Goal: Task Accomplishment & Management: Manage account settings

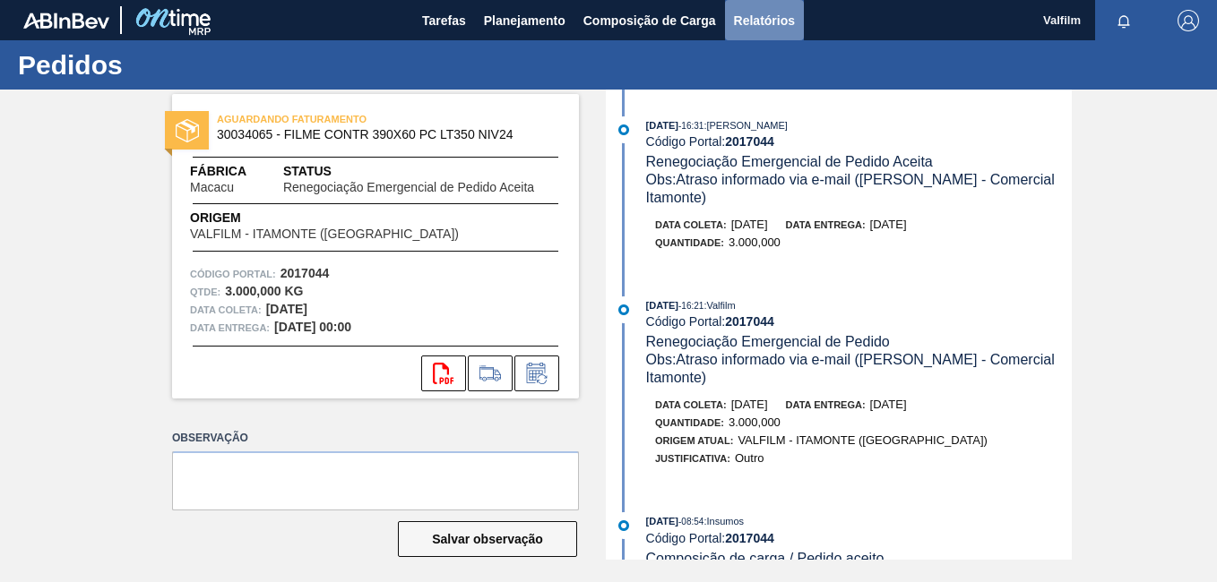
click at [793, 17] on span "Relatórios" at bounding box center [764, 21] width 61 height 22
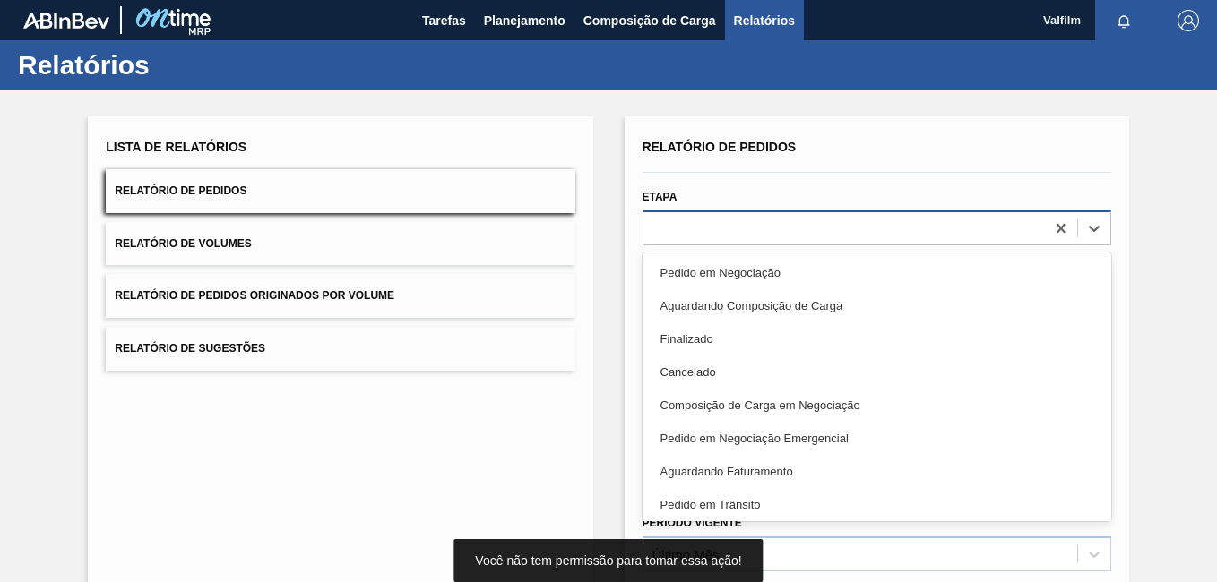
click at [717, 217] on div at bounding box center [843, 228] width 401 height 26
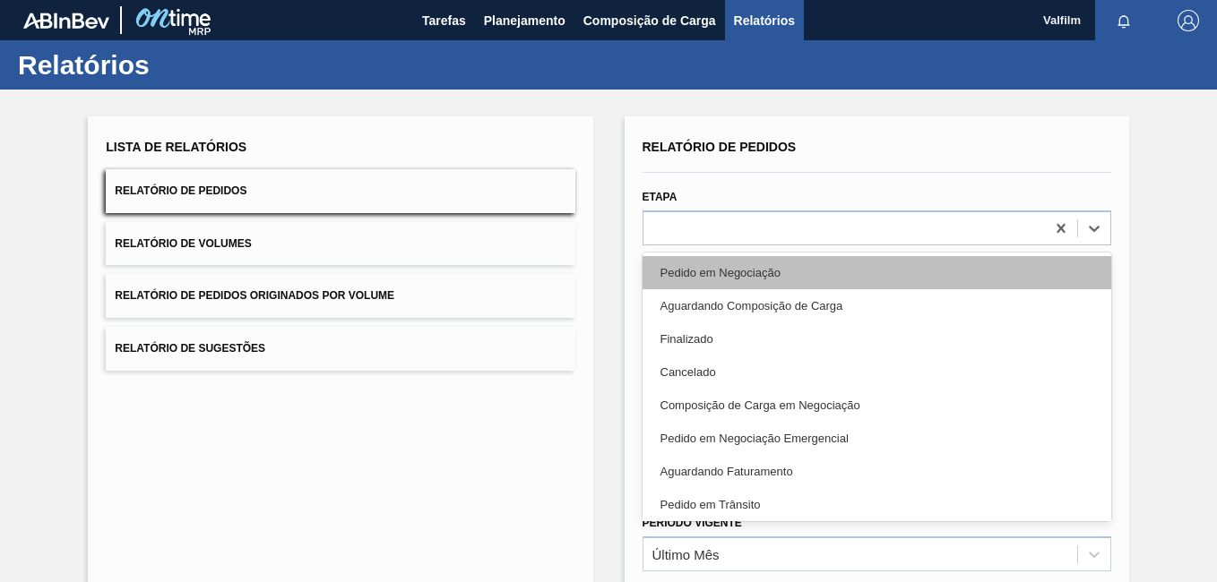
click at [744, 273] on div "Pedido em Negociação" at bounding box center [876, 272] width 469 height 33
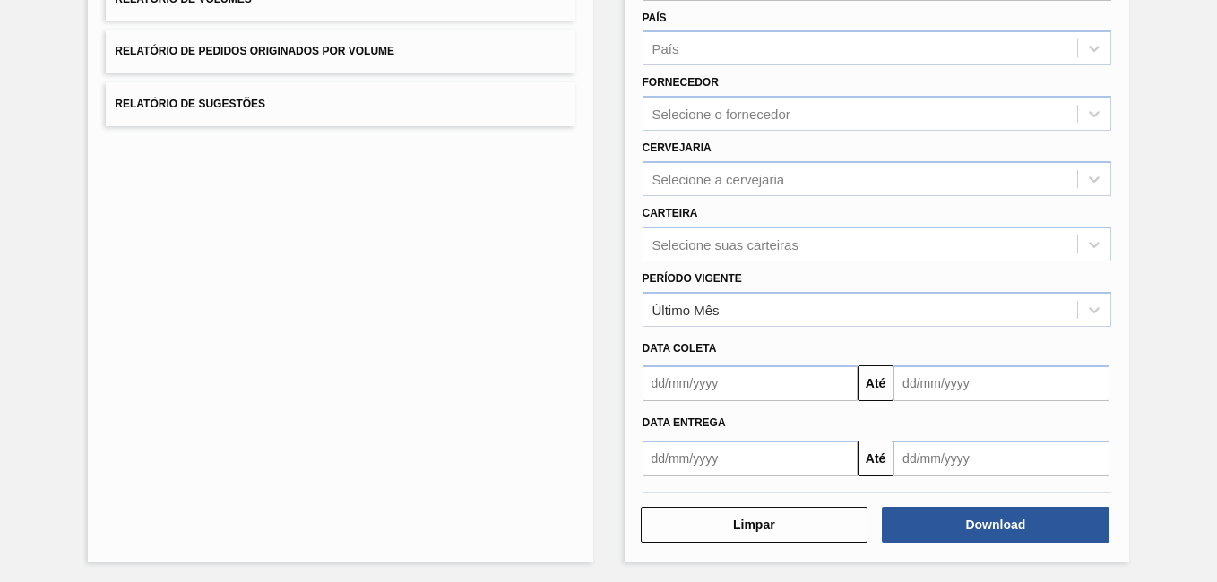
scroll to position [247, 0]
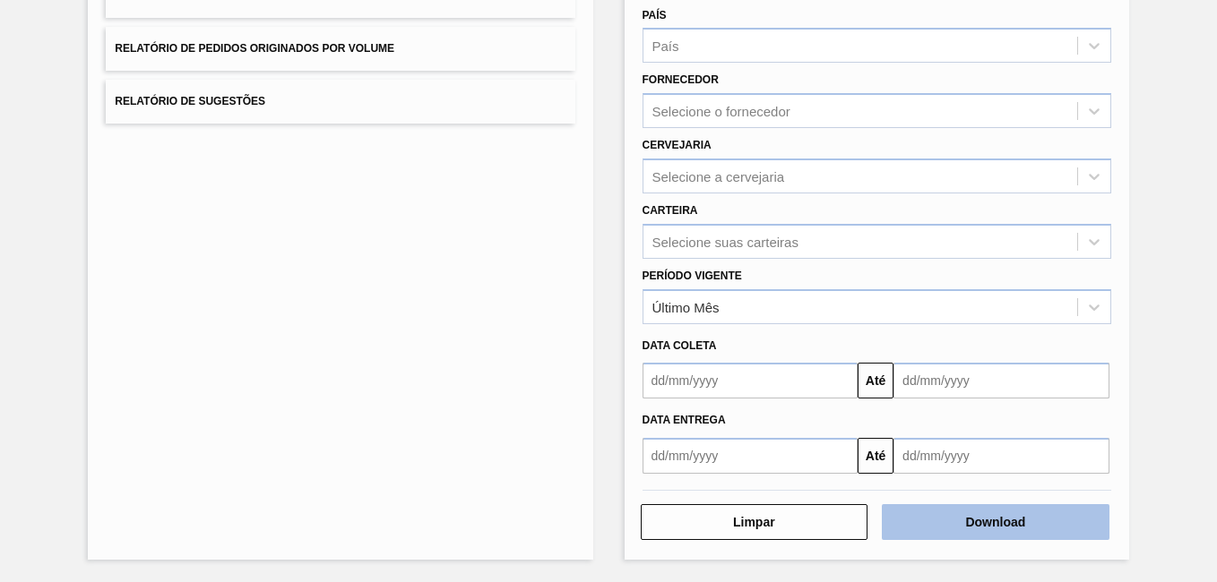
click at [1011, 511] on button "Download" at bounding box center [996, 522] width 228 height 36
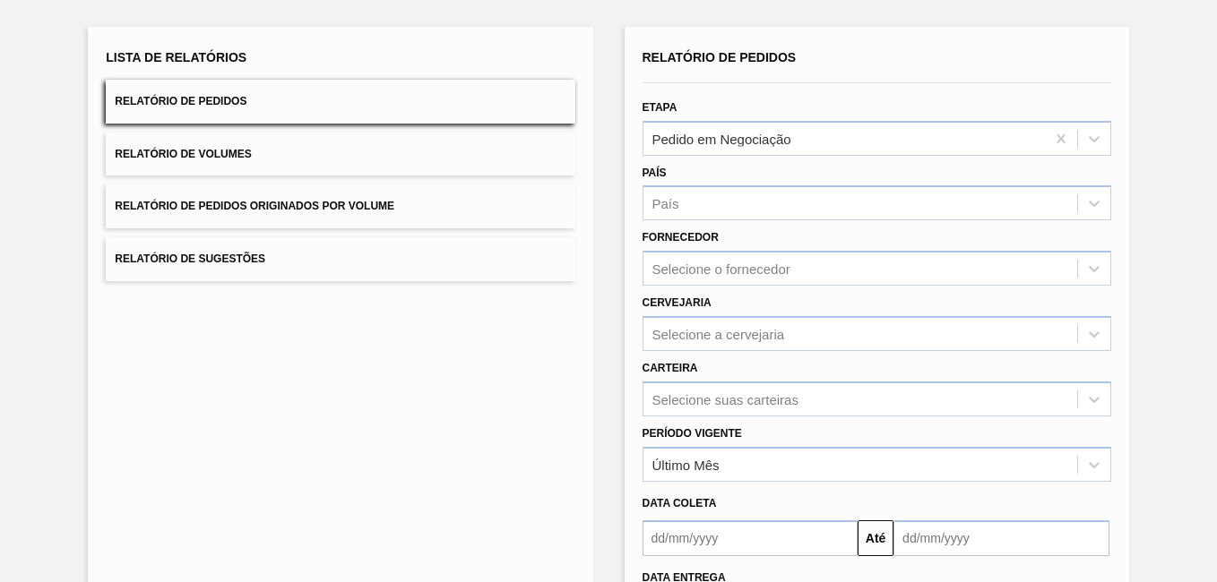
scroll to position [0, 0]
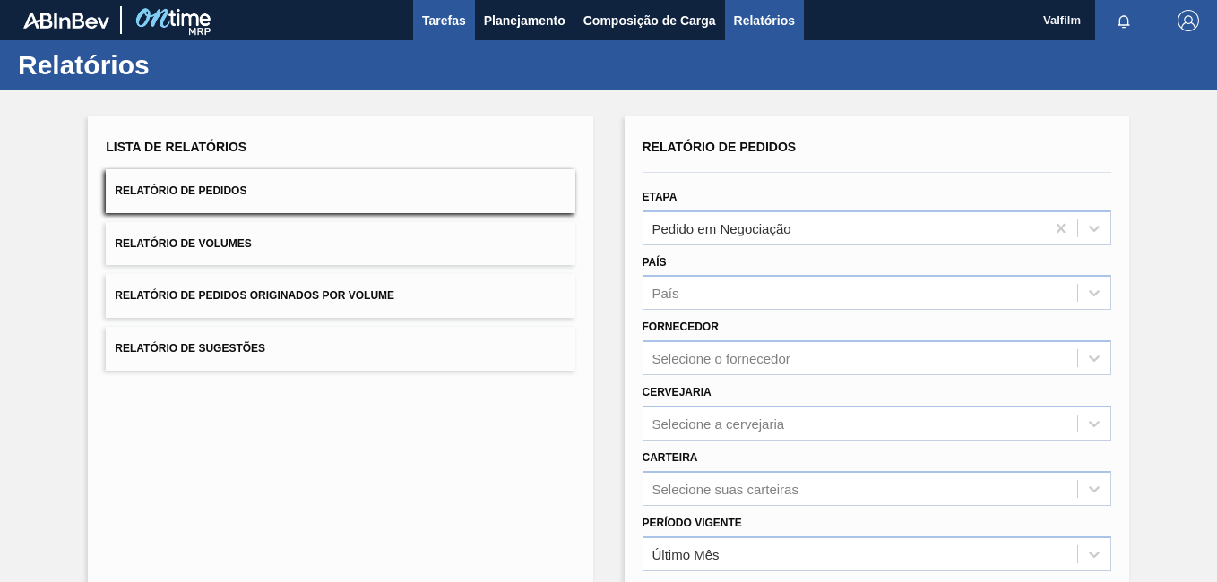
click at [444, 22] on span "Tarefas" at bounding box center [444, 21] width 44 height 22
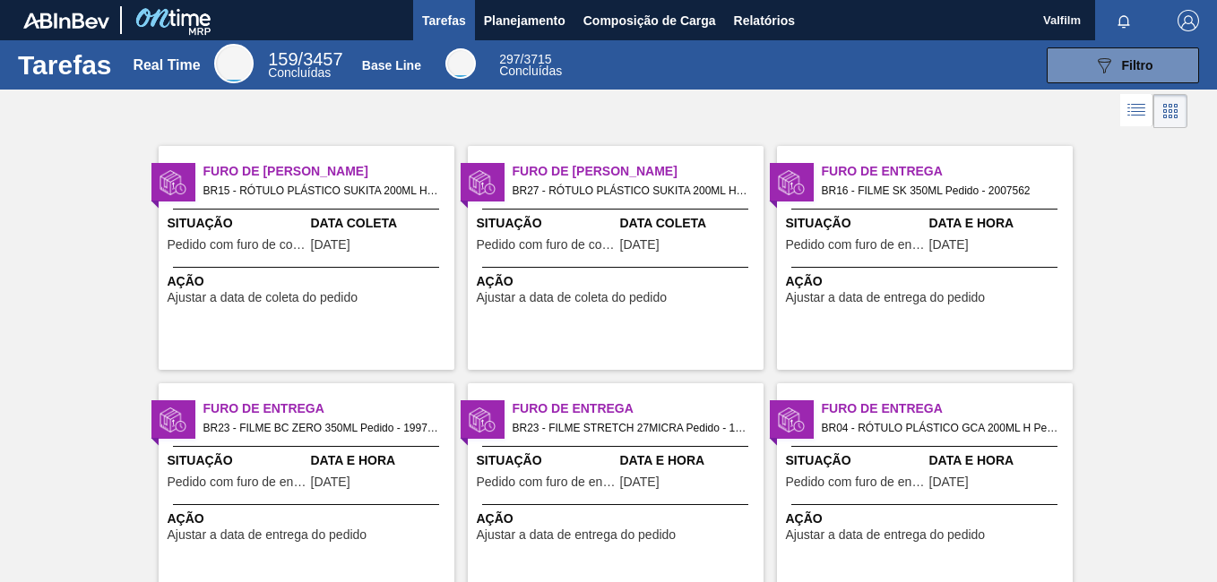
click at [656, 259] on div "Furo de Coleta BR27 - RÓTULO PLÁSTICO SUKITA 200ML H Pedido - 2018157 Situação …" at bounding box center [616, 258] width 296 height 224
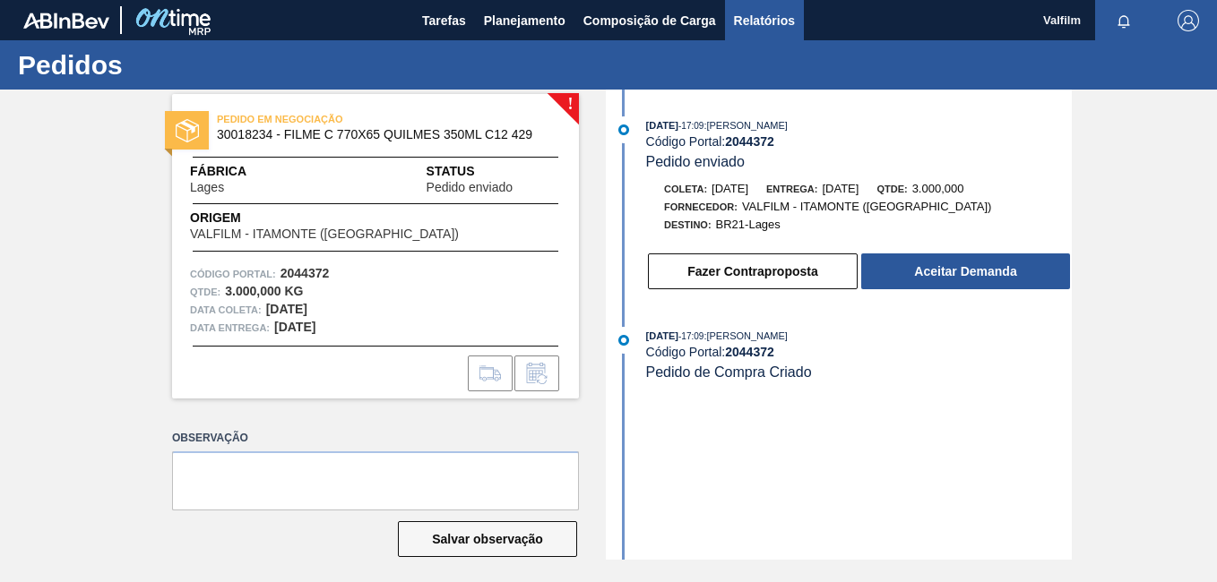
click at [791, 10] on span "Relatórios" at bounding box center [764, 21] width 61 height 22
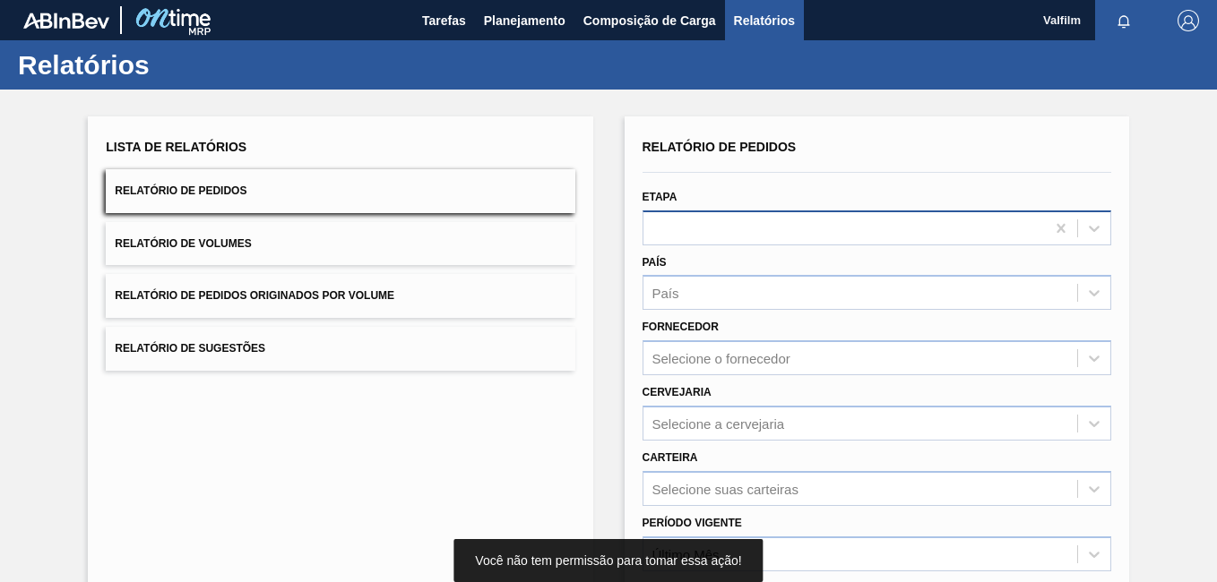
click at [711, 230] on div at bounding box center [843, 228] width 401 height 26
click at [728, 237] on div at bounding box center [843, 228] width 401 height 26
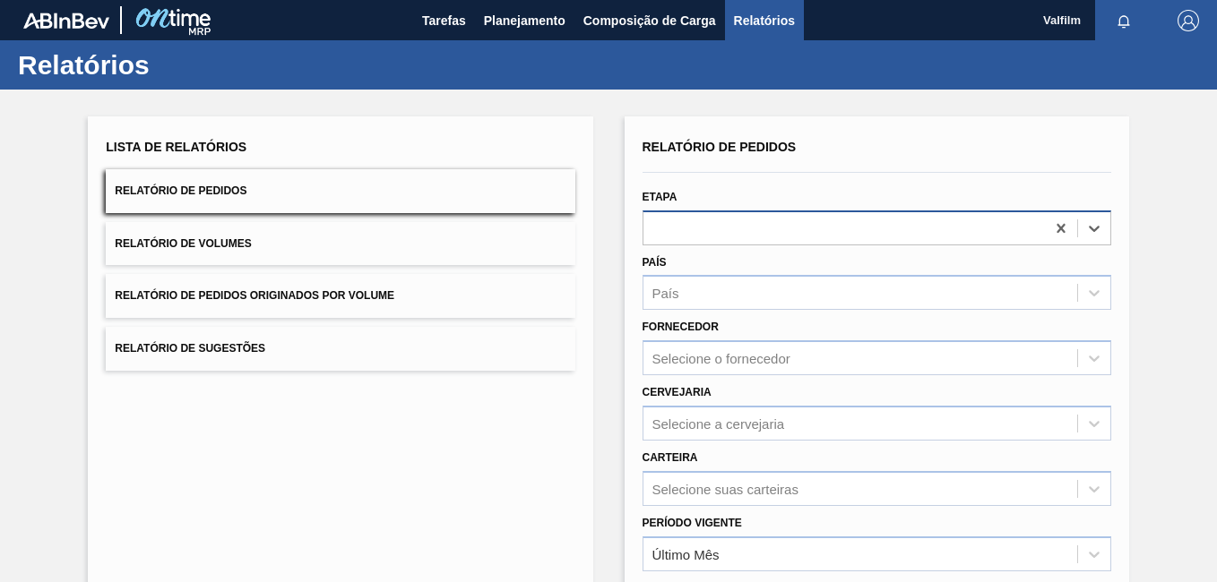
click at [728, 233] on div at bounding box center [843, 228] width 401 height 26
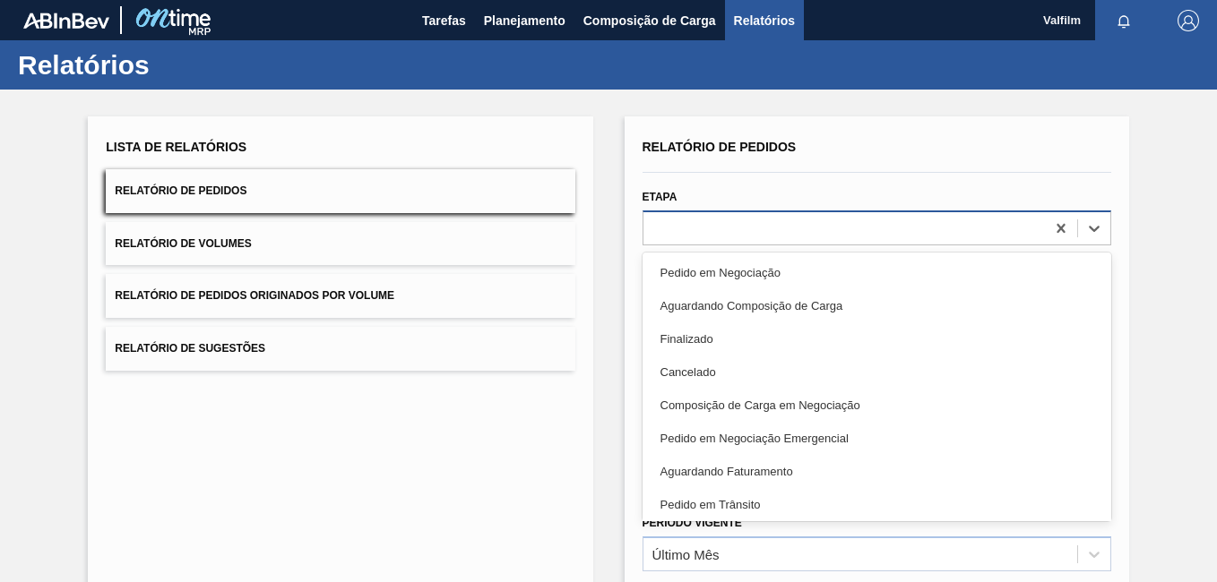
click at [728, 233] on div at bounding box center [843, 228] width 401 height 26
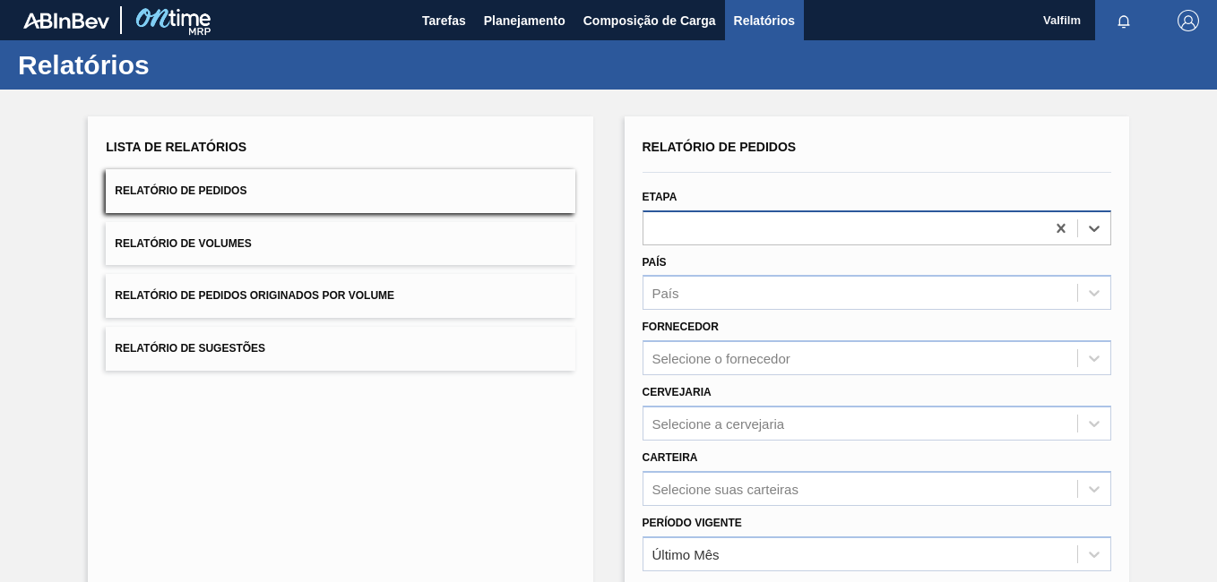
click at [728, 233] on div at bounding box center [843, 228] width 401 height 26
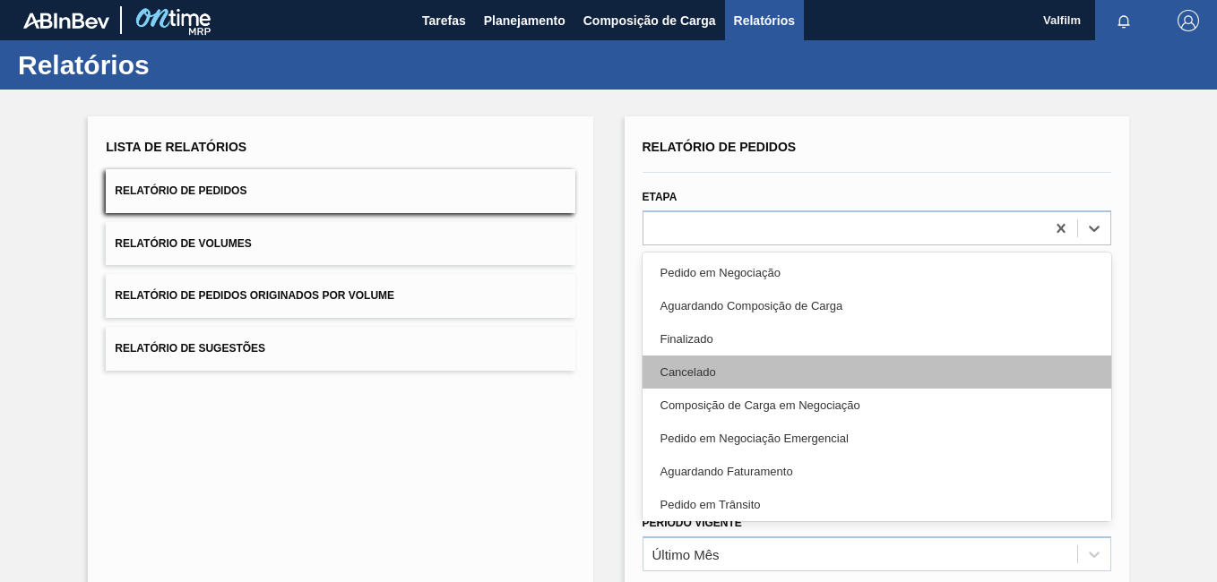
click at [730, 365] on div "Cancelado" at bounding box center [876, 372] width 469 height 33
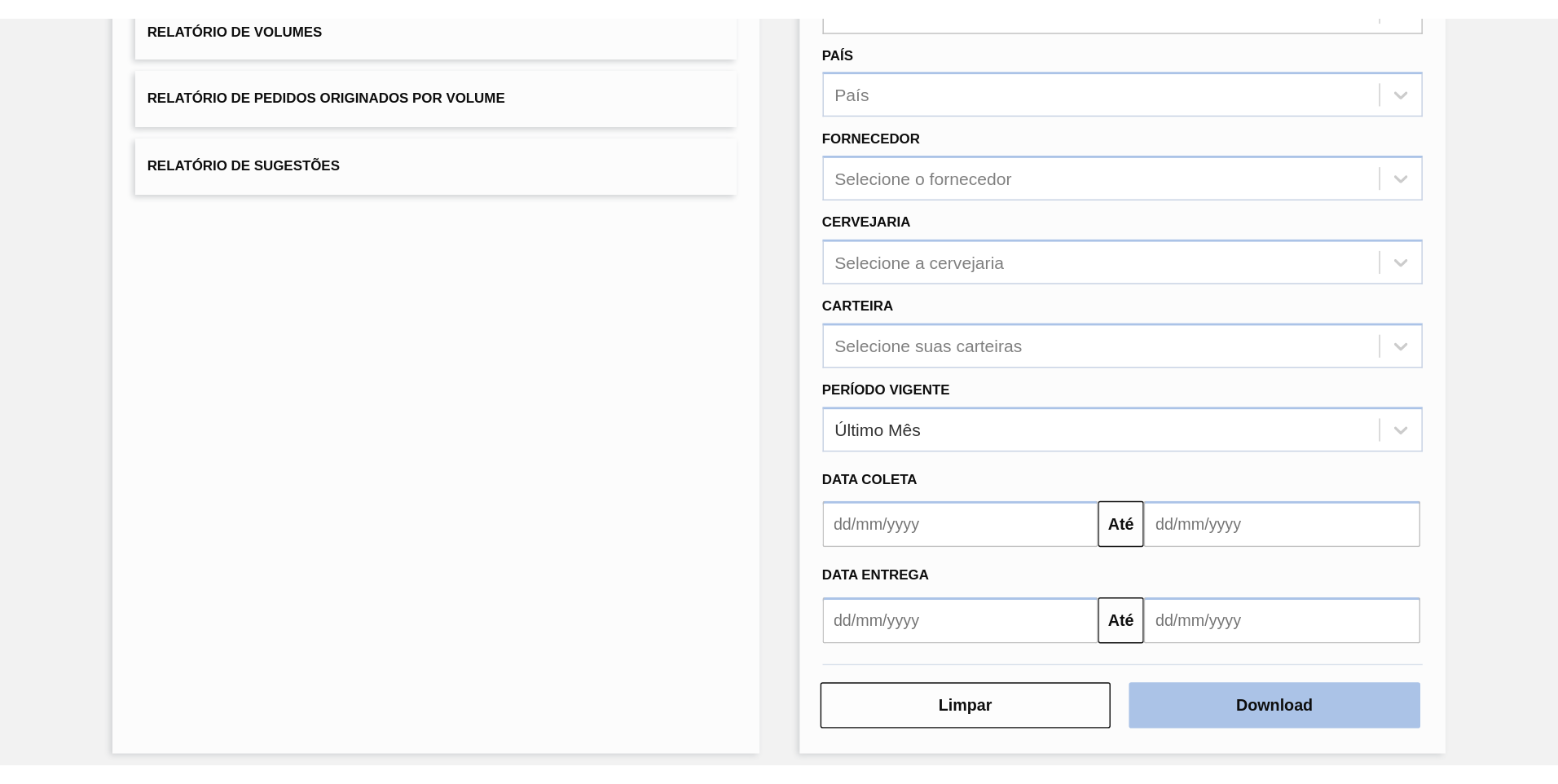
scroll to position [225, 0]
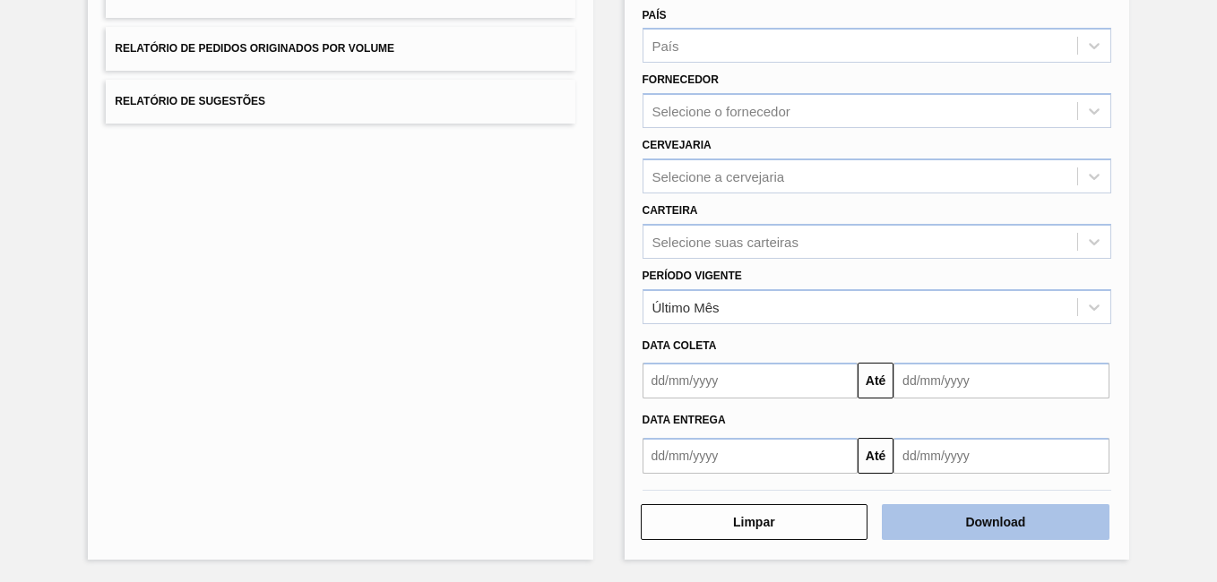
click at [1072, 515] on button "Download" at bounding box center [996, 522] width 228 height 36
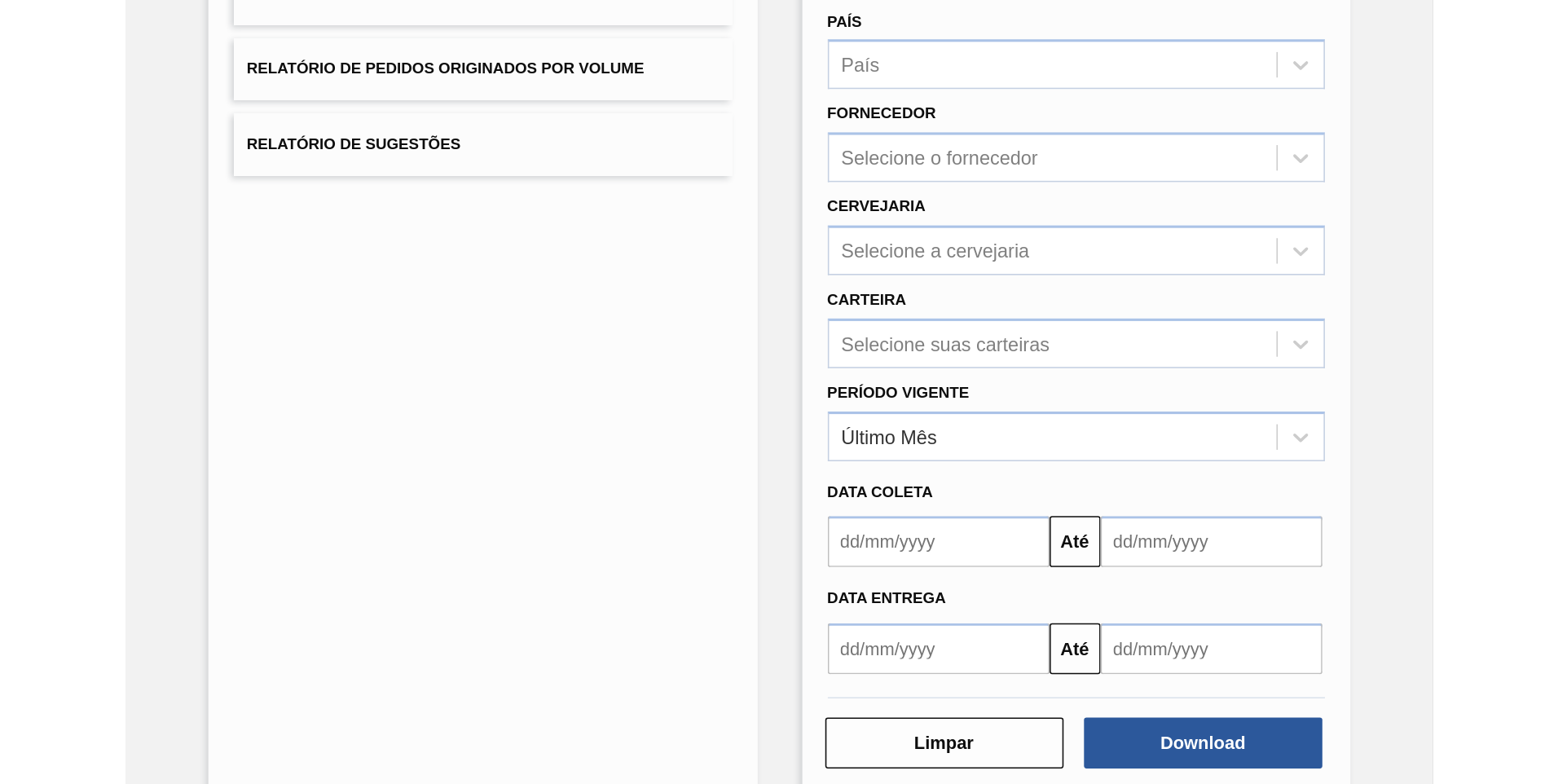
scroll to position [0, 0]
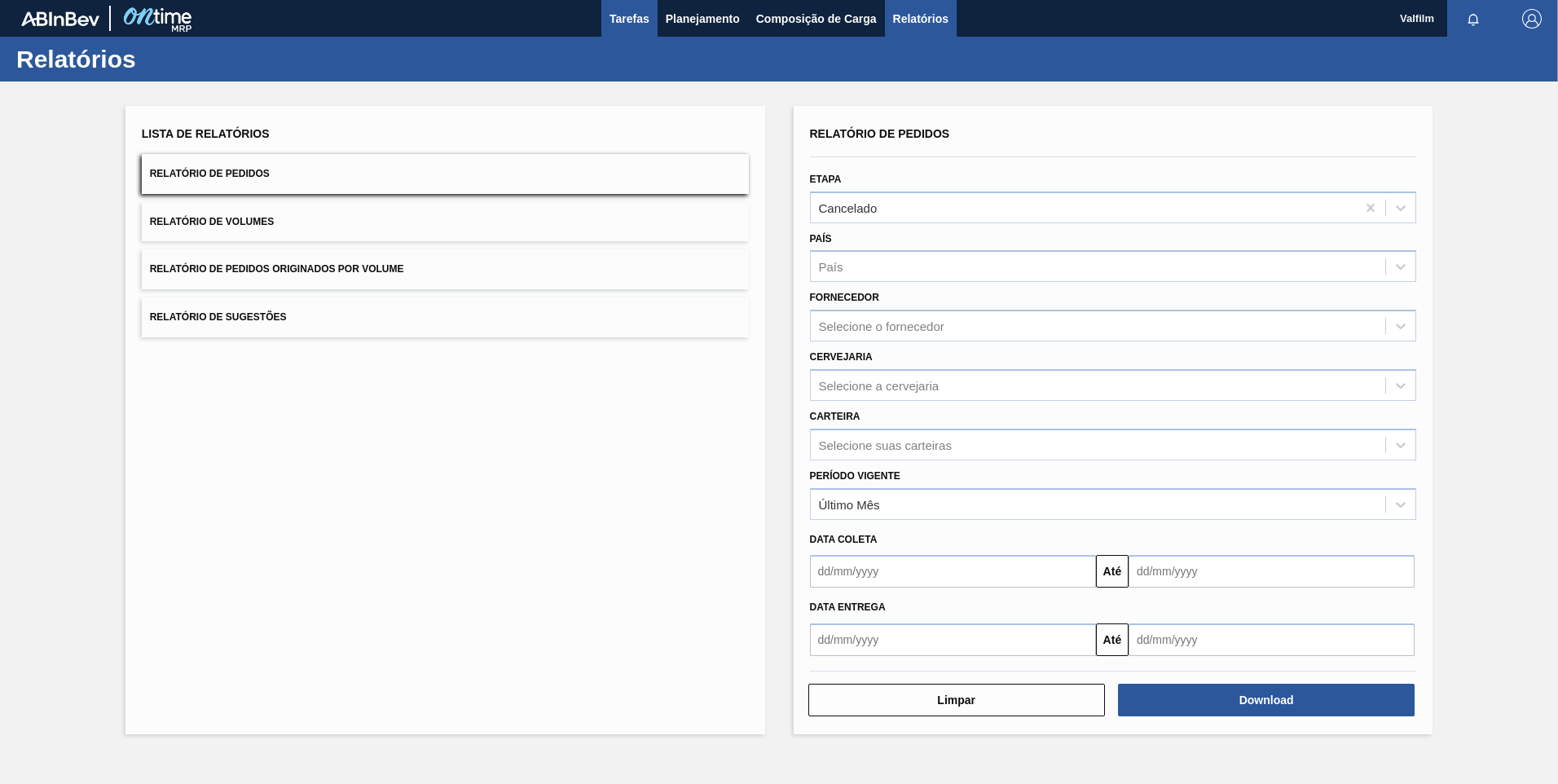
drag, startPoint x: 637, startPoint y: 14, endPoint x: 637, endPoint y: 29, distance: 15.0
click at [637, 14] on span "Tarefas" at bounding box center [629, 19] width 40 height 20
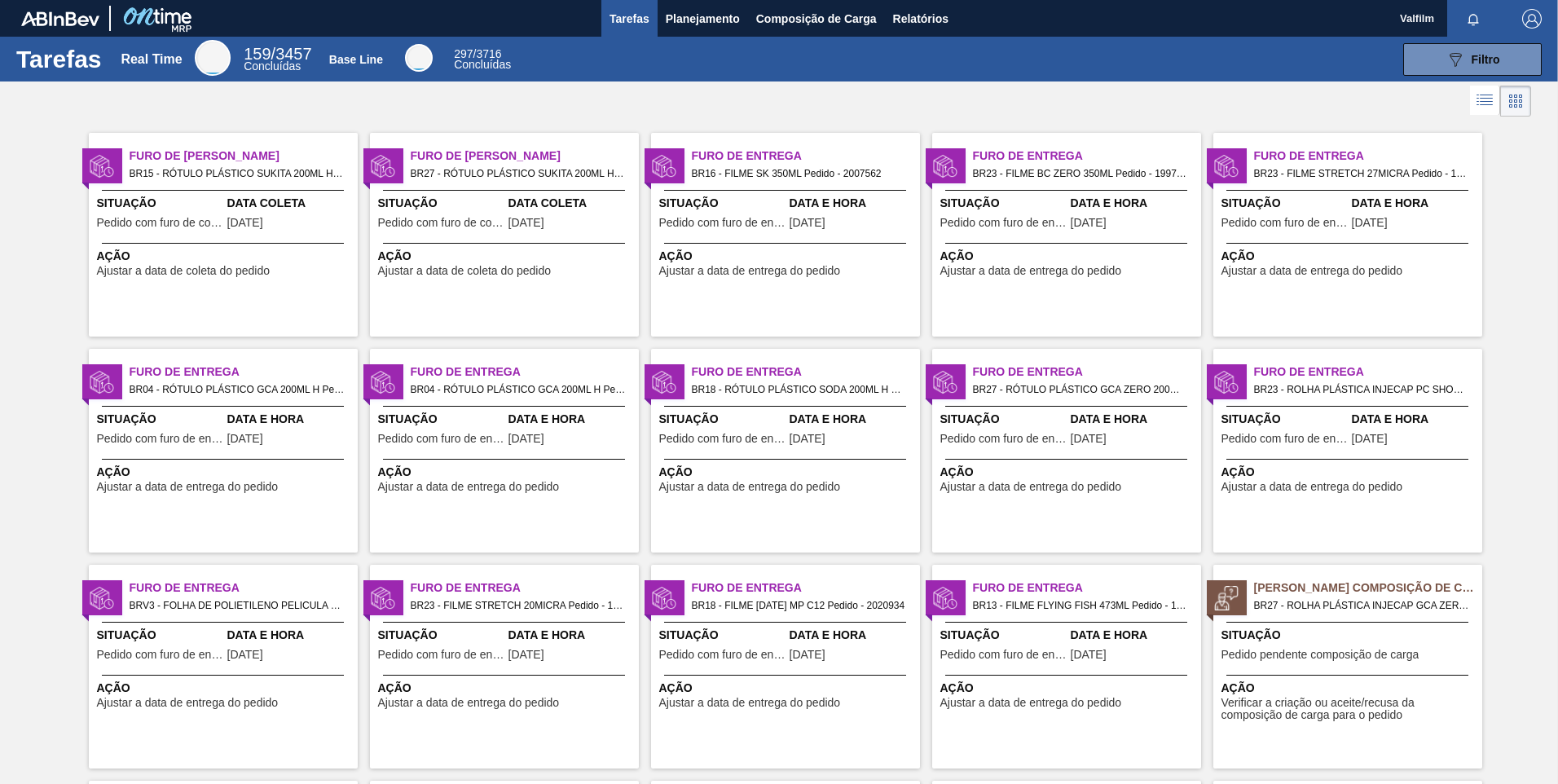
click at [614, 299] on div "Furo de Coleta BR27 - RÓTULO PLÁSTICO SUKITA 200ML H Pedido - 2018157 Situação …" at bounding box center [505, 235] width 269 height 204
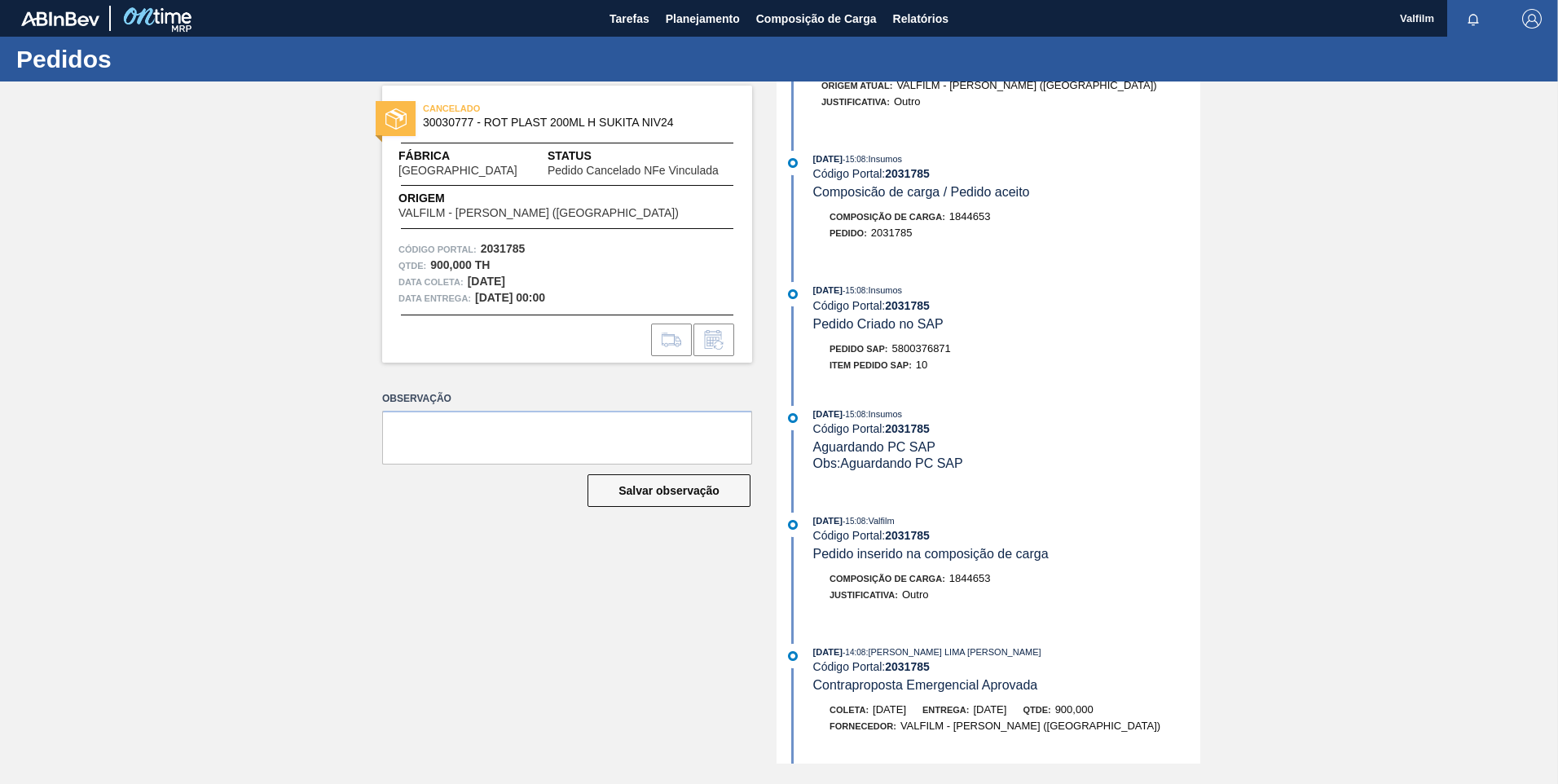
scroll to position [688, 0]
drag, startPoint x: 952, startPoint y: 353, endPoint x: 894, endPoint y: 359, distance: 58.3
click at [894, 359] on div "Pedido SAP: 5800376871" at bounding box center [1007, 353] width 387 height 16
copy span "5800376871"
click at [700, 18] on span "Planejamento" at bounding box center [703, 19] width 75 height 20
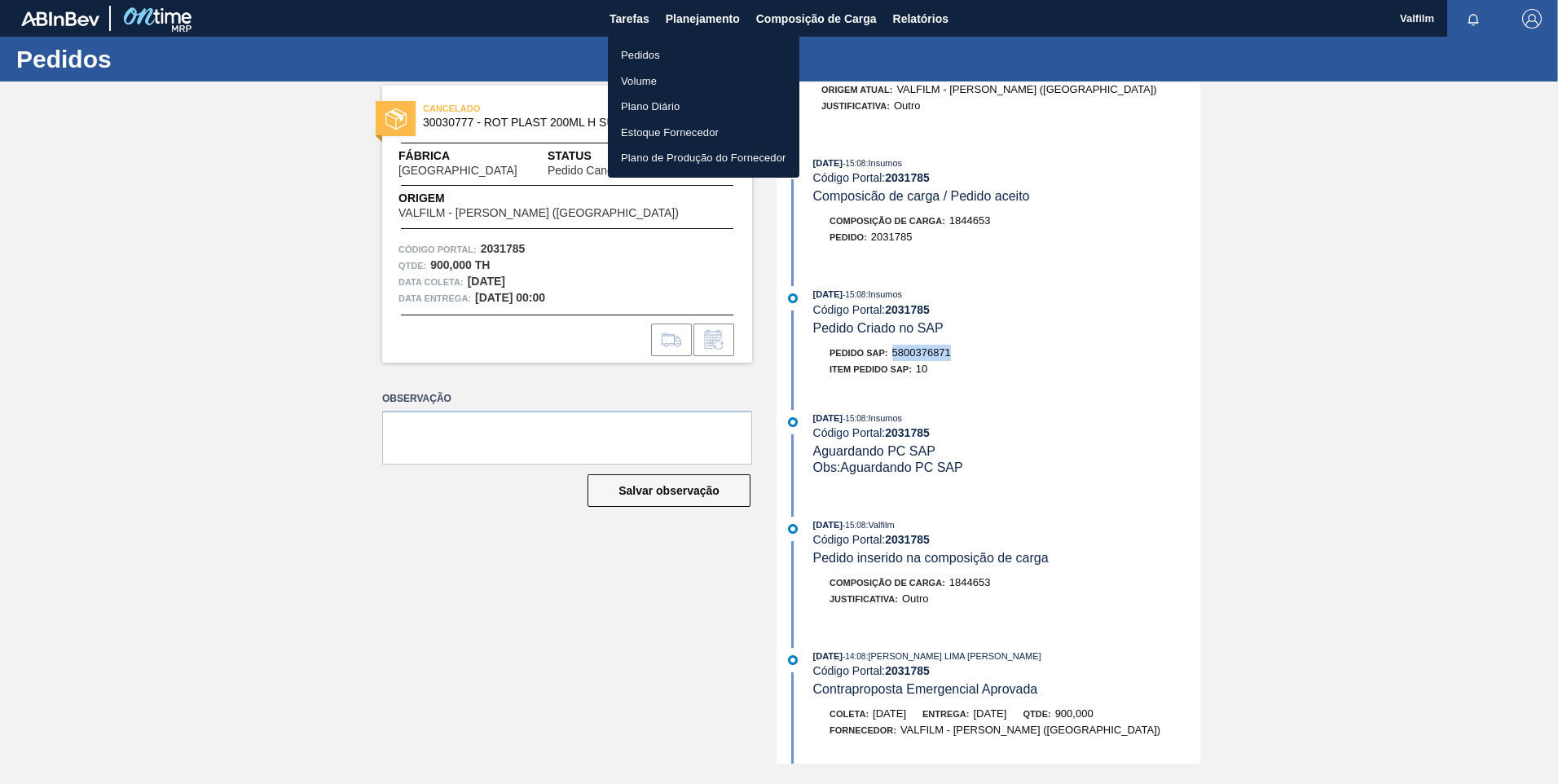
click at [647, 49] on li "Pedidos" at bounding box center [703, 55] width 192 height 26
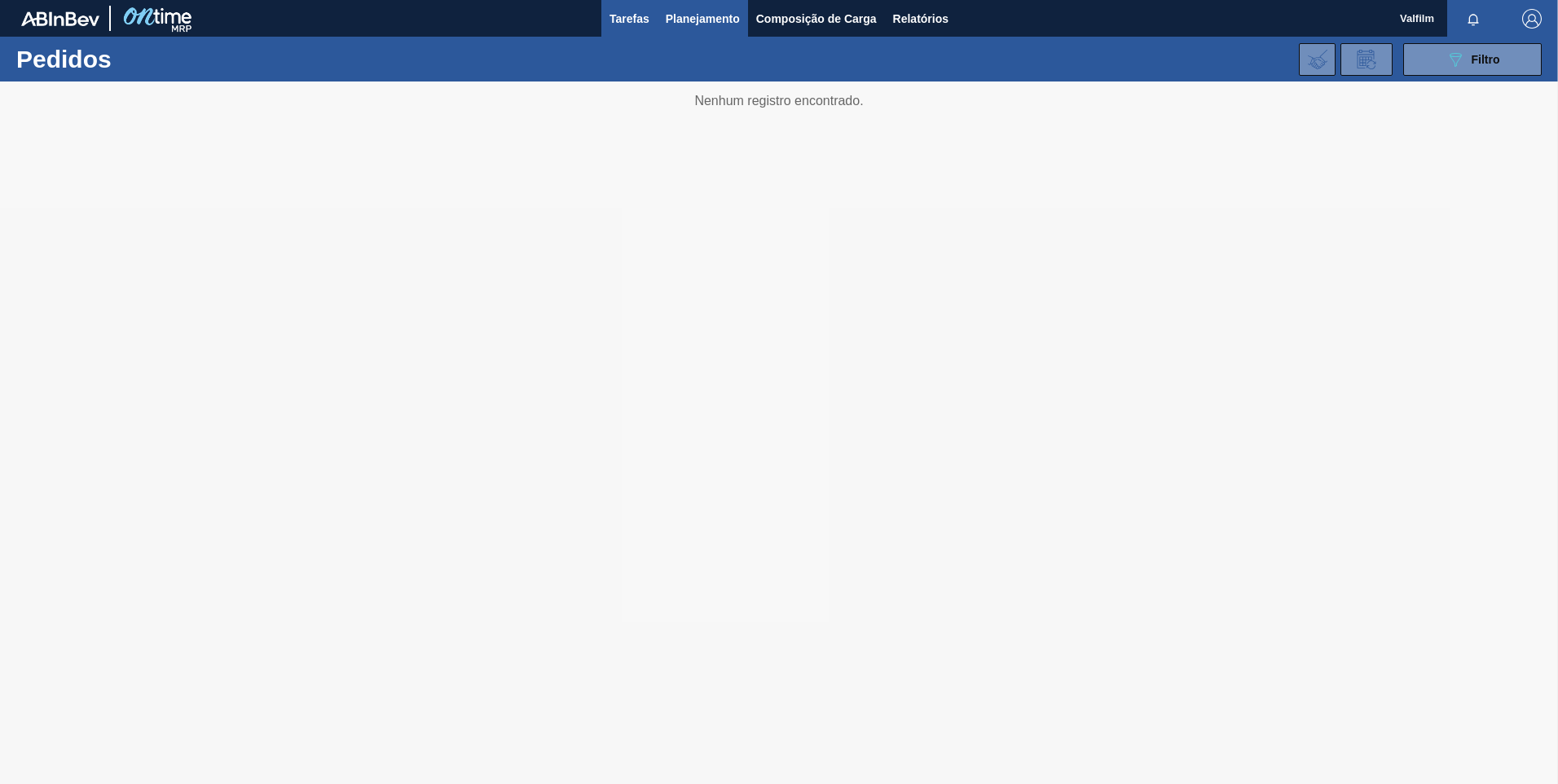
click at [618, 22] on span "Tarefas" at bounding box center [629, 19] width 40 height 20
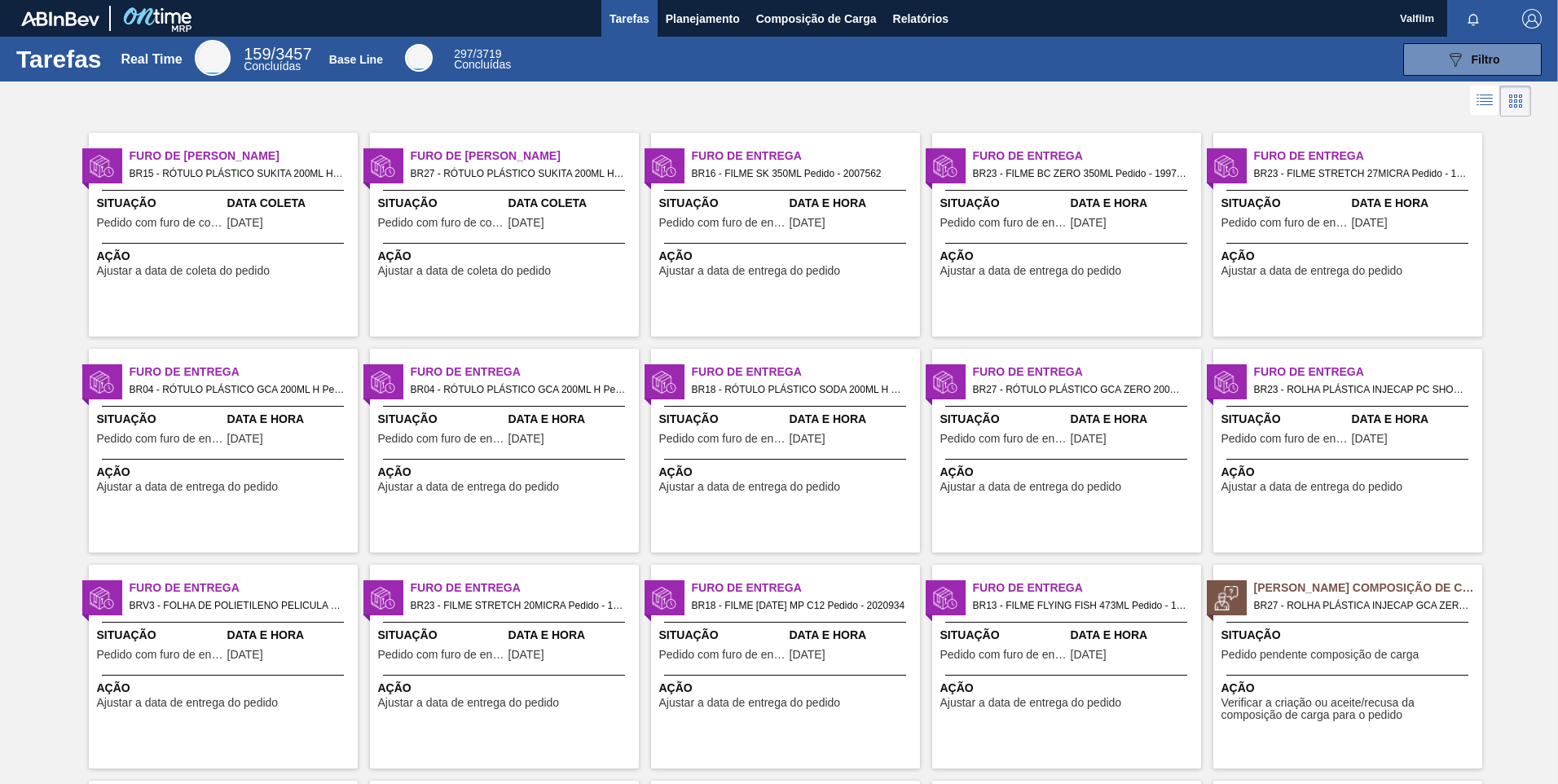
click at [1477, 106] on icon at bounding box center [1485, 100] width 20 height 20
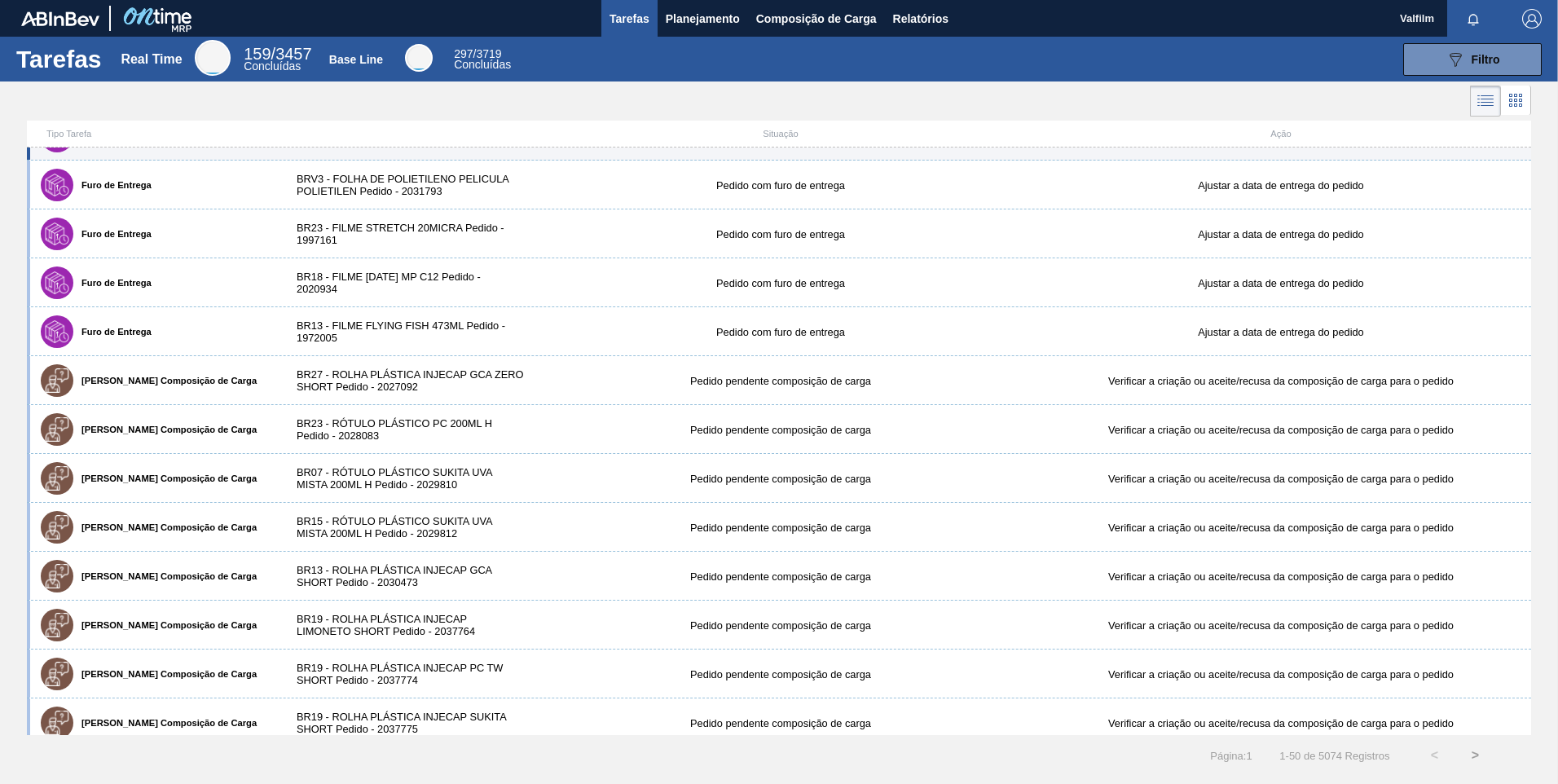
scroll to position [489, 0]
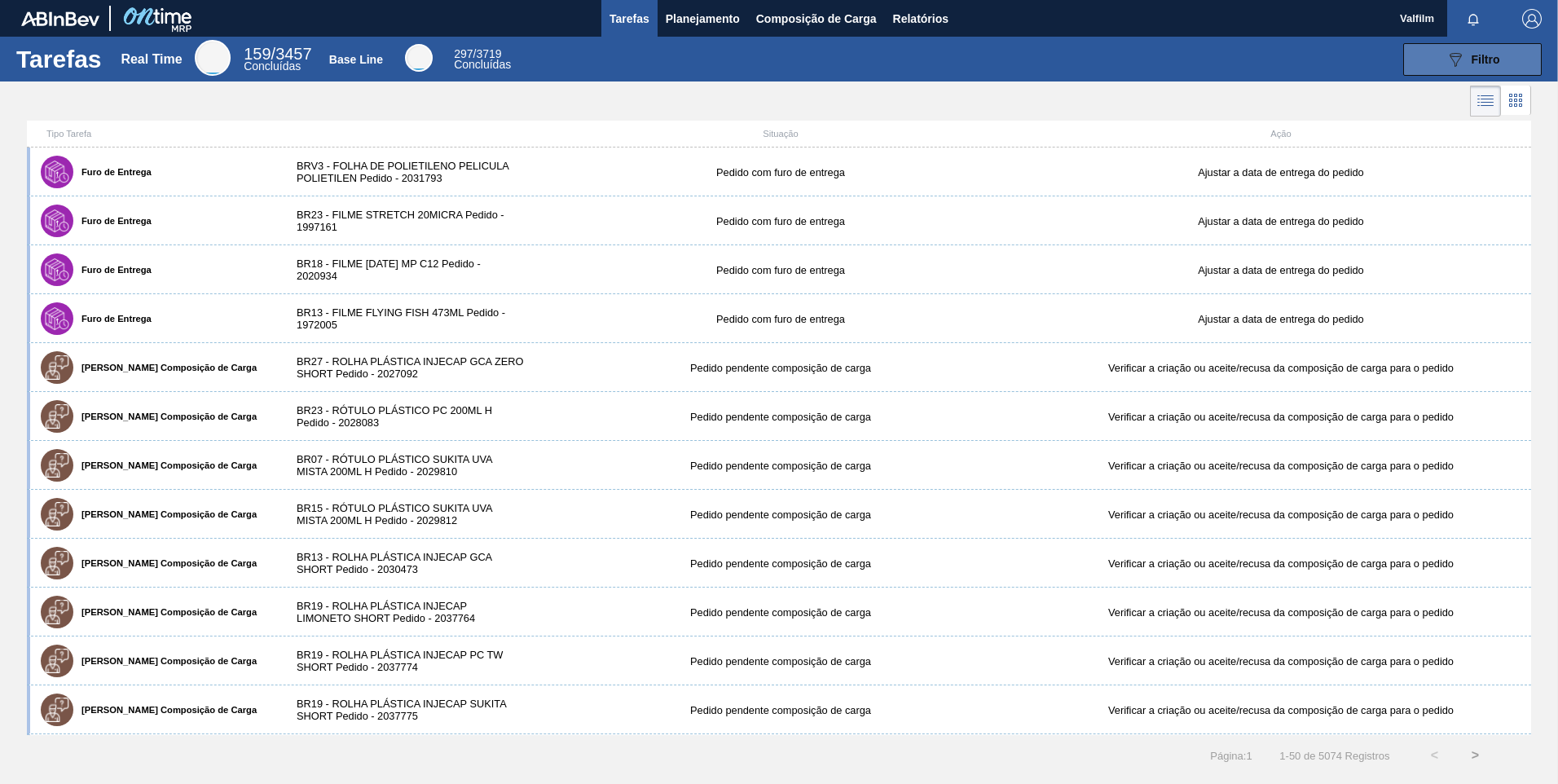
click at [1484, 56] on span "Filtro" at bounding box center [1485, 59] width 28 height 13
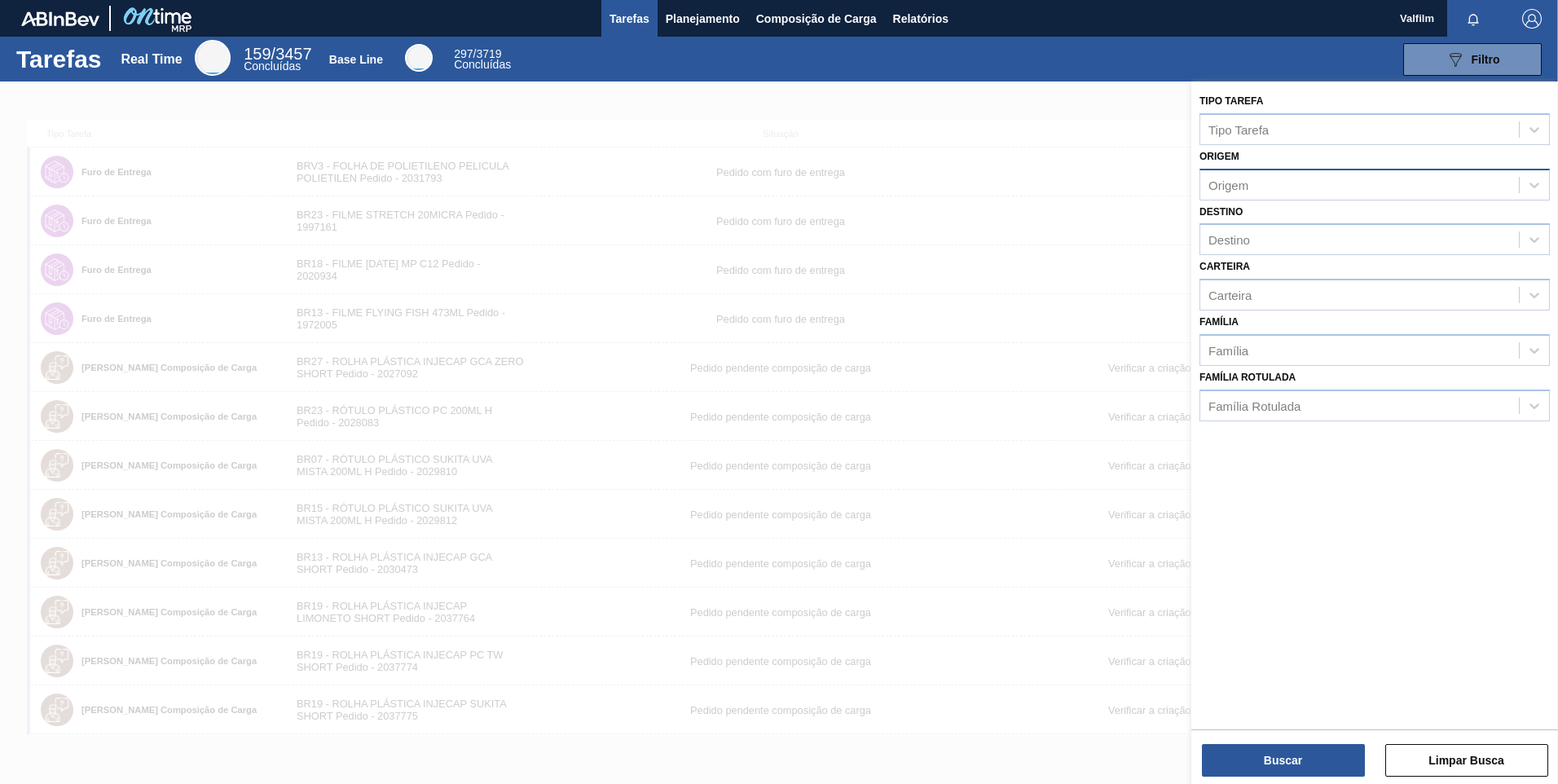
click at [1304, 183] on div "Origem" at bounding box center [1360, 185] width 318 height 24
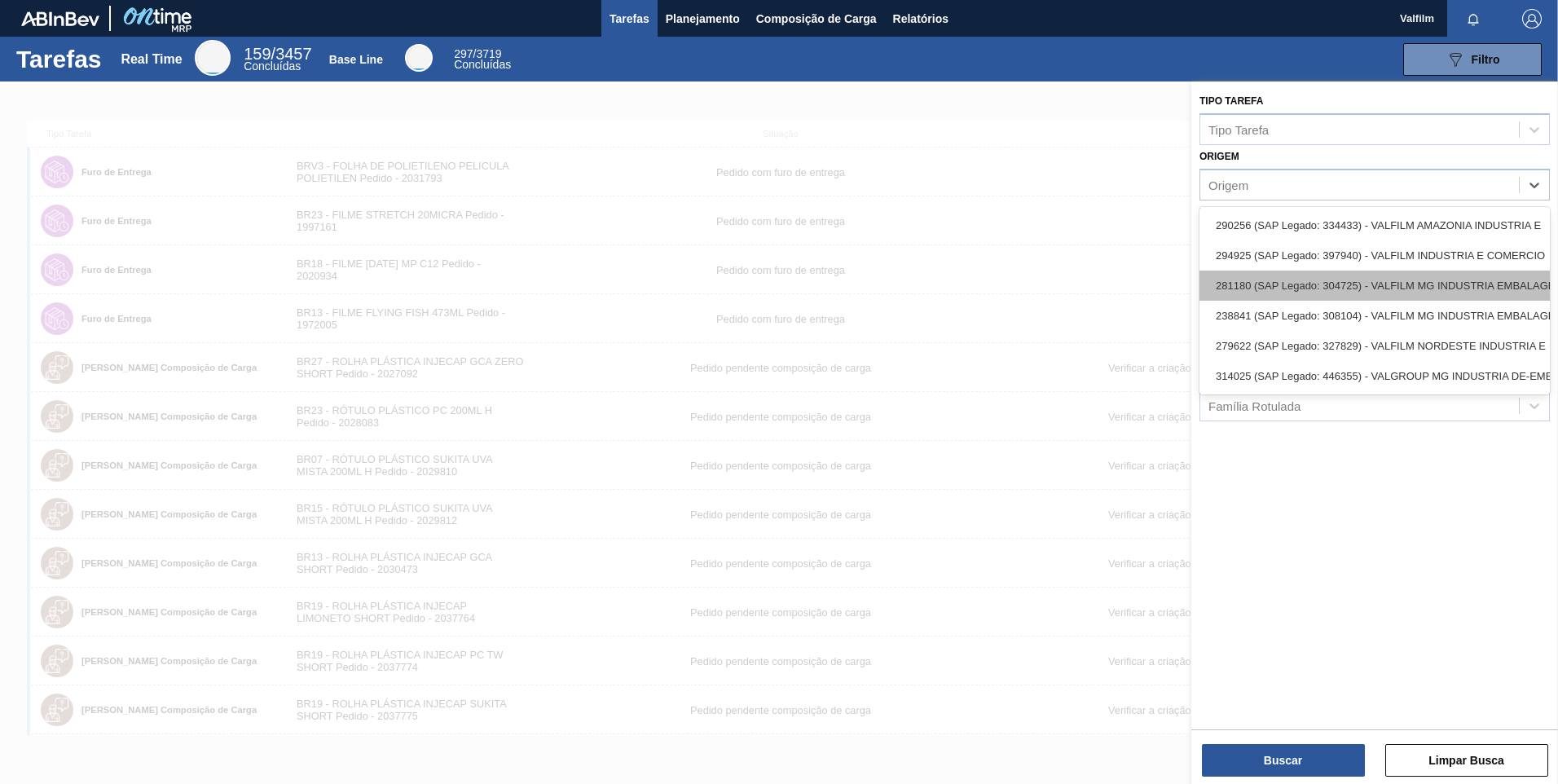
click at [1421, 288] on div "281180 (SAP Legado: 304725) - VALFILM MG INDUSTRIA EMBALAGENS" at bounding box center [1374, 285] width 350 height 30
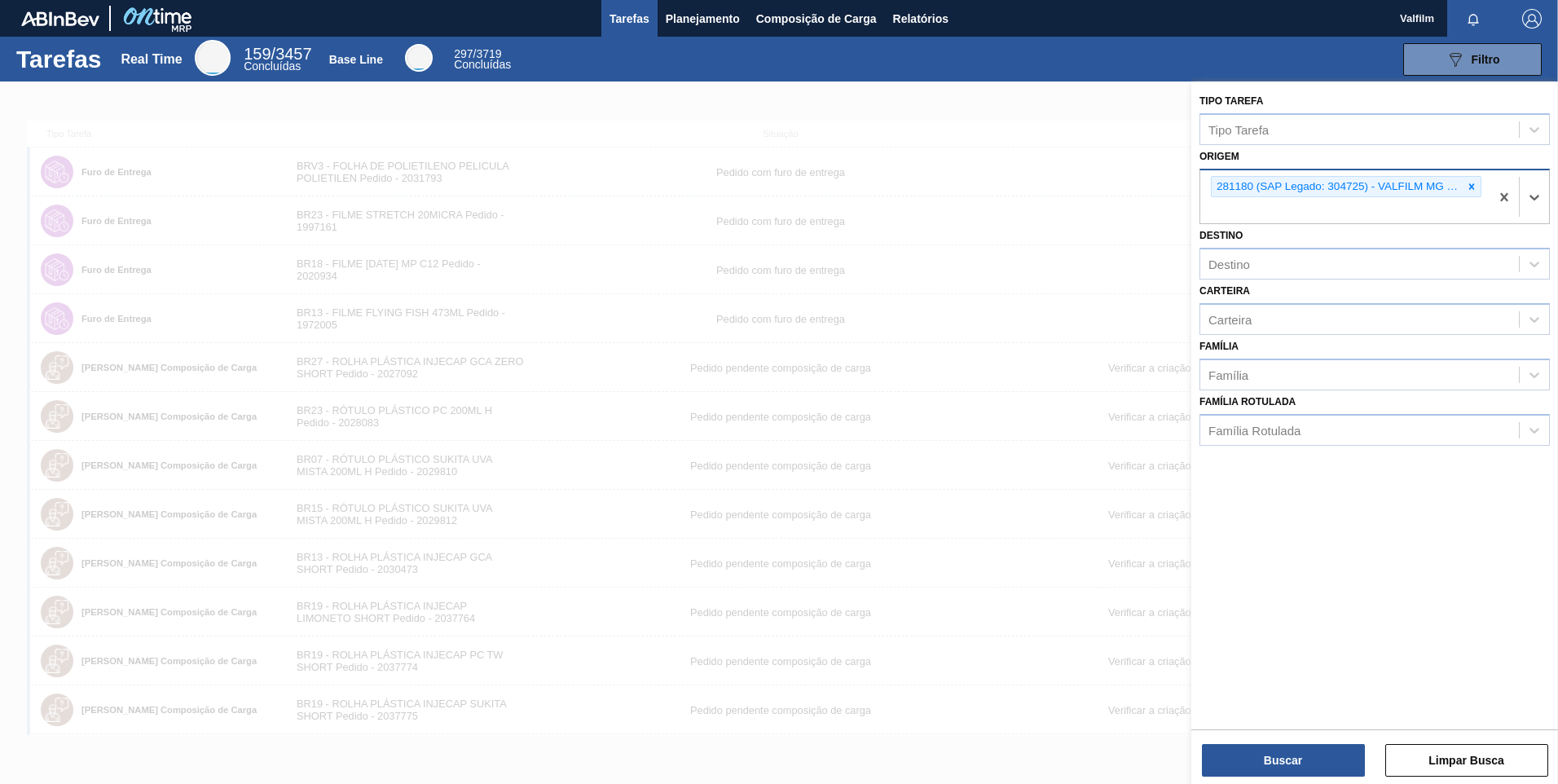
click at [1414, 216] on div "281180 (SAP Legado: 304725) - VALFILM MG INDUSTRIA EMBALAGENS" at bounding box center [1345, 196] width 289 height 54
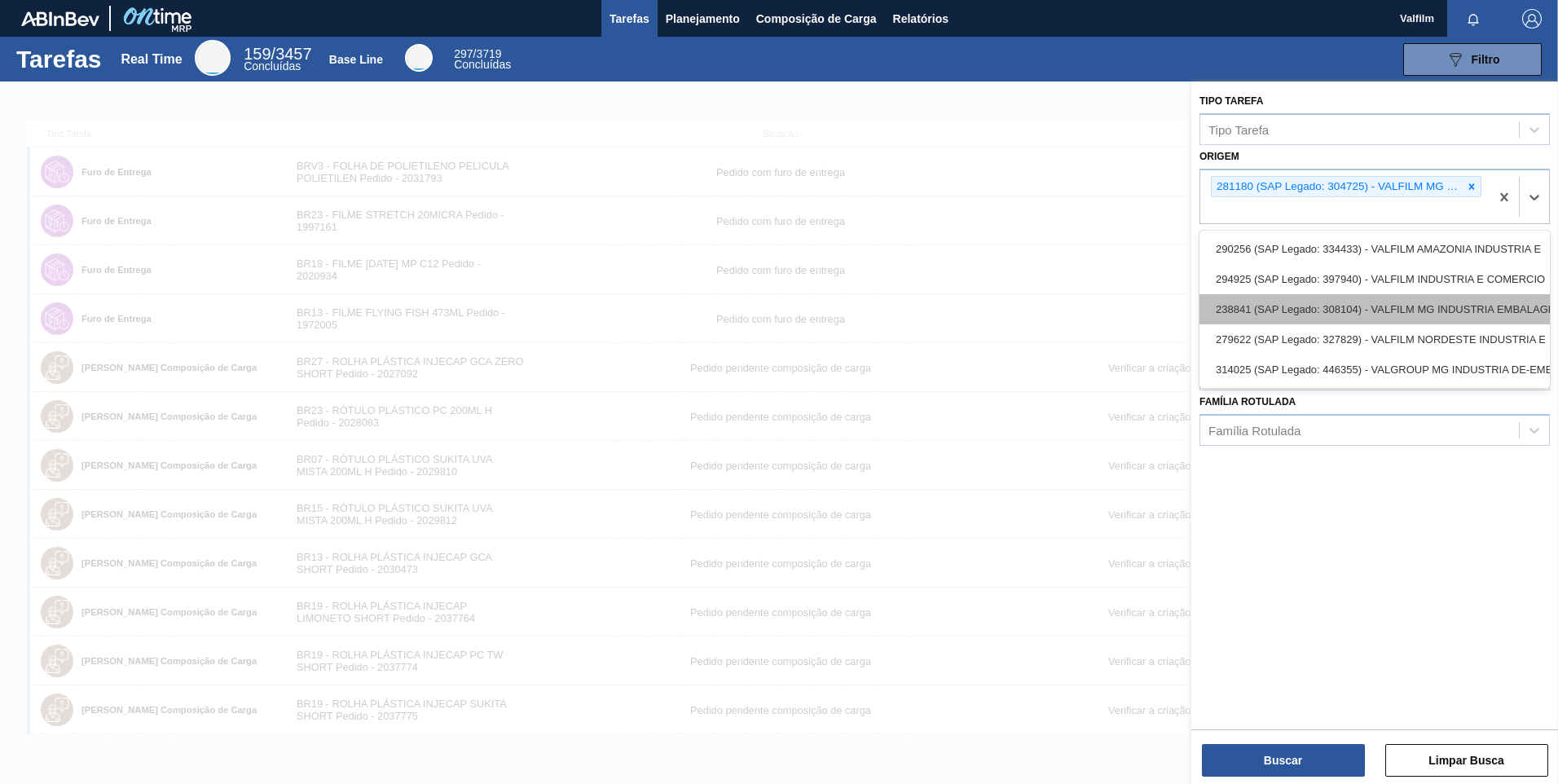
click at [1396, 296] on div "238841 (SAP Legado: 308104) - VALFILM MG INDUSTRIA EMBALAGENS" at bounding box center [1374, 308] width 350 height 30
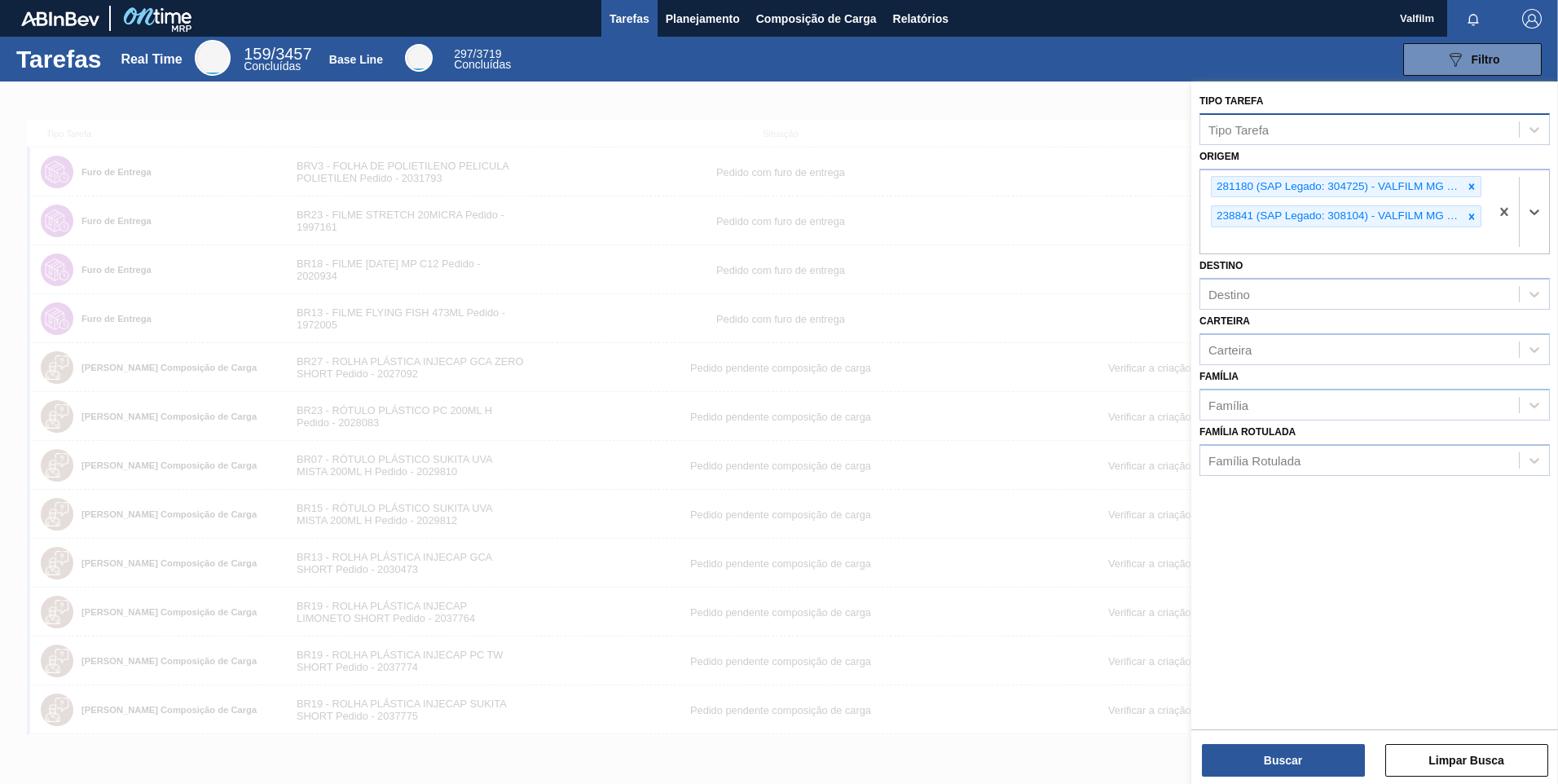
click at [1241, 119] on div "Tipo Tarefa" at bounding box center [1360, 129] width 318 height 24
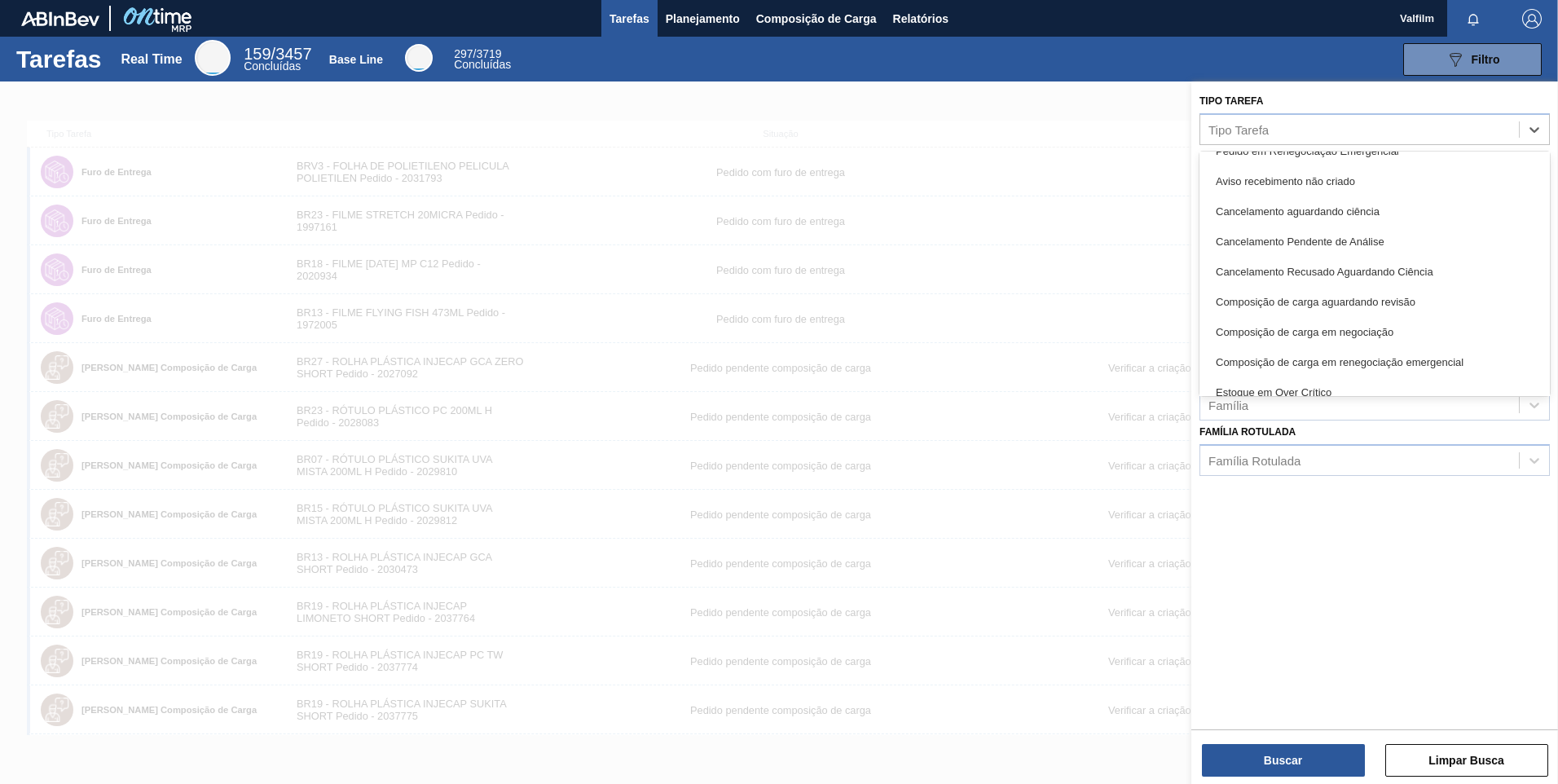
scroll to position [326, 0]
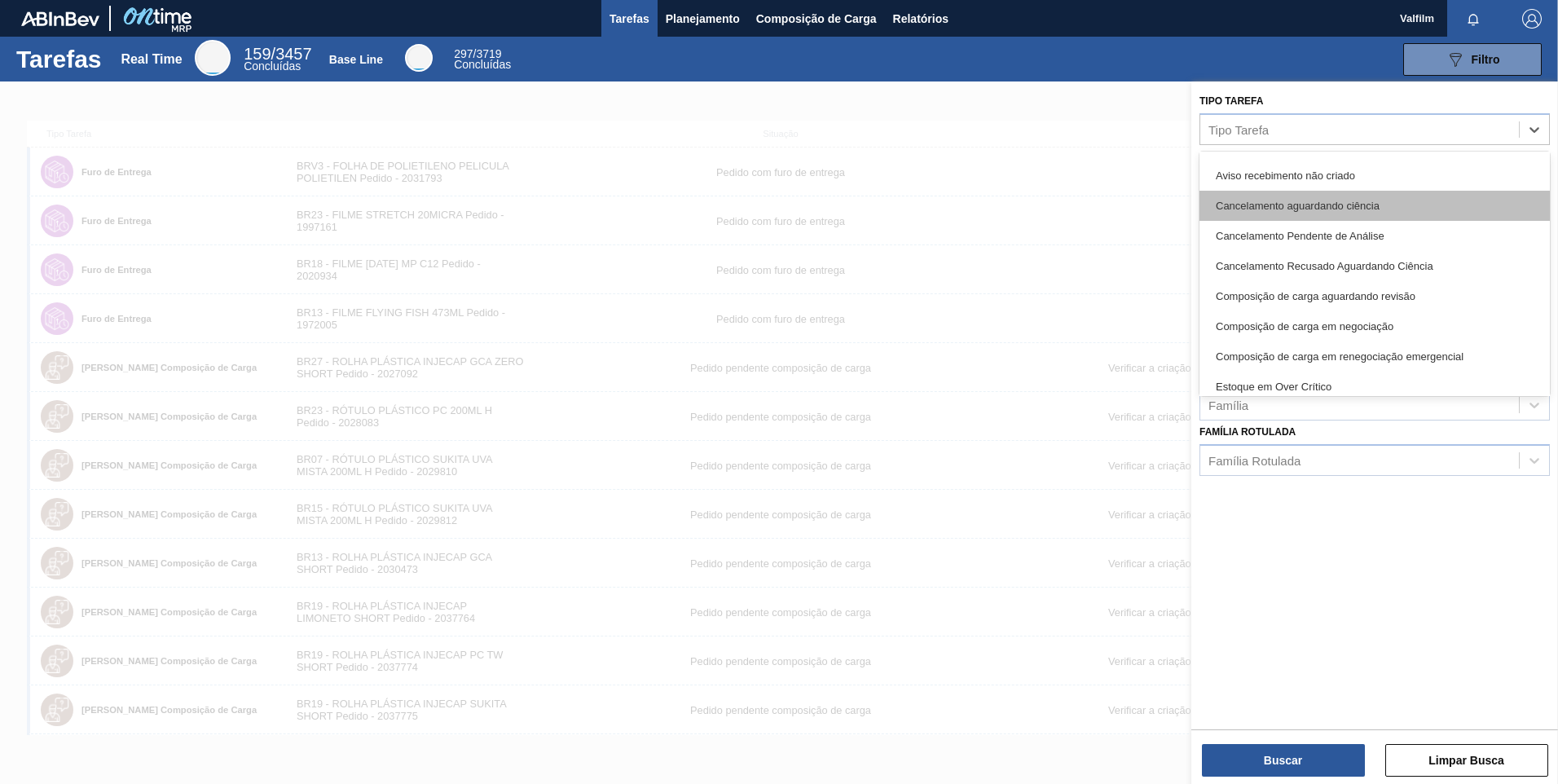
click at [1312, 216] on div "Cancelamento aguardando ciência" at bounding box center [1374, 206] width 350 height 30
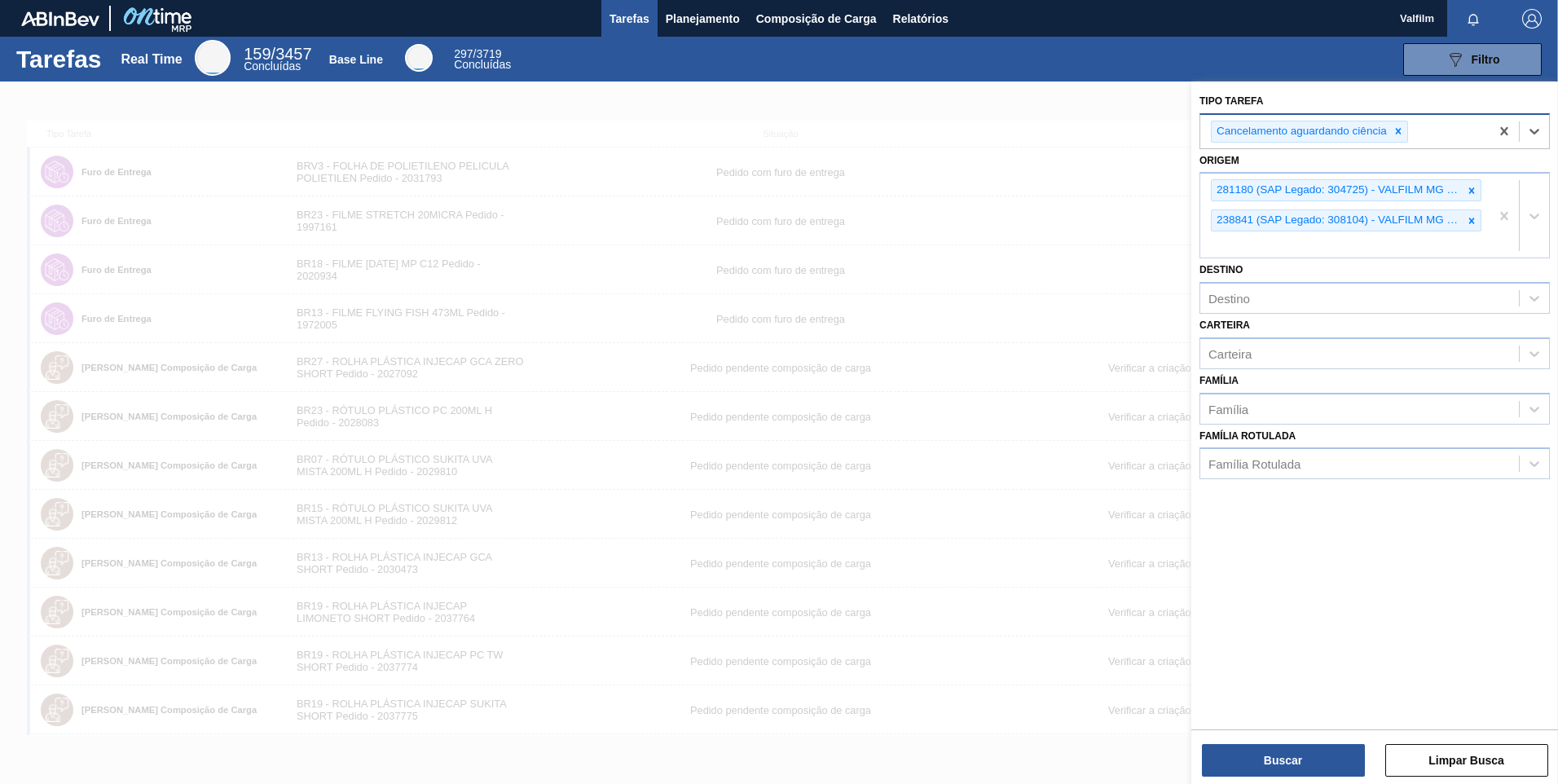
click at [1409, 140] on div "Cancelamento aguardando ciência" at bounding box center [1345, 131] width 289 height 34
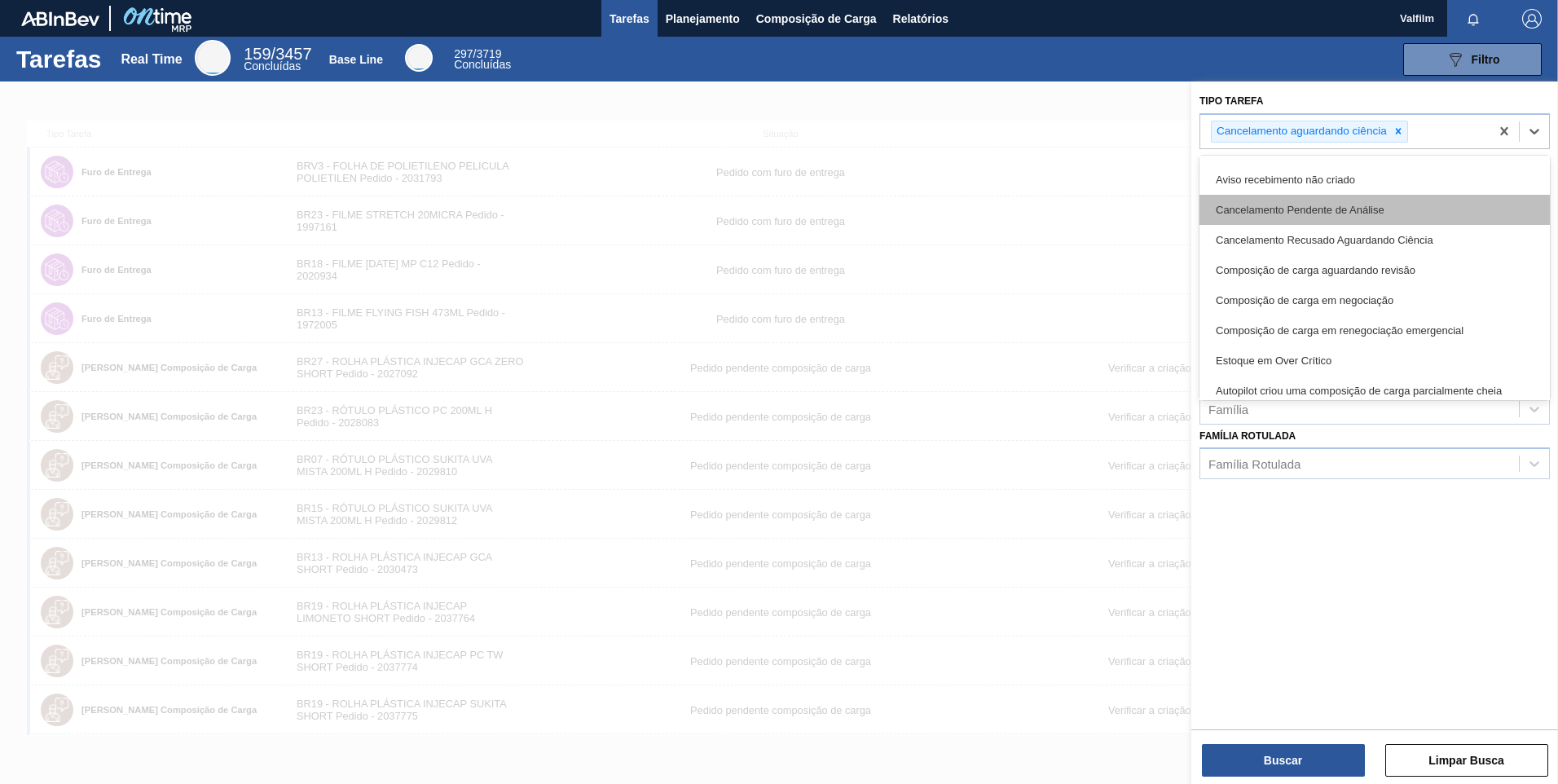
click at [1298, 214] on div "Cancelamento Pendente de Análise" at bounding box center [1374, 209] width 350 height 30
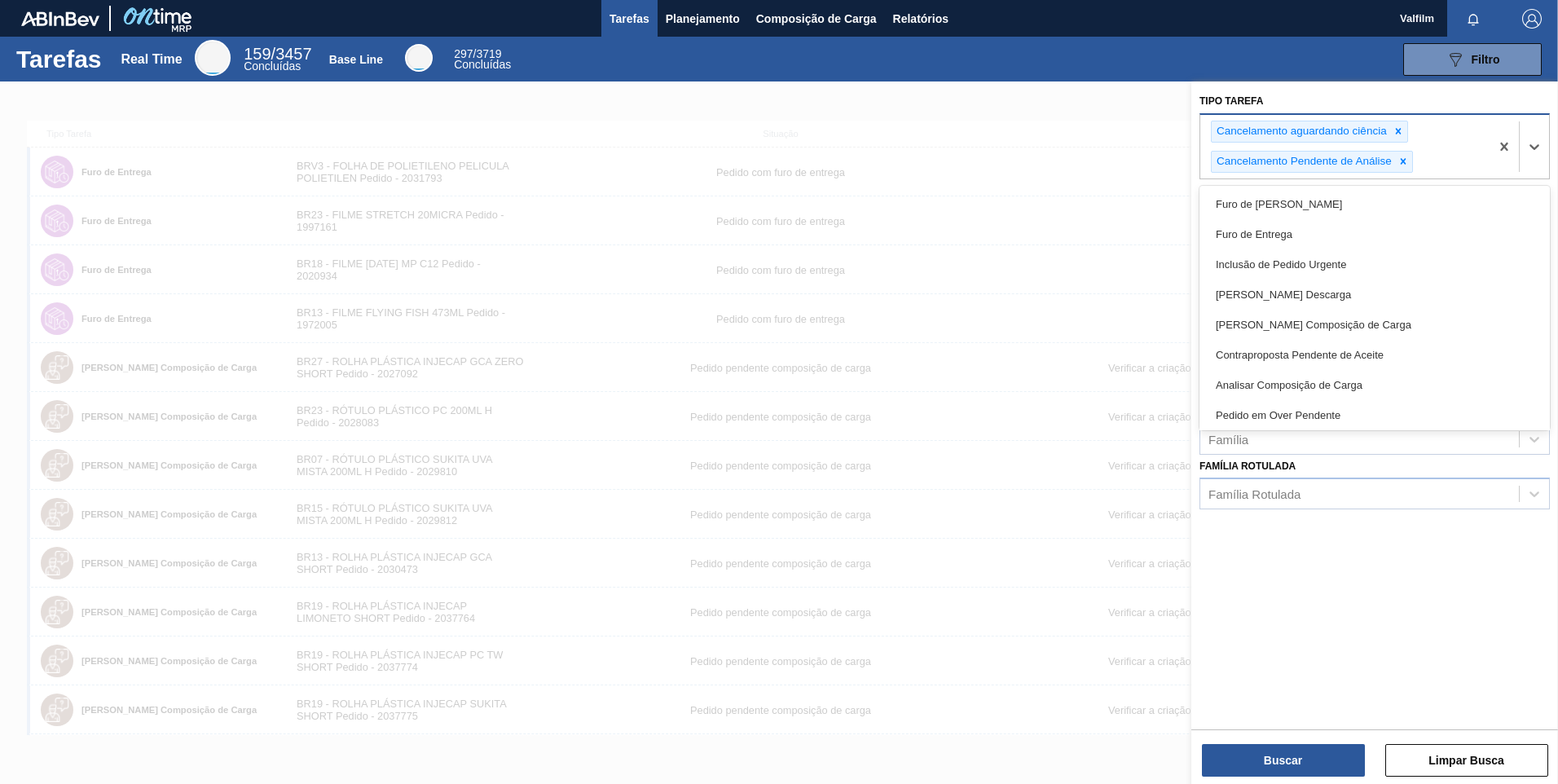
click at [1420, 146] on div "Cancelamento aguardando ciência Cancelamento Pendente de Análise" at bounding box center [1345, 146] width 289 height 64
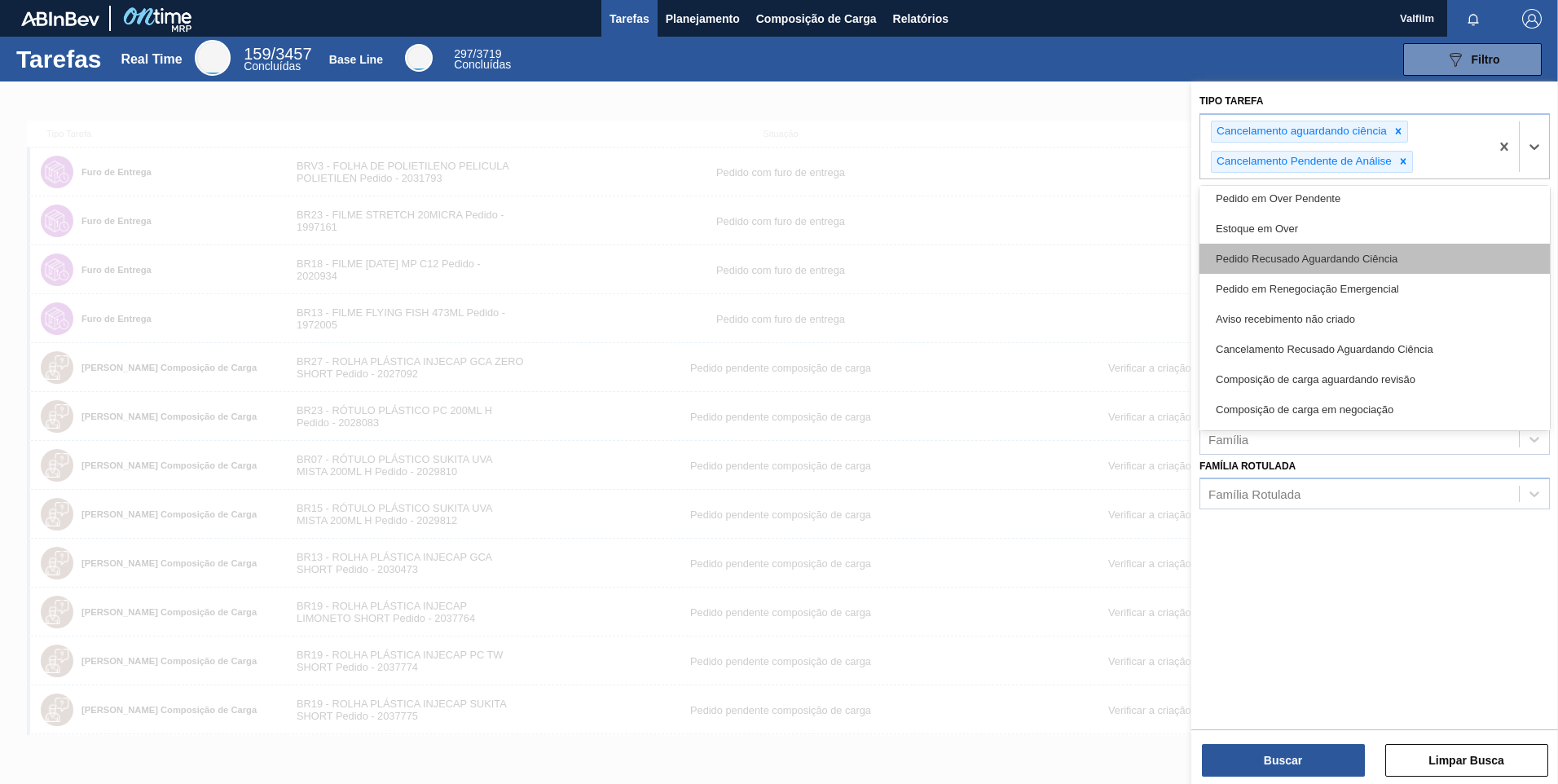
scroll to position [245, 0]
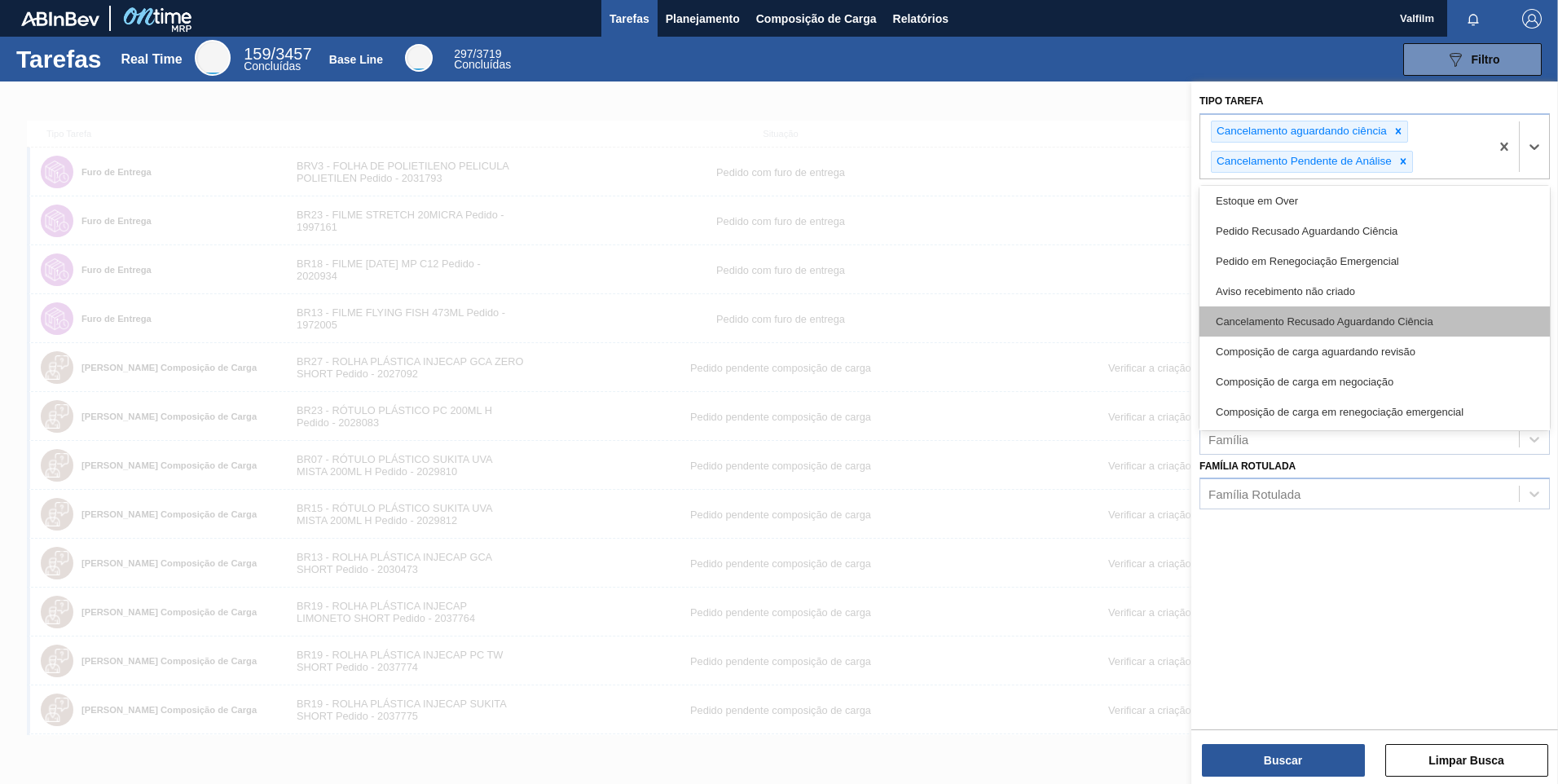
click at [1363, 317] on div "Cancelamento Recusado Aguardando Ciência" at bounding box center [1374, 321] width 350 height 30
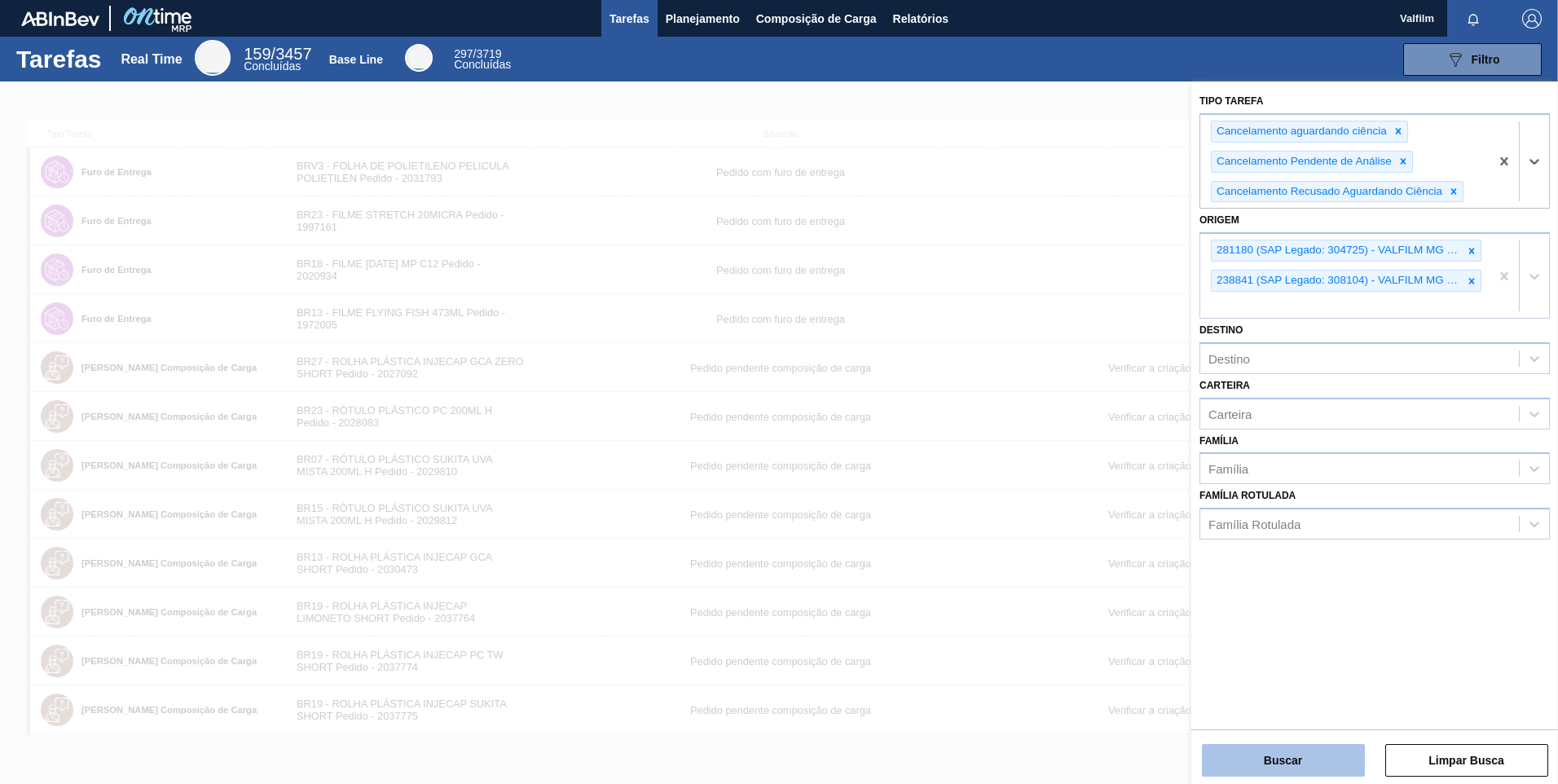
click at [1294, 754] on button "Buscar" at bounding box center [1283, 760] width 163 height 33
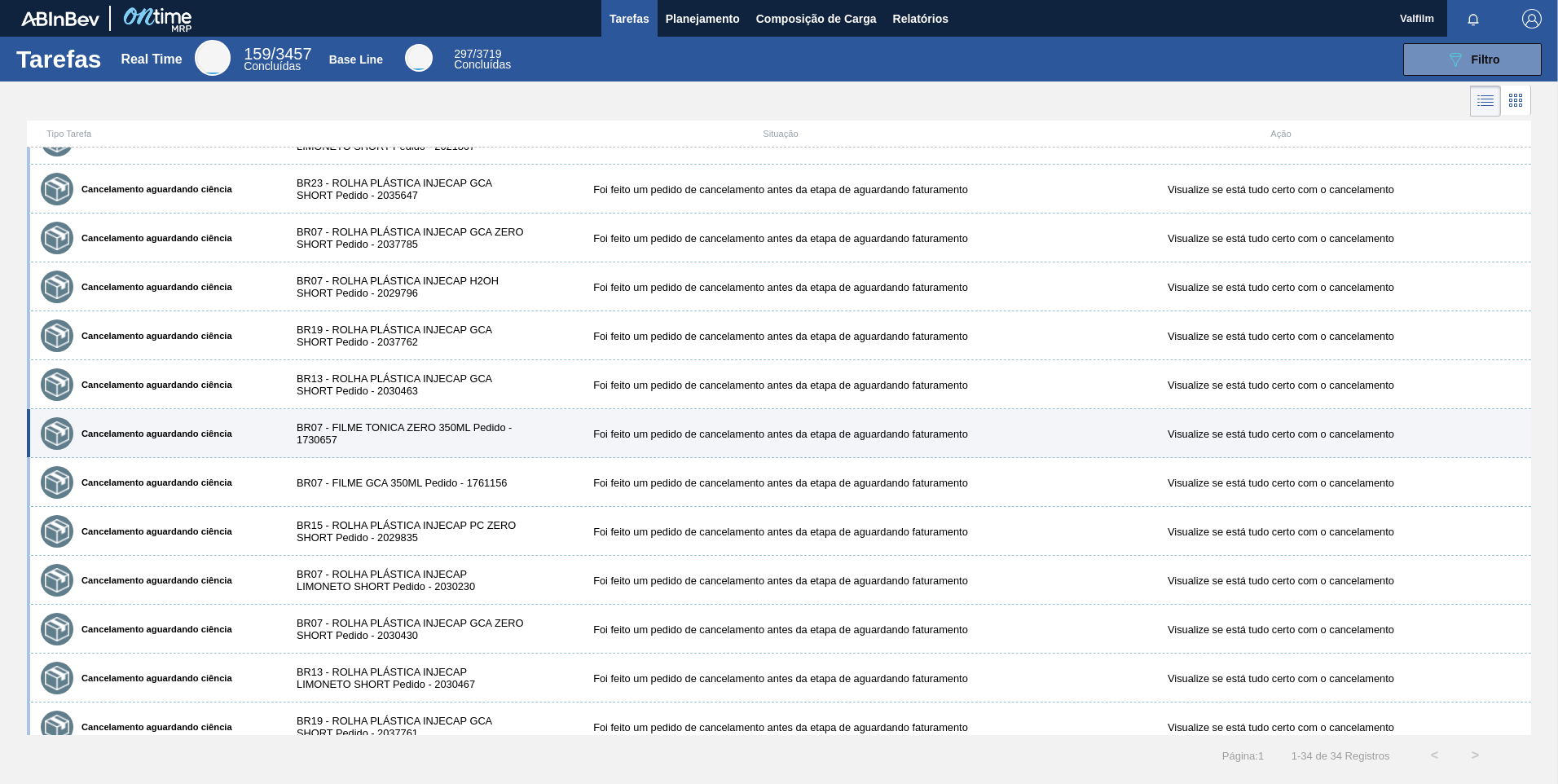
scroll to position [570, 0]
click at [241, 428] on div "Cancelamento aguardando ciência" at bounding box center [155, 432] width 237 height 41
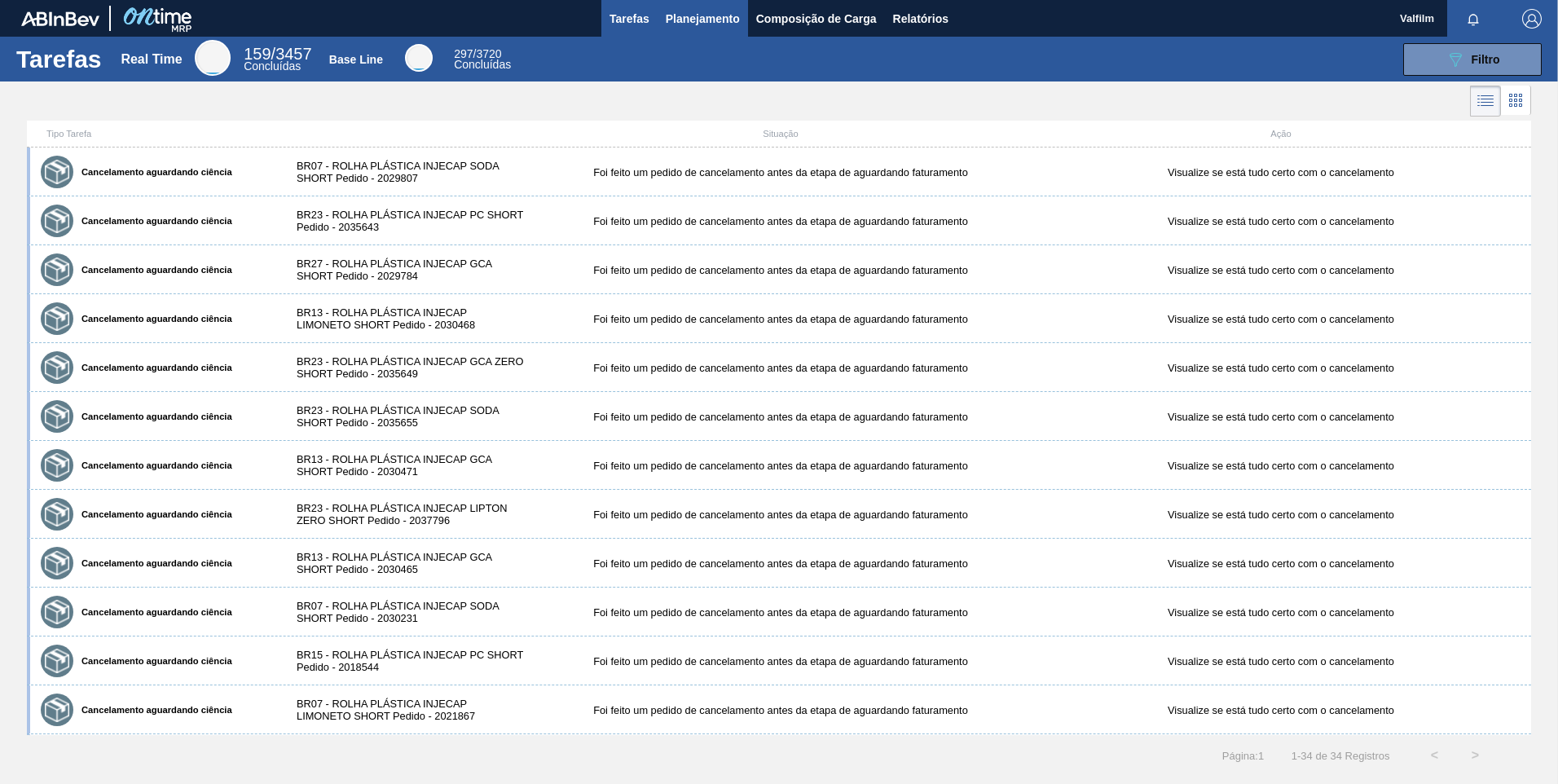
click at [724, 15] on span "Planejamento" at bounding box center [703, 19] width 75 height 20
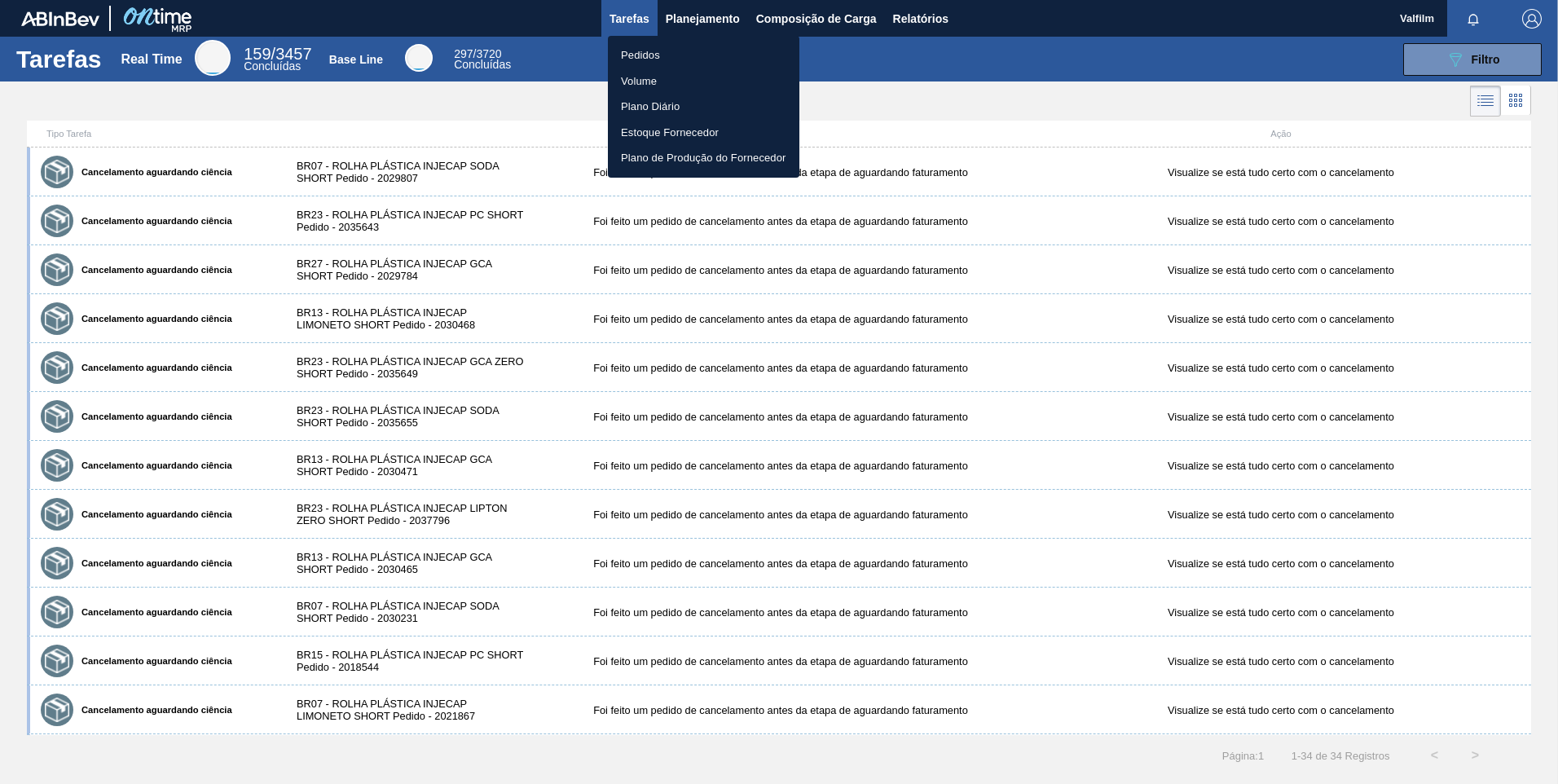
click at [709, 55] on li "Pedidos" at bounding box center [703, 55] width 192 height 26
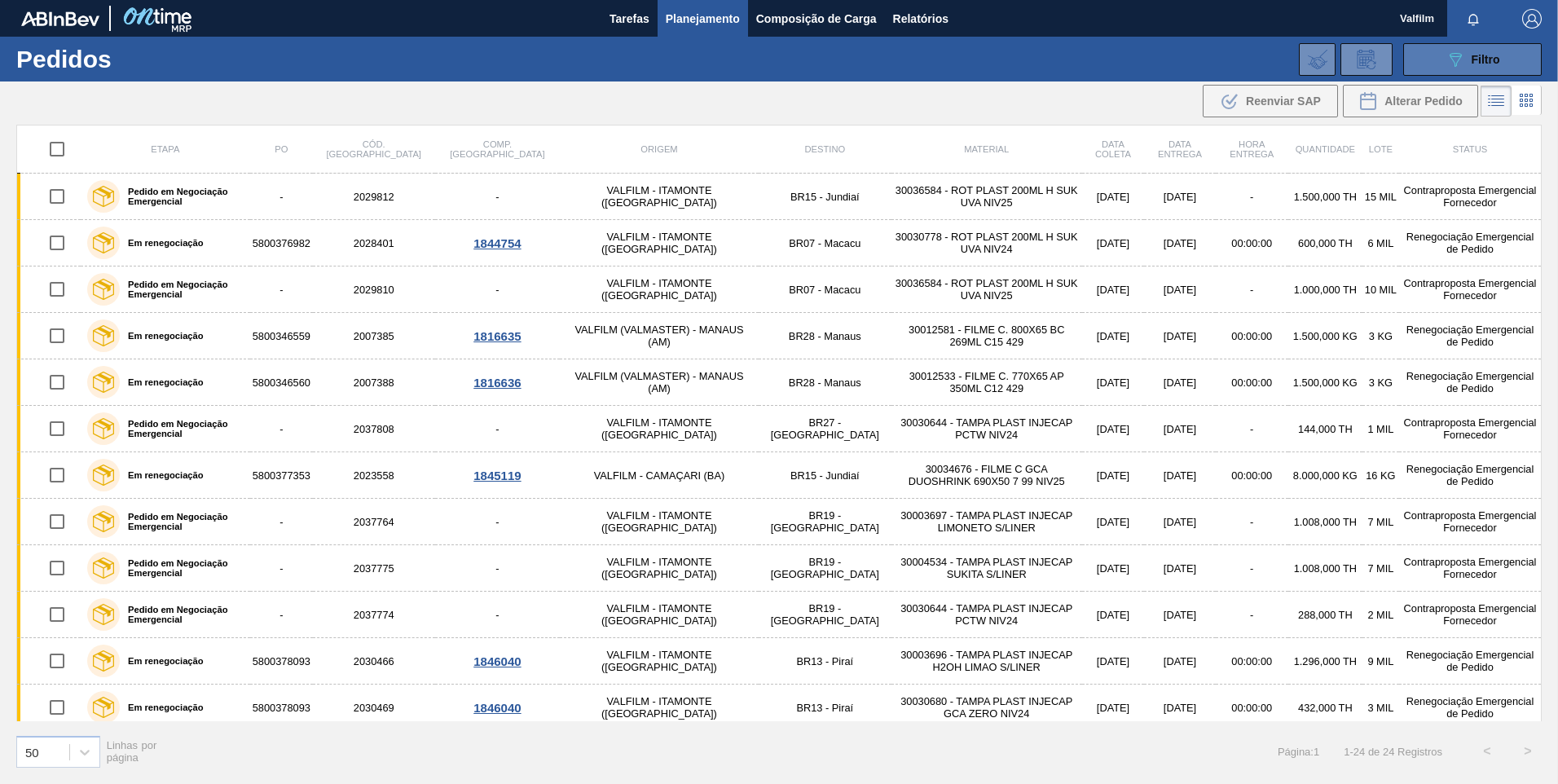
click at [1499, 60] on span "Filtro" at bounding box center [1485, 59] width 28 height 13
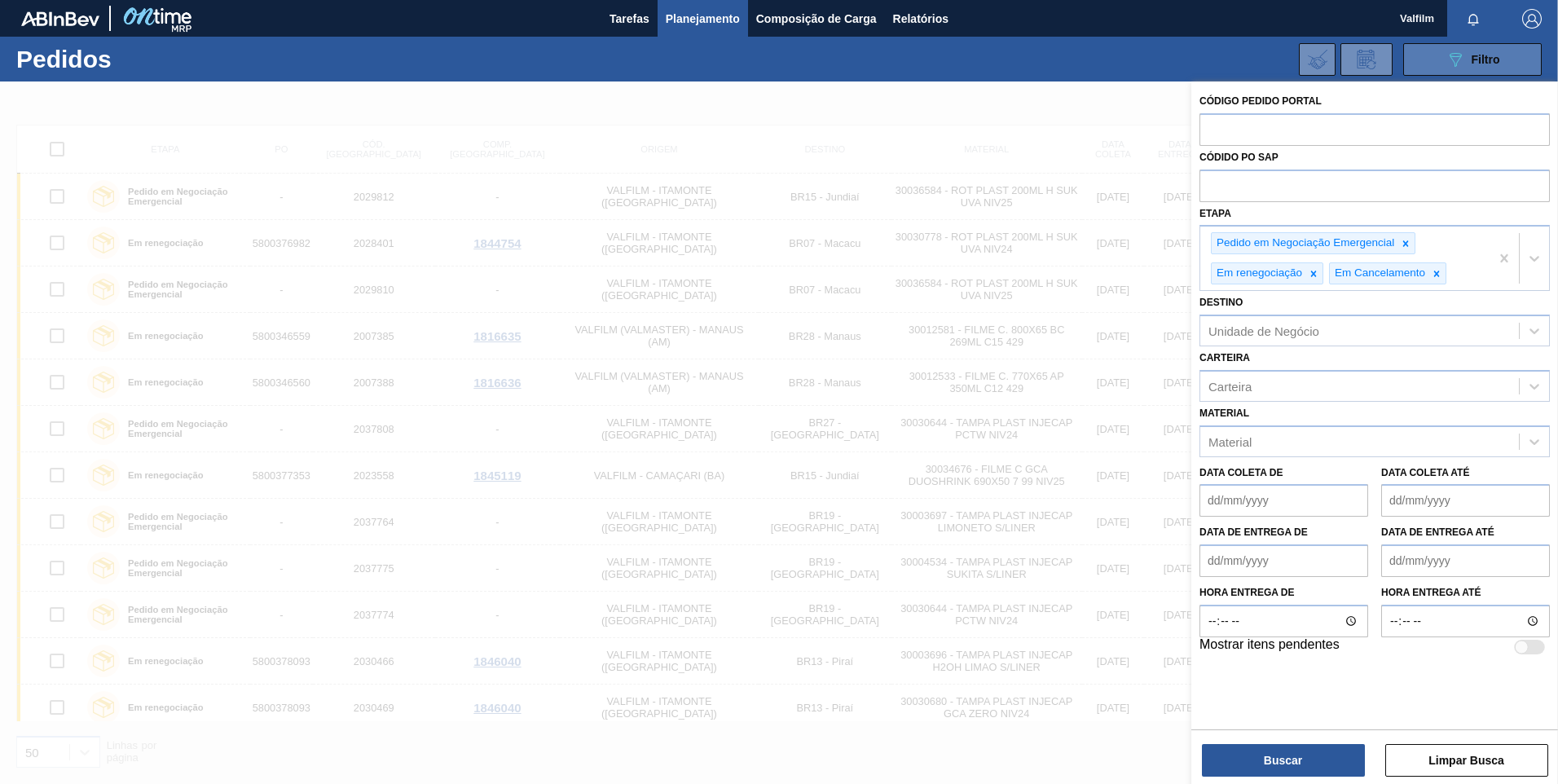
click at [1493, 60] on span "Filtro" at bounding box center [1485, 59] width 28 height 13
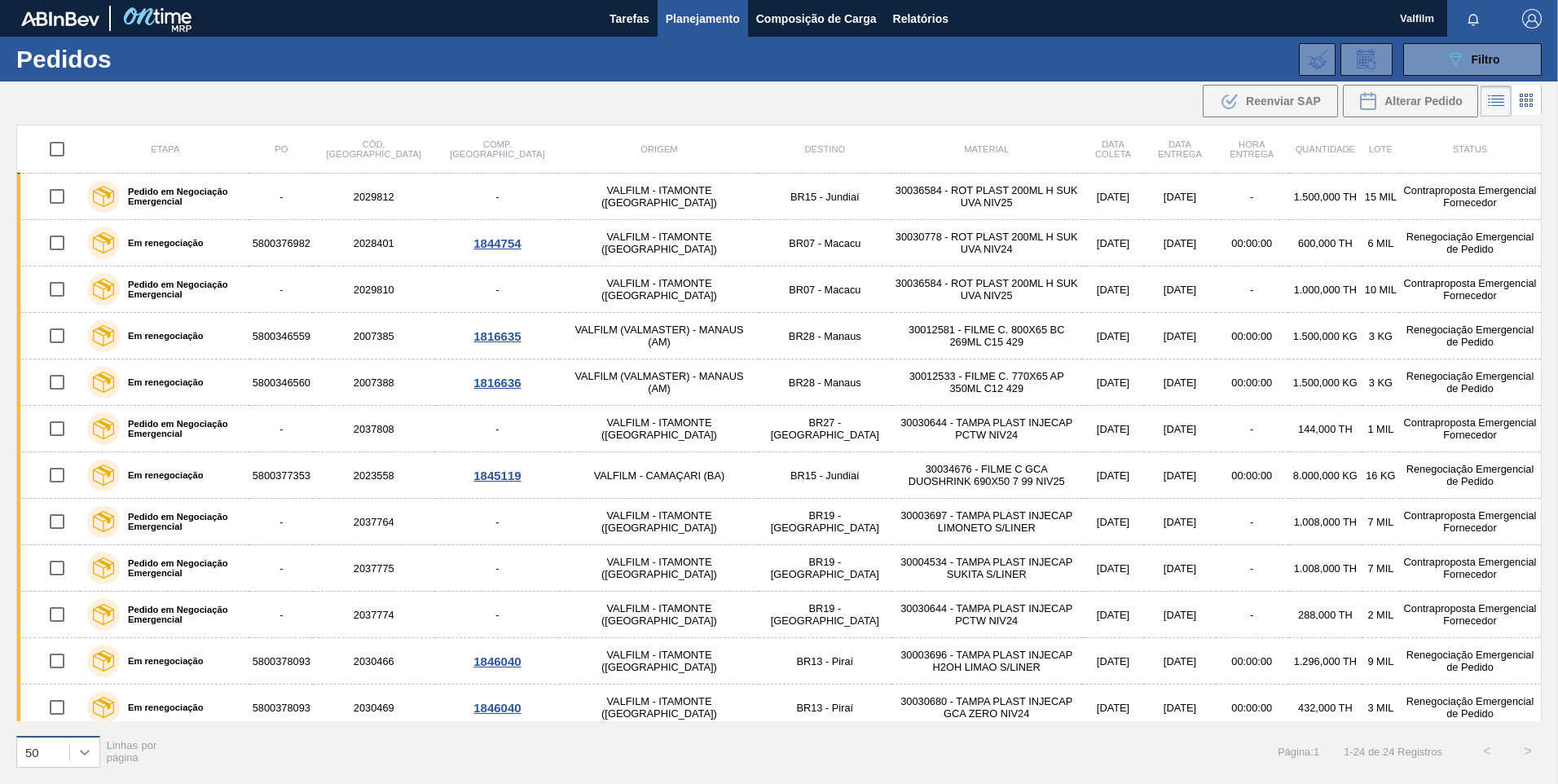
click at [82, 758] on icon at bounding box center [85, 752] width 16 height 16
click at [47, 709] on div "100" at bounding box center [58, 710] width 84 height 30
click at [948, 27] on span "Relatórios" at bounding box center [920, 19] width 55 height 20
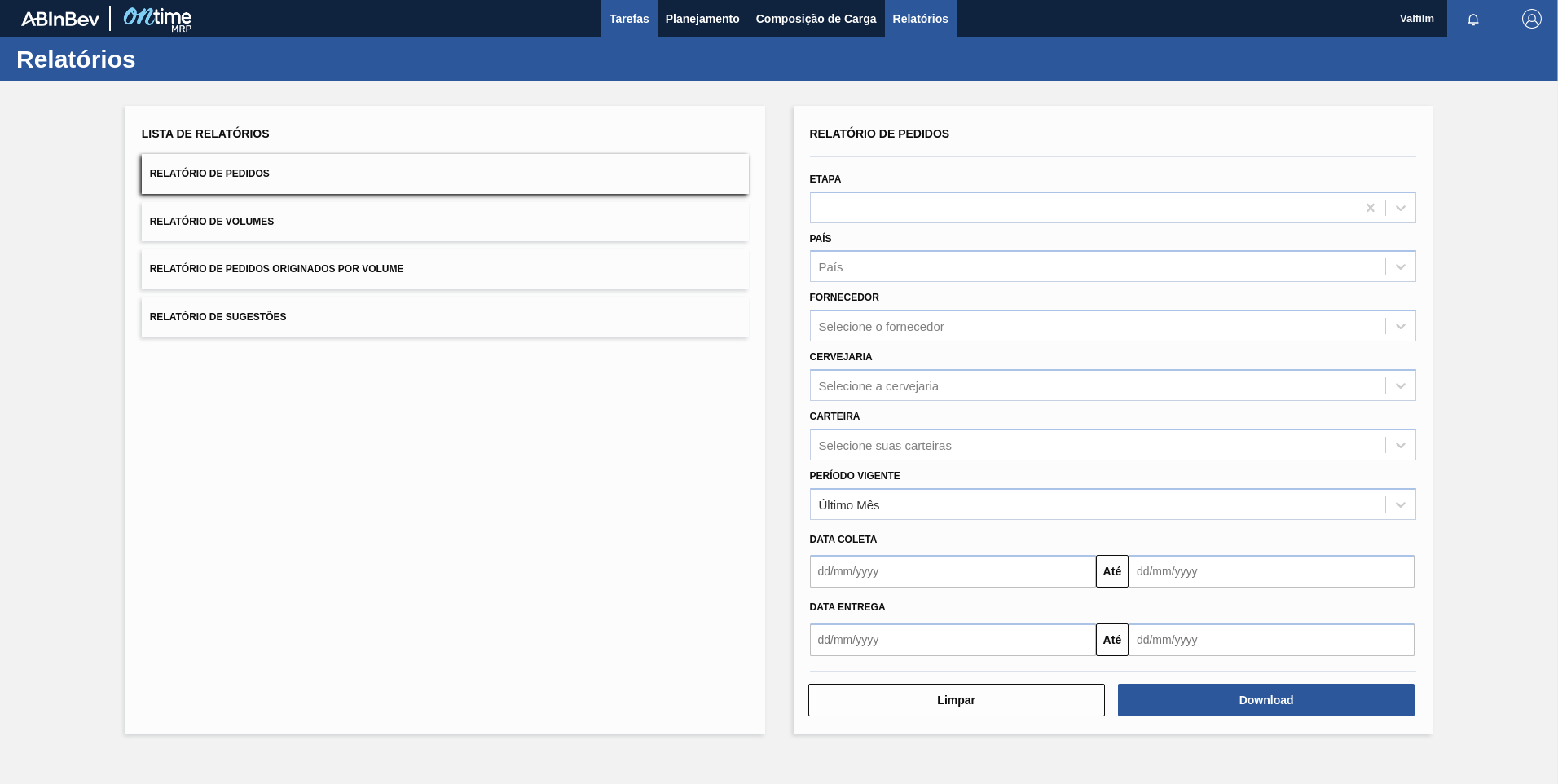
click at [635, 22] on span "Tarefas" at bounding box center [629, 19] width 40 height 20
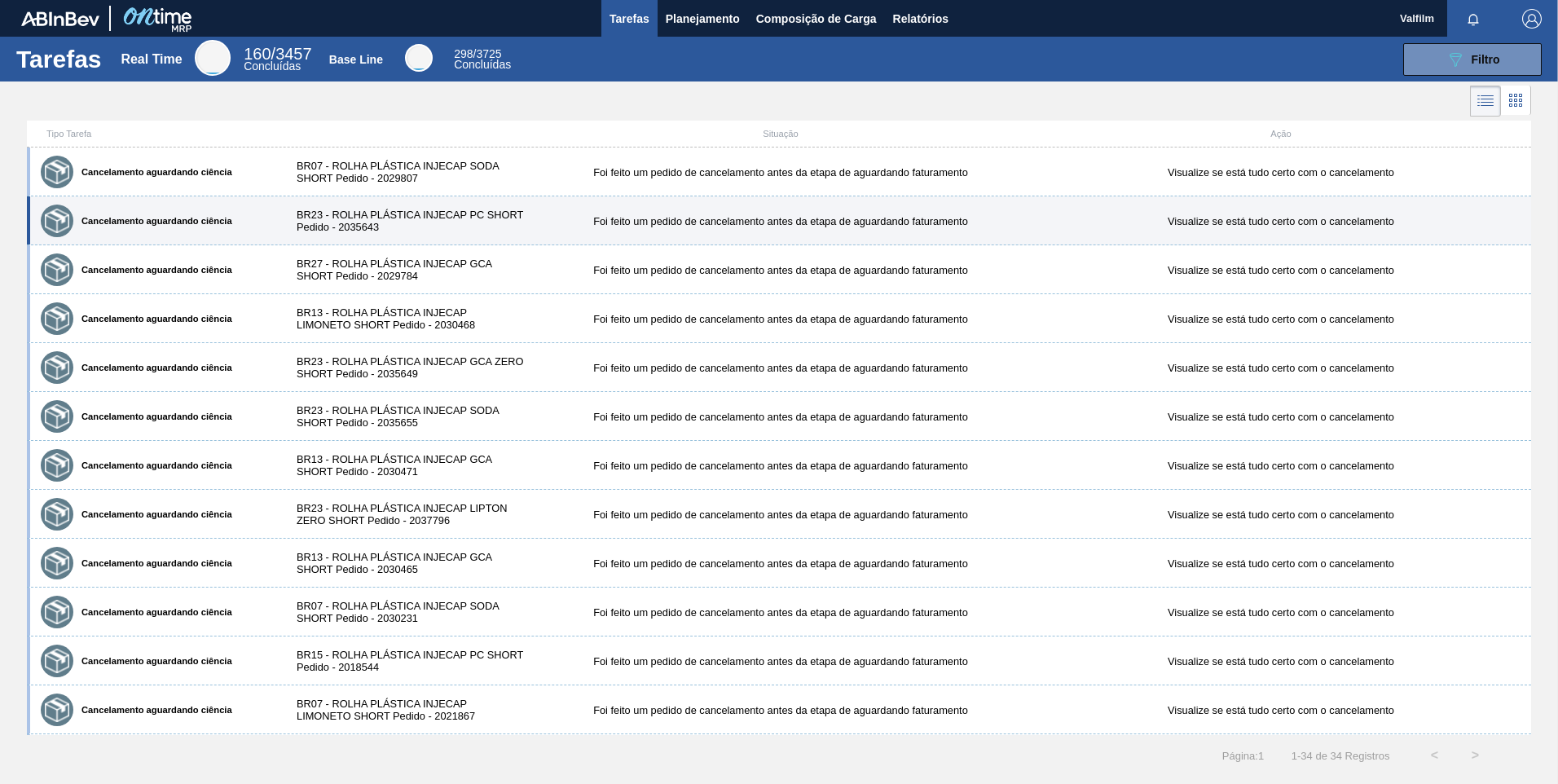
click at [651, 207] on div "Cancelamento aguardando ciência BR23 - ROLHA PLÁSTICA INJECAP PC SHORT Pedido -…" at bounding box center [779, 221] width 1504 height 49
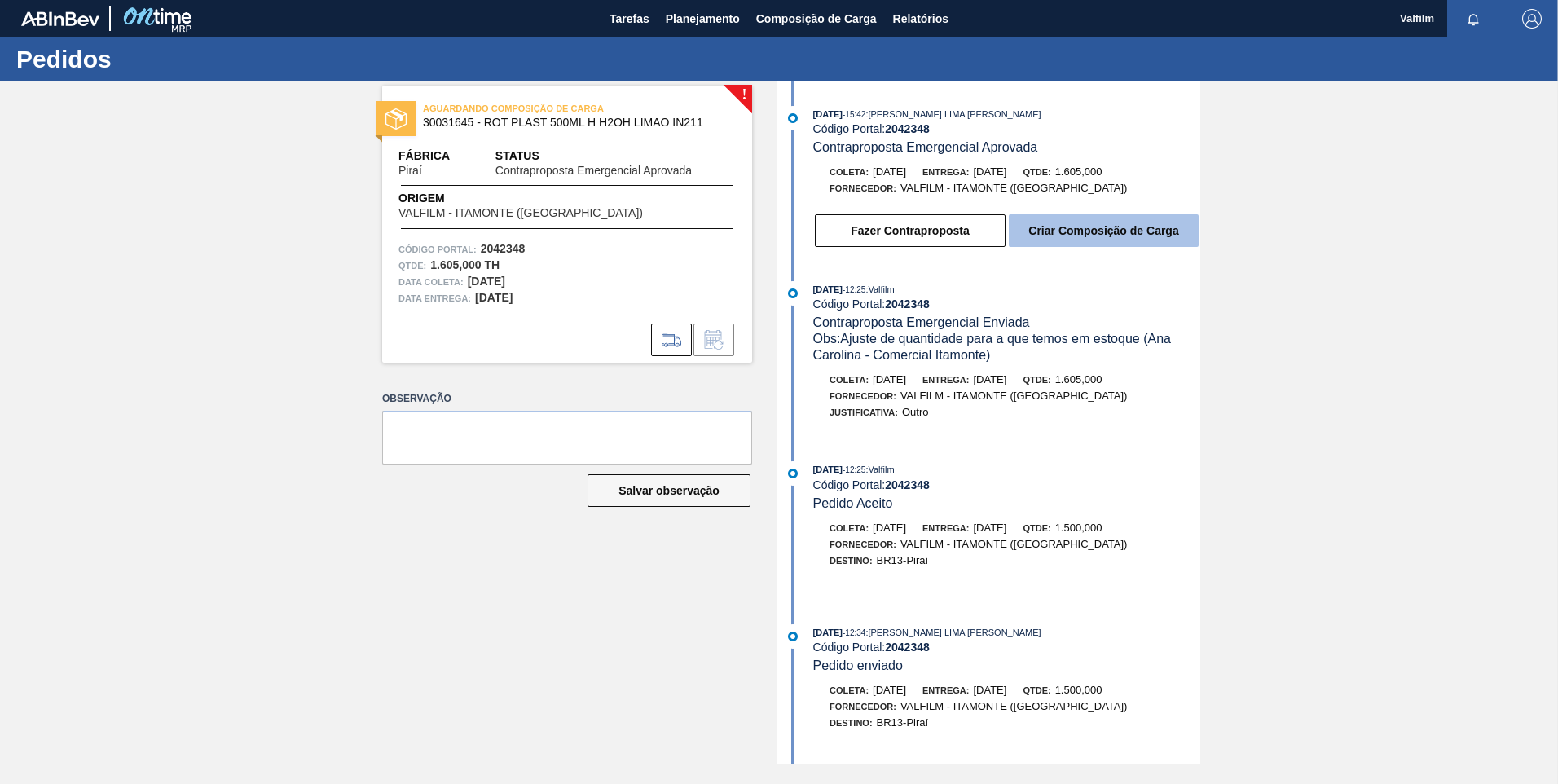
click at [1100, 226] on button "Criar Composição de Carga" at bounding box center [1103, 231] width 190 height 33
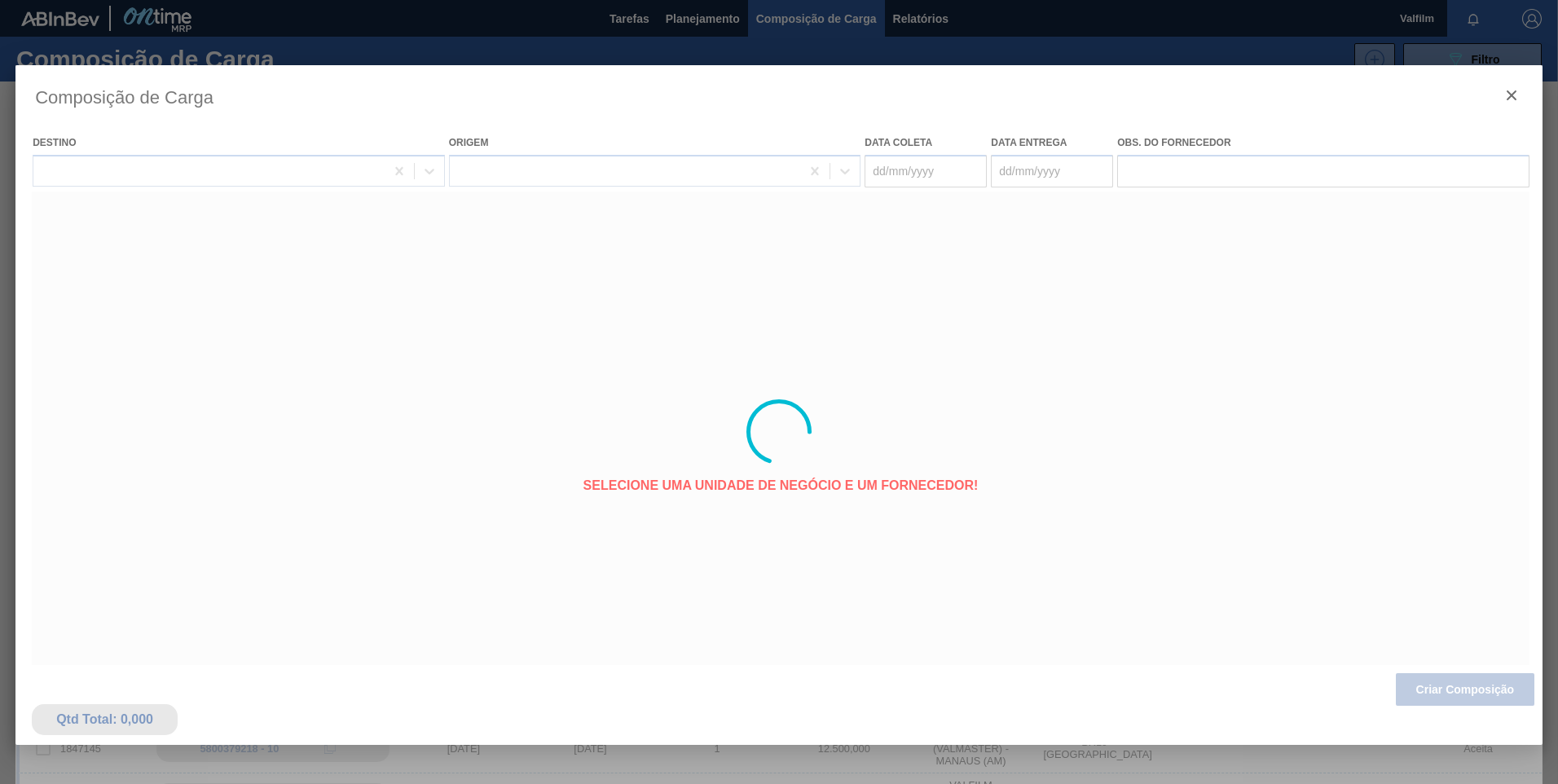
type coleta "12/11/2025"
type entrega "13/11/2025"
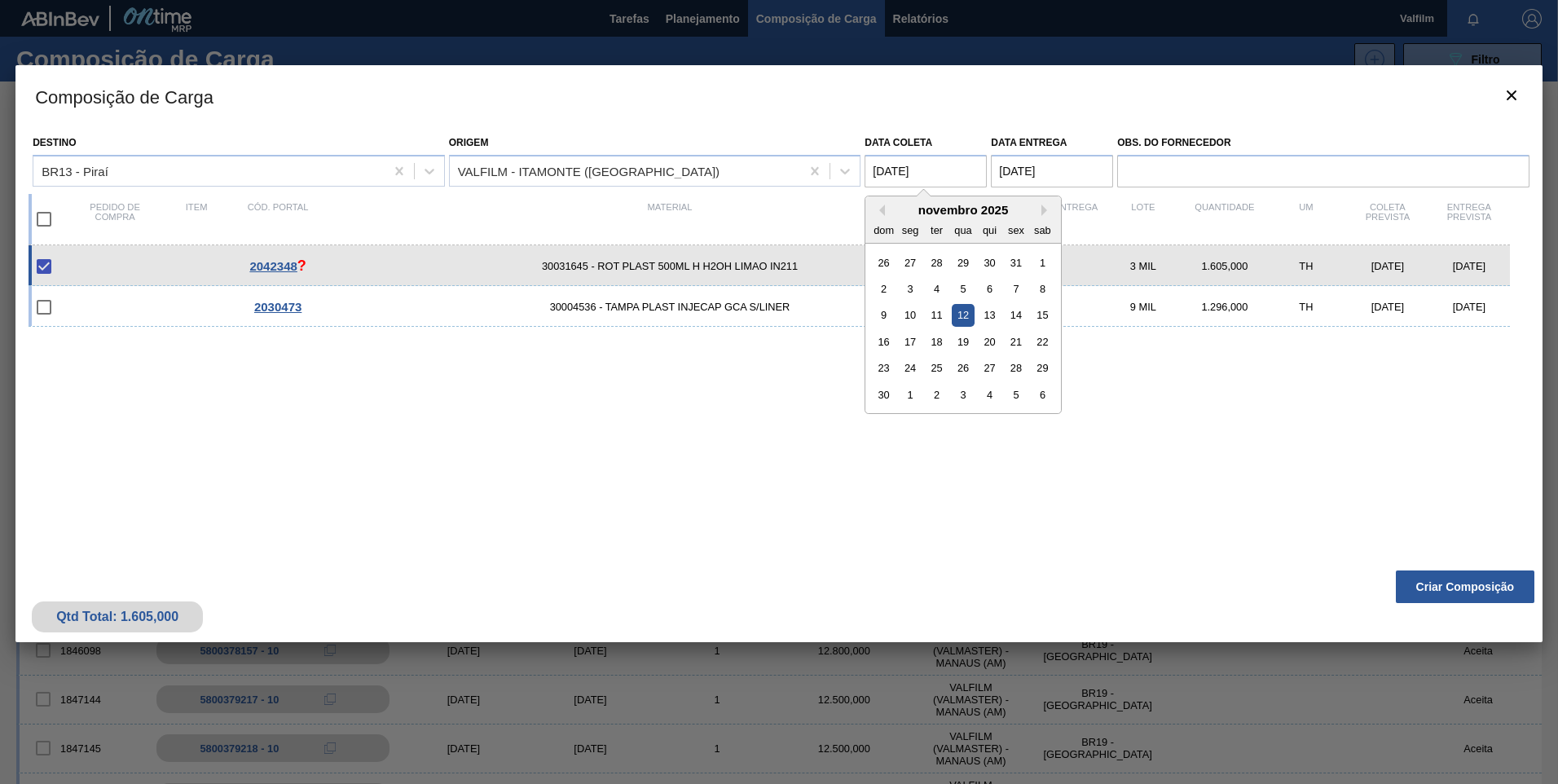
click at [913, 172] on coleta "[DATE]" at bounding box center [926, 171] width 122 height 33
click at [880, 210] on button "Previous Month" at bounding box center [880, 210] width 12 height 12
click at [984, 260] on div "2" at bounding box center [990, 262] width 22 height 22
type coleta "[DATE]"
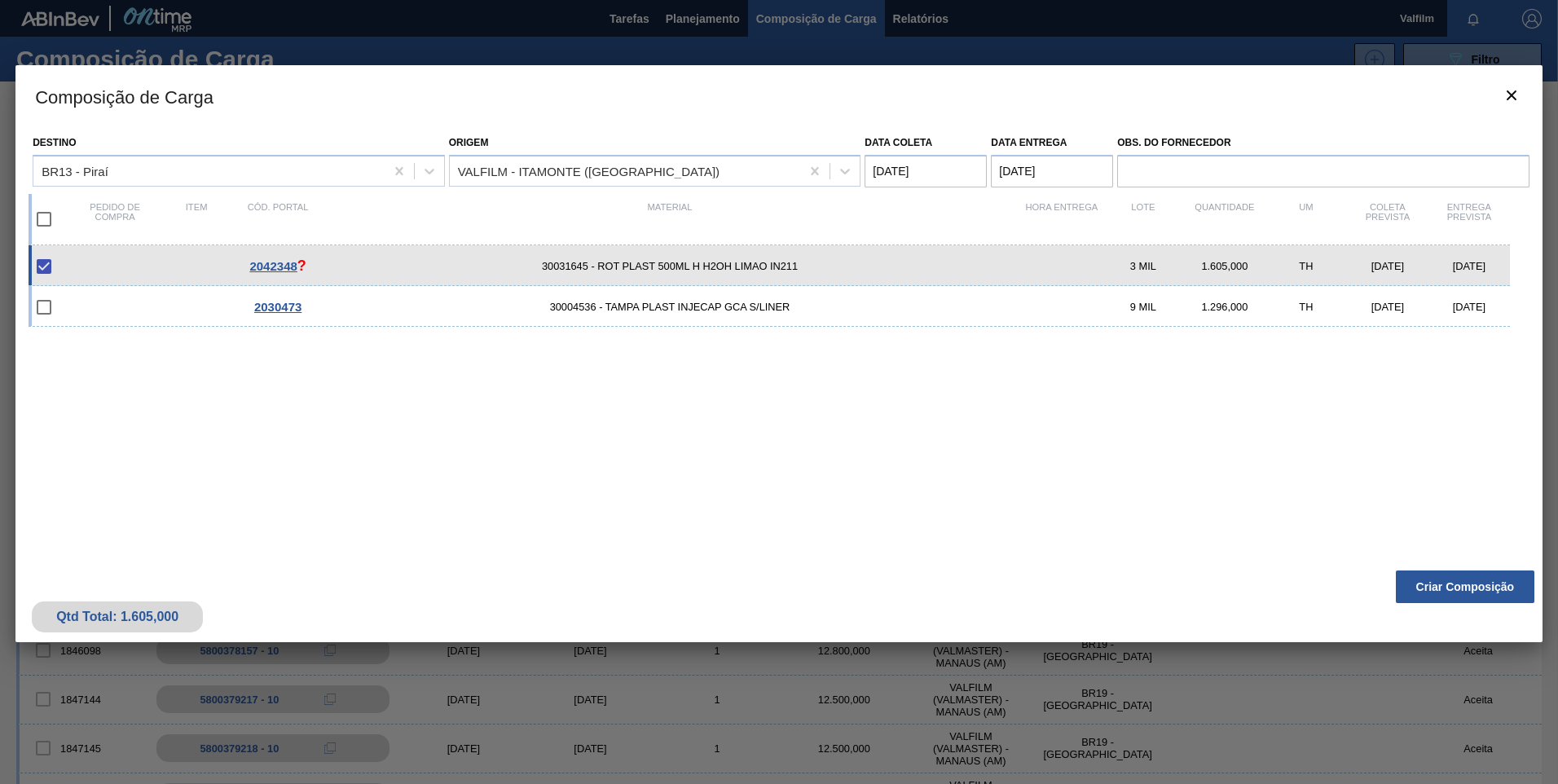
click at [1019, 171] on entrega "[DATE]" at bounding box center [1052, 171] width 122 height 33
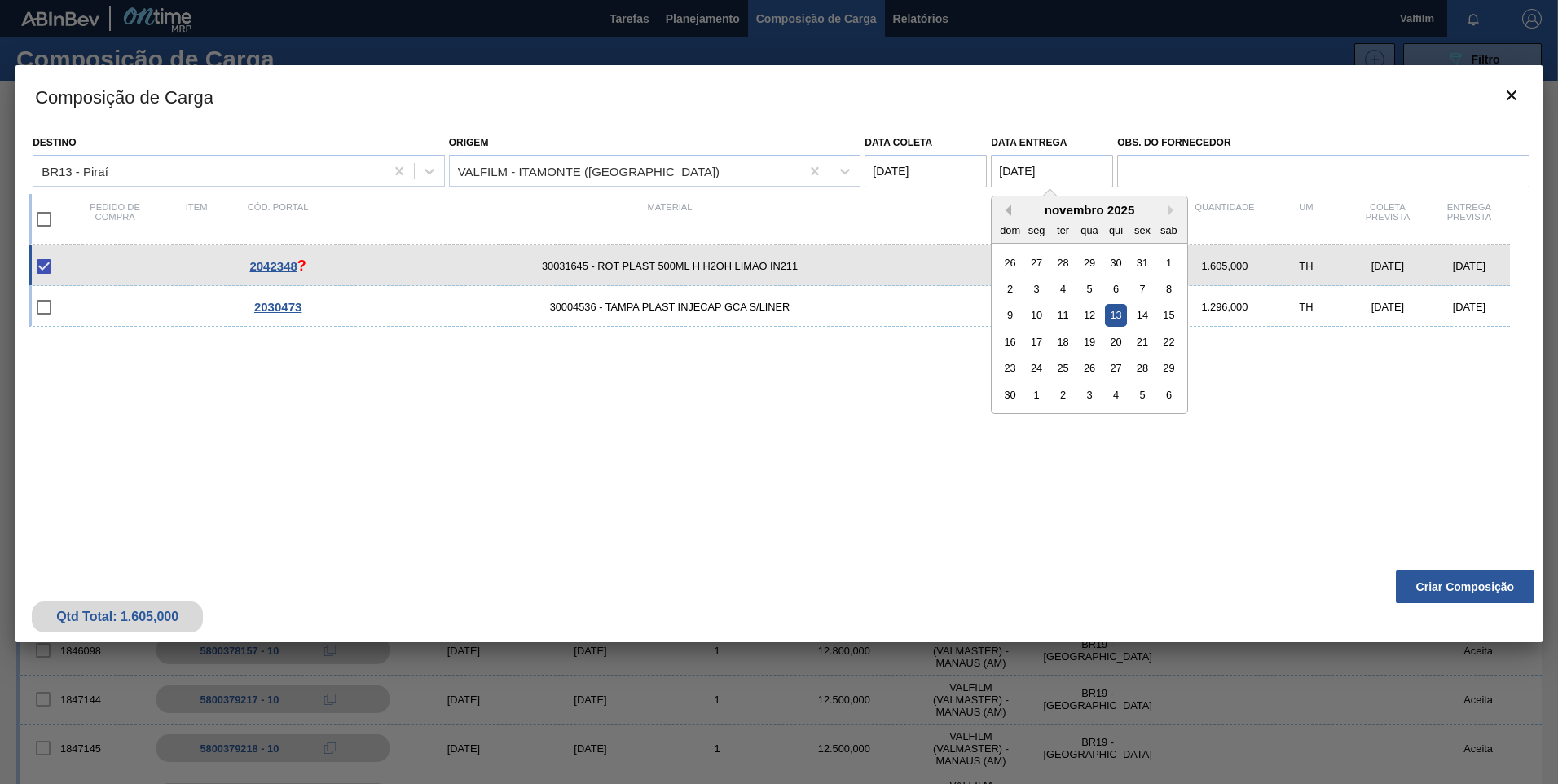
click at [1007, 215] on button "Previous Month" at bounding box center [1005, 210] width 12 height 12
click at [1141, 259] on div "3" at bounding box center [1143, 262] width 22 height 22
type entrega "[DATE]"
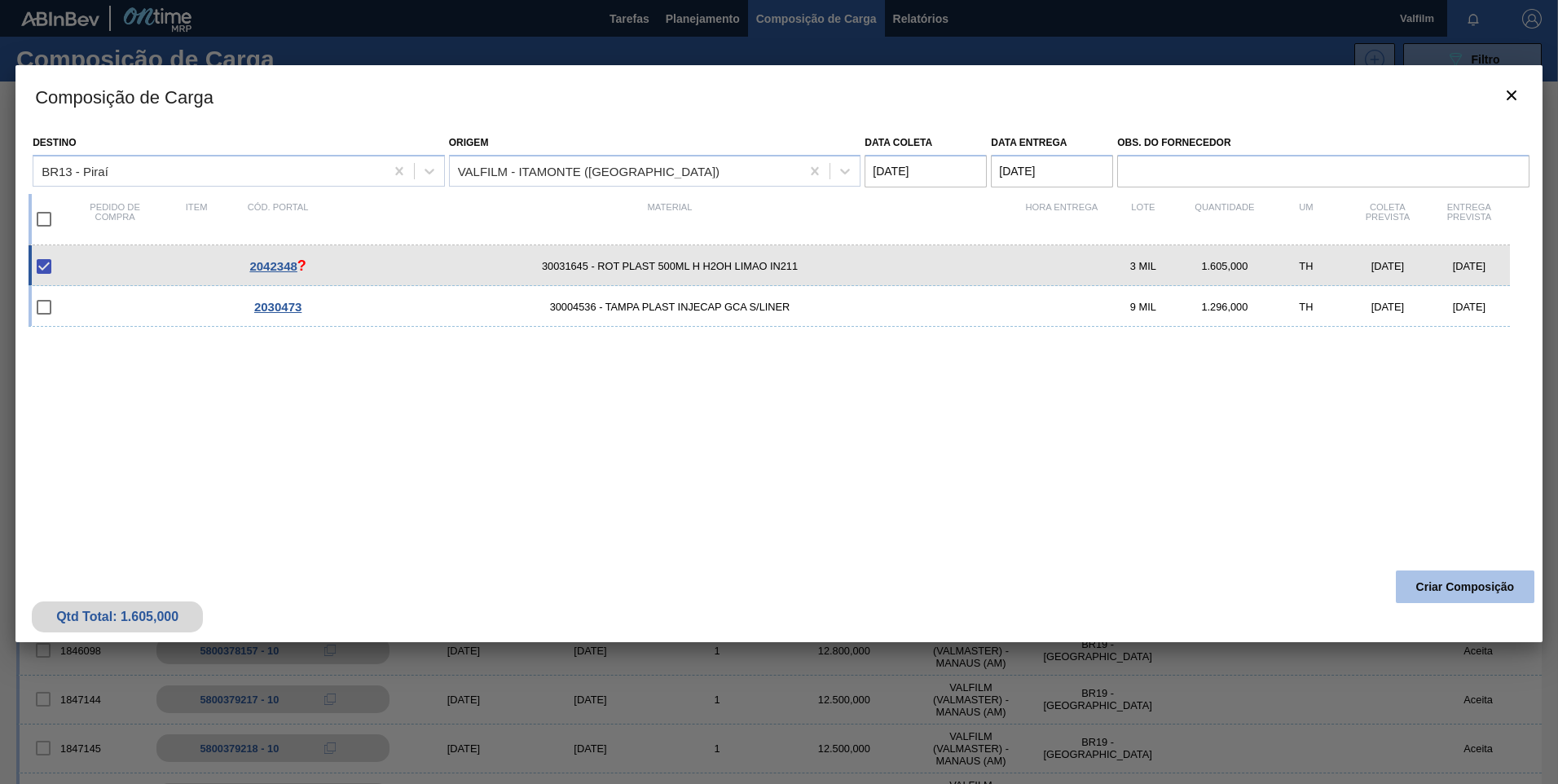
click at [1466, 590] on button "Criar Composição" at bounding box center [1465, 587] width 138 height 33
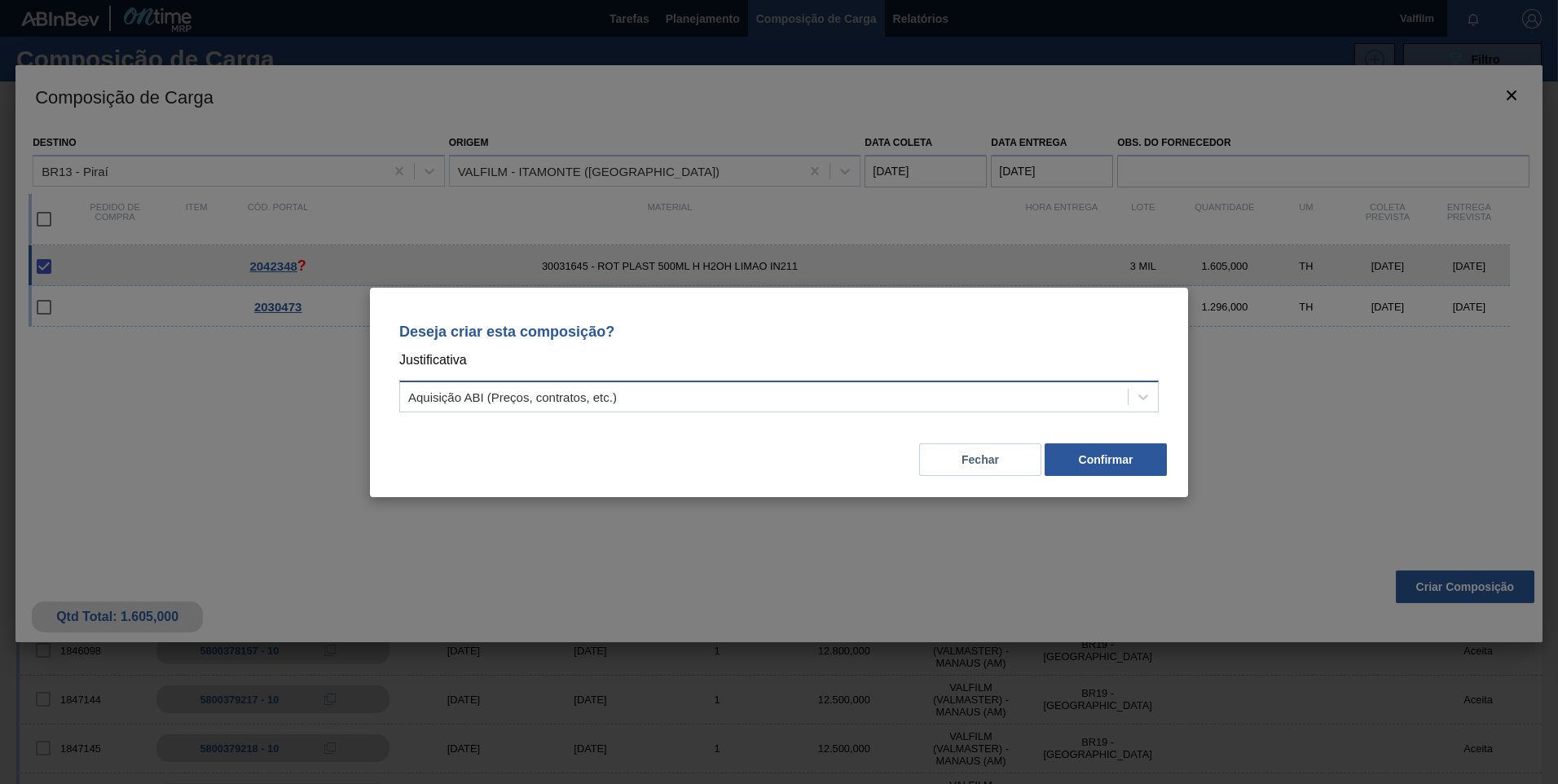
click at [681, 399] on div "Aquisição ABI (Preços, contratos, etc.)" at bounding box center [764, 397] width 728 height 24
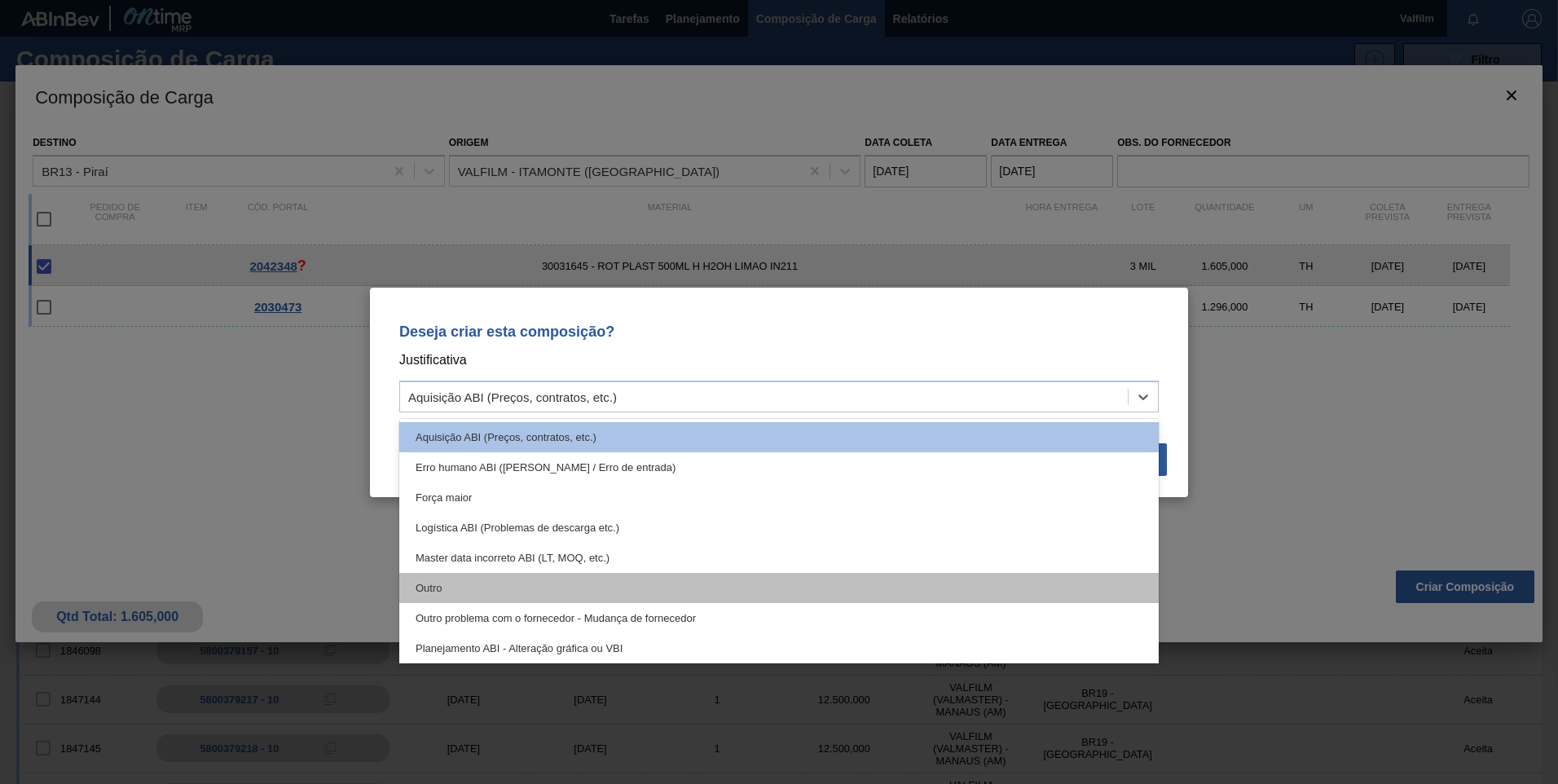
click at [511, 578] on div "Outro" at bounding box center [779, 588] width 759 height 30
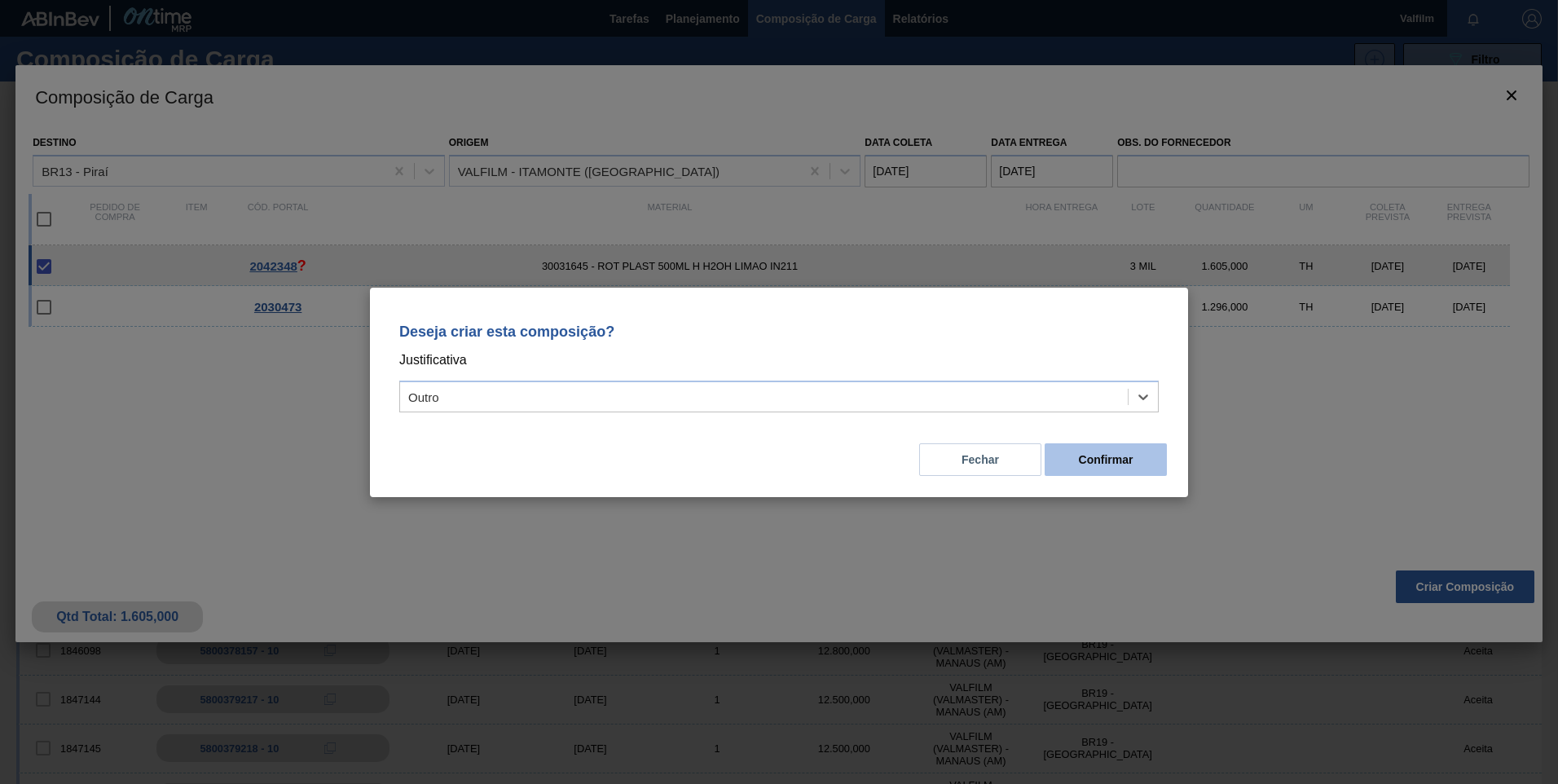
click at [1081, 450] on button "Confirmar" at bounding box center [1106, 459] width 122 height 33
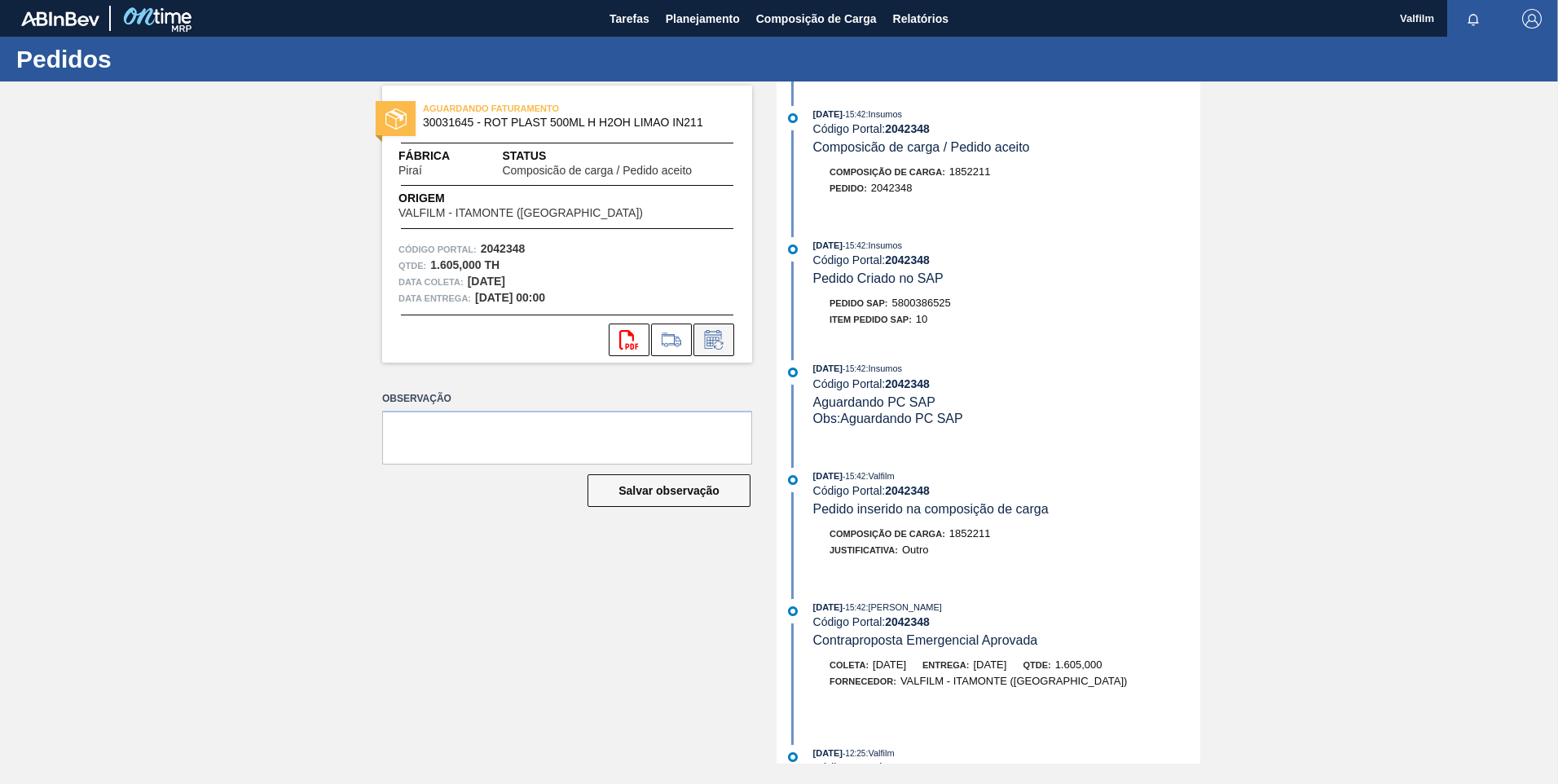
click at [722, 337] on icon at bounding box center [714, 340] width 26 height 20
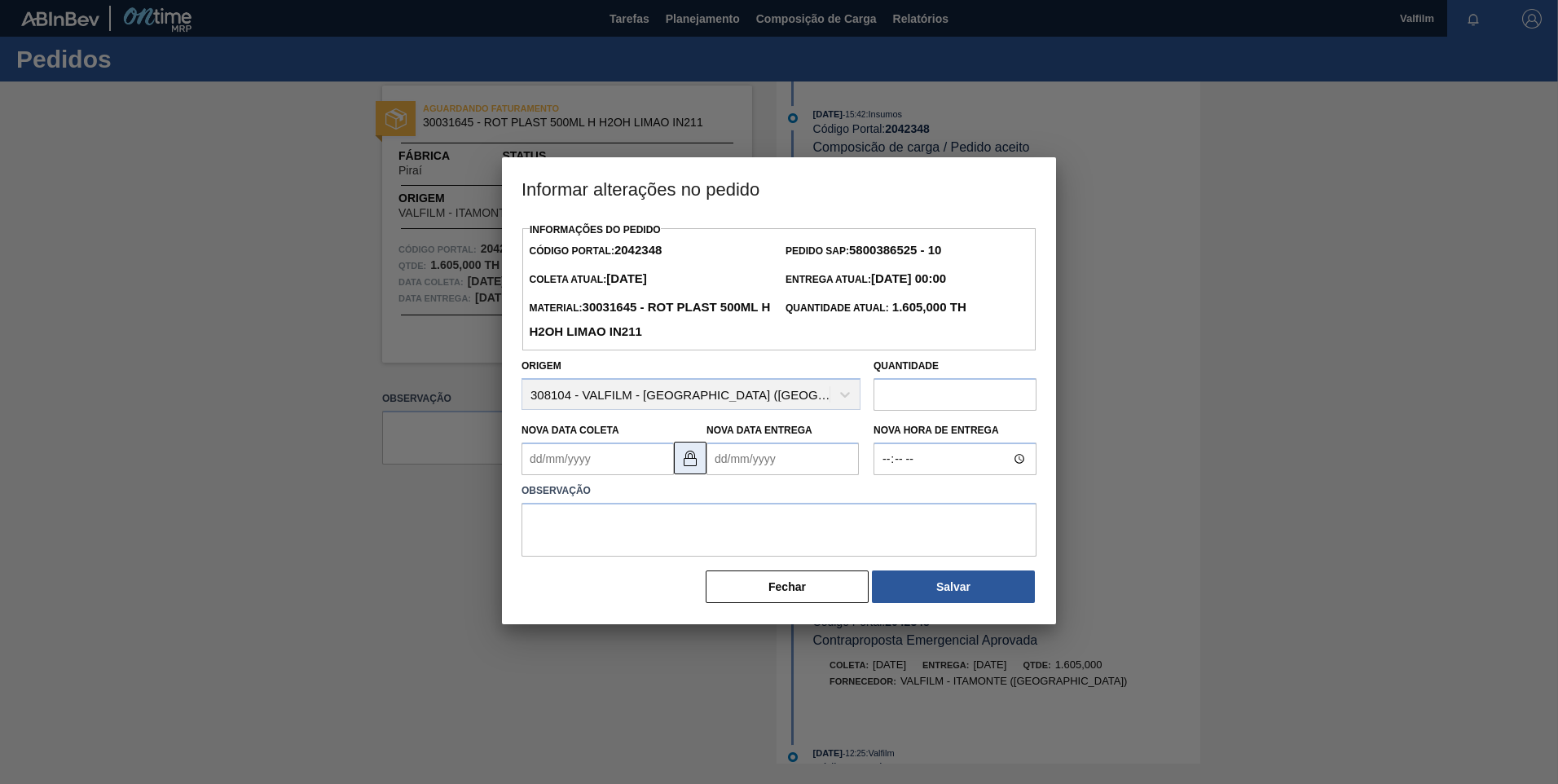
click at [683, 461] on img at bounding box center [690, 458] width 20 height 20
click at [577, 468] on Coleta2042348 "Nova Data Coleta" at bounding box center [598, 459] width 153 height 33
drag, startPoint x: 648, startPoint y: 544, endPoint x: 658, endPoint y: 542, distance: 10.2
click at [647, 547] on div "2" at bounding box center [647, 550] width 22 height 22
type Coleta2042348 "[DATE]"
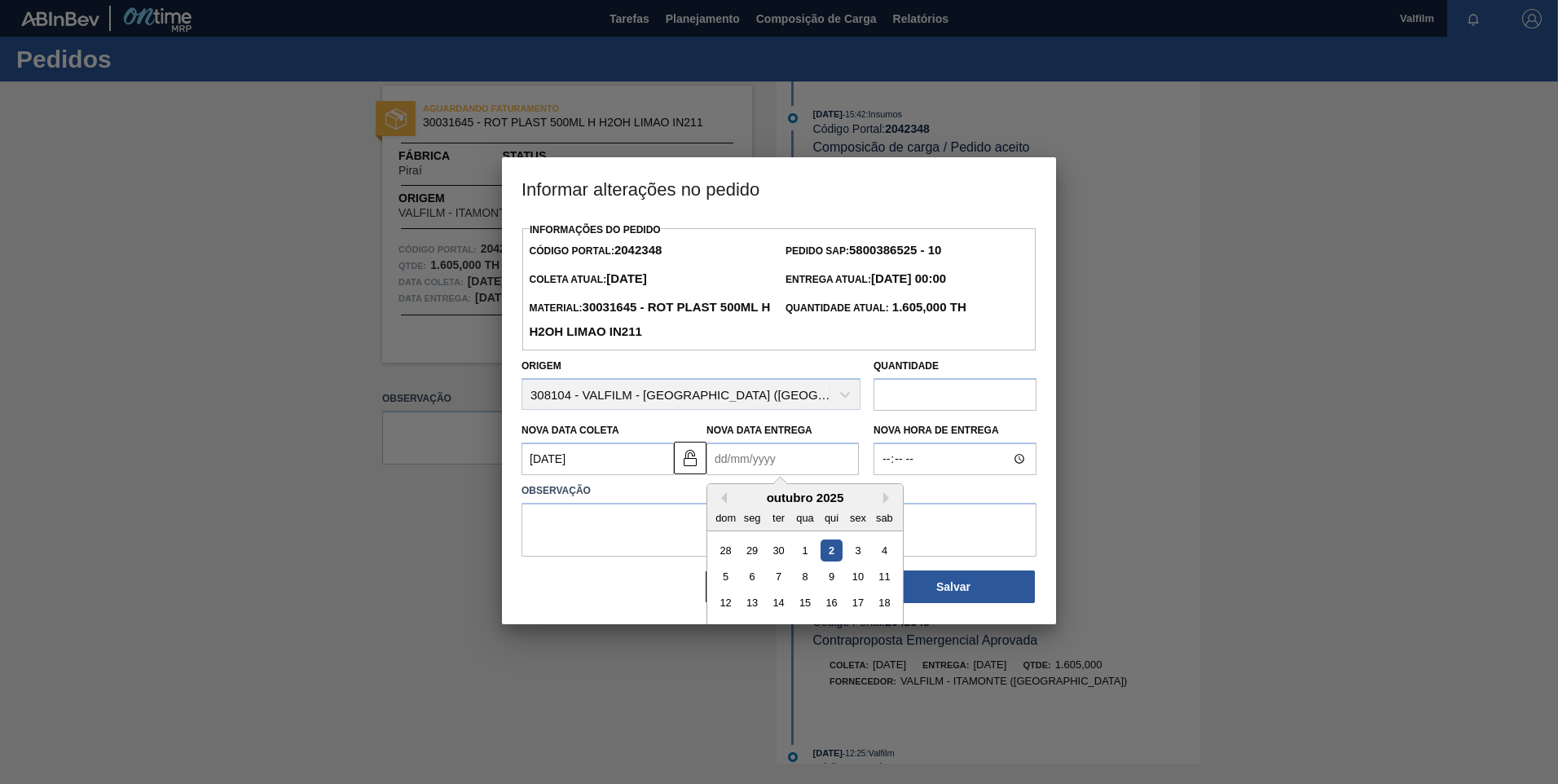
click at [734, 474] on Entrega2042348 "Nova Data Entrega" at bounding box center [783, 459] width 153 height 33
click at [854, 542] on div "3" at bounding box center [858, 550] width 22 height 22
type Entrega2042348 "[DATE]"
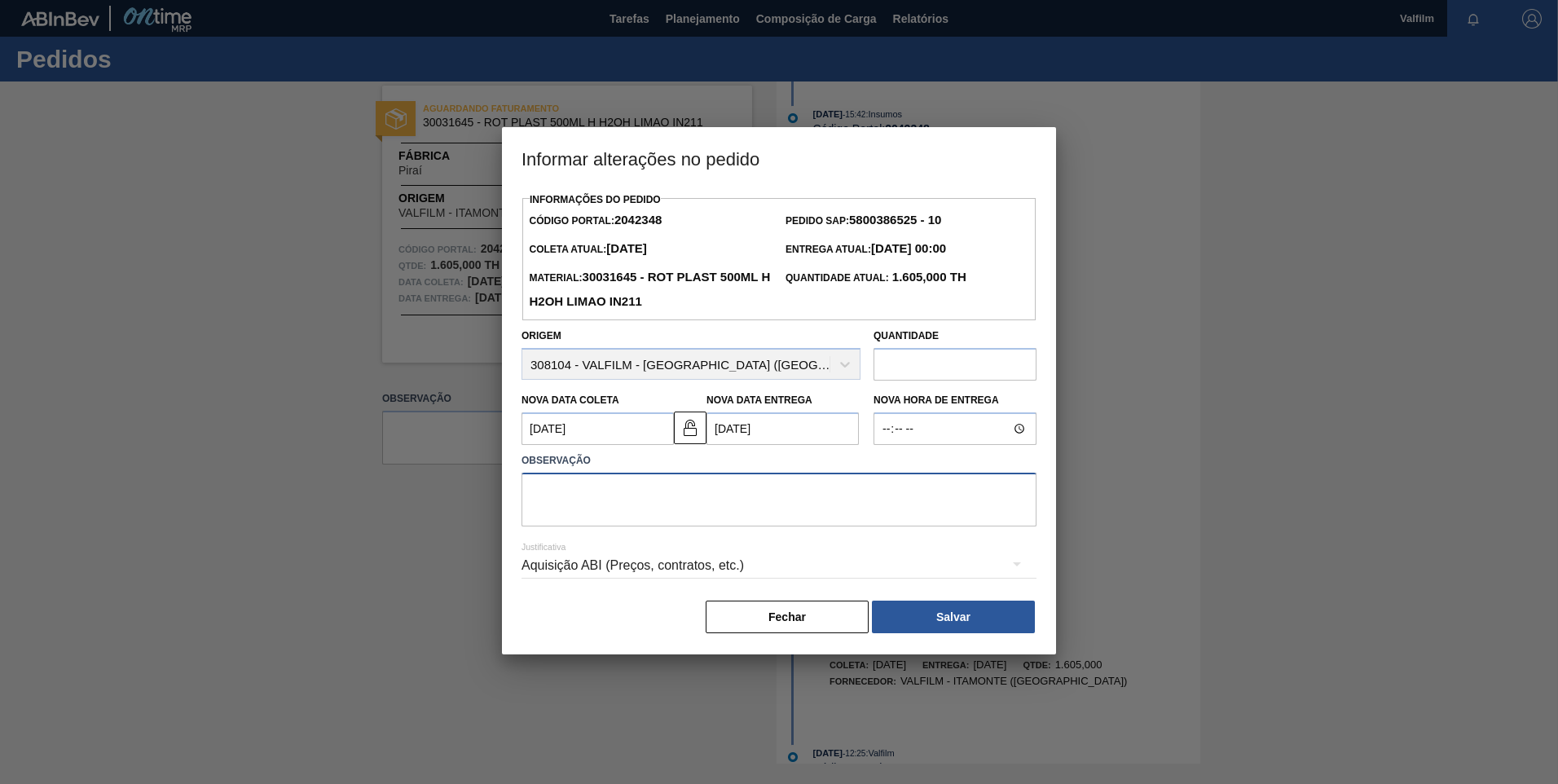
click at [709, 516] on textarea at bounding box center [779, 499] width 515 height 54
click at [615, 567] on div "Aquisição ABI (Preços, contratos, etc.)" at bounding box center [779, 566] width 515 height 45
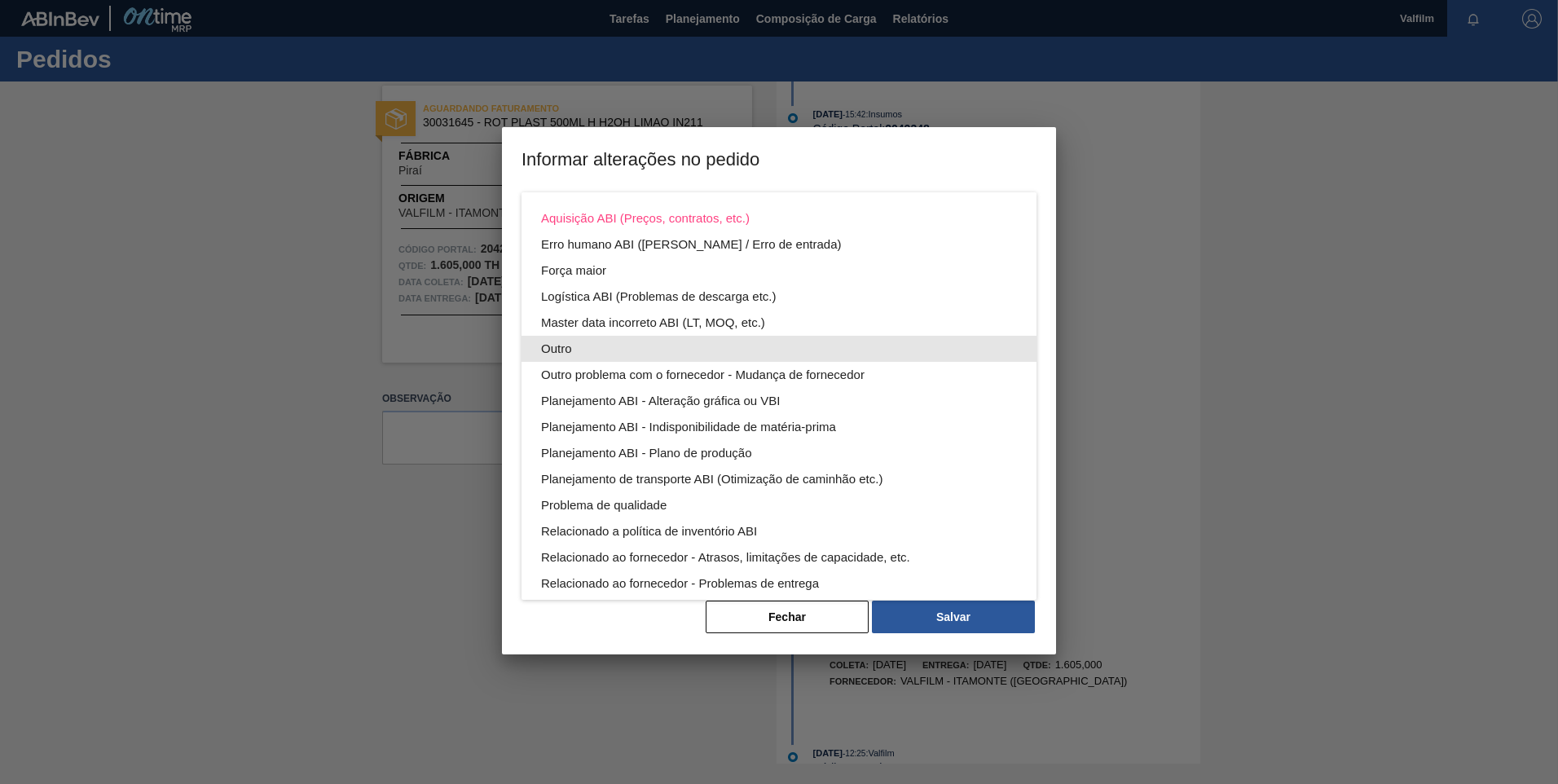
click at [625, 347] on div "Outro" at bounding box center [779, 348] width 476 height 26
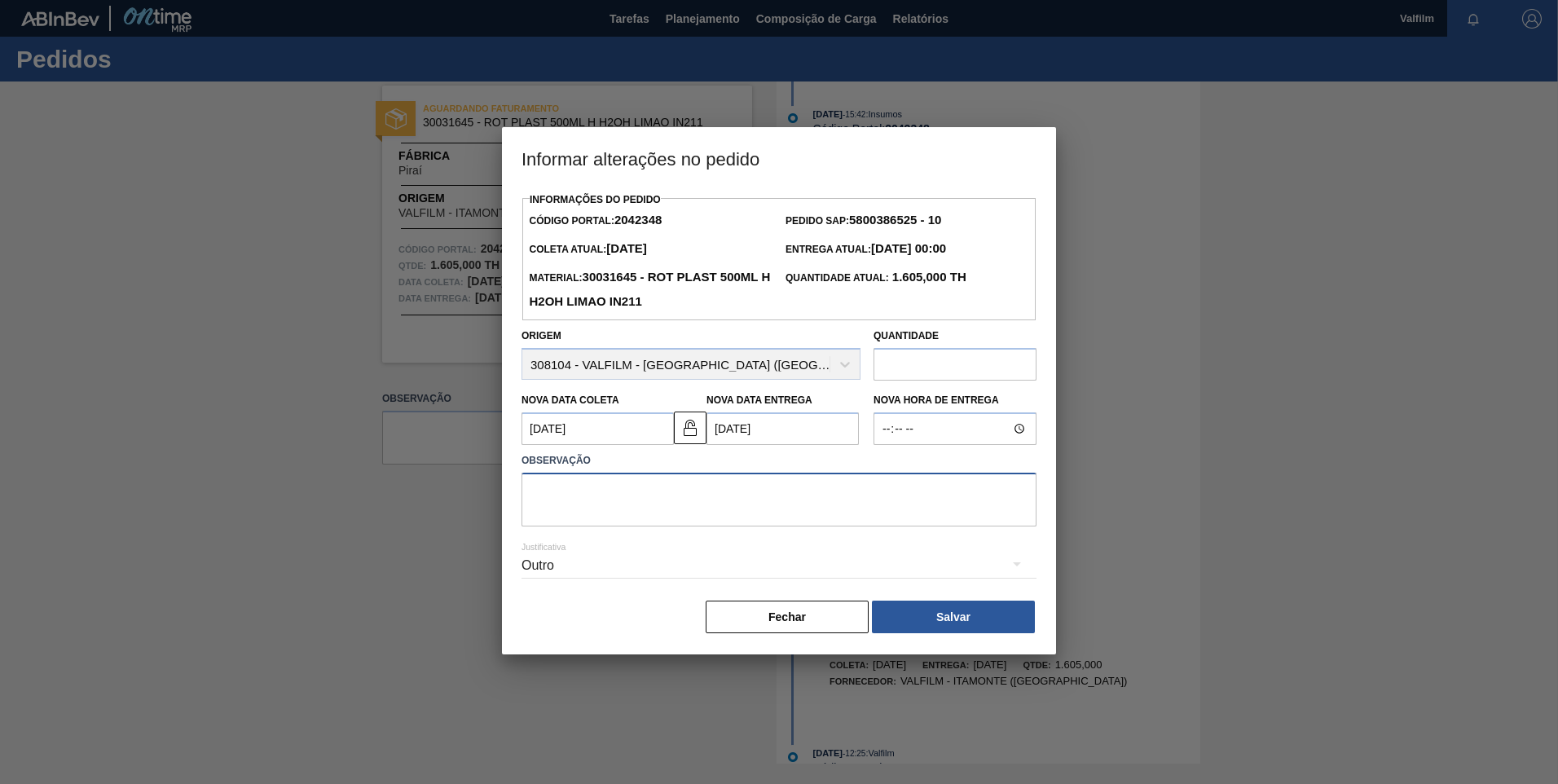
click at [628, 499] on textarea at bounding box center [779, 499] width 515 height 54
click at [537, 493] on textarea "Ajuste de data" at bounding box center [779, 499] width 515 height 54
drag, startPoint x: 944, startPoint y: 517, endPoint x: 824, endPoint y: 506, distance: 120.5
click at [824, 506] on textarea "Antecipação - Cliente ([PERSON_NAME] - Comercial Itamonte)juste de data" at bounding box center [779, 499] width 515 height 54
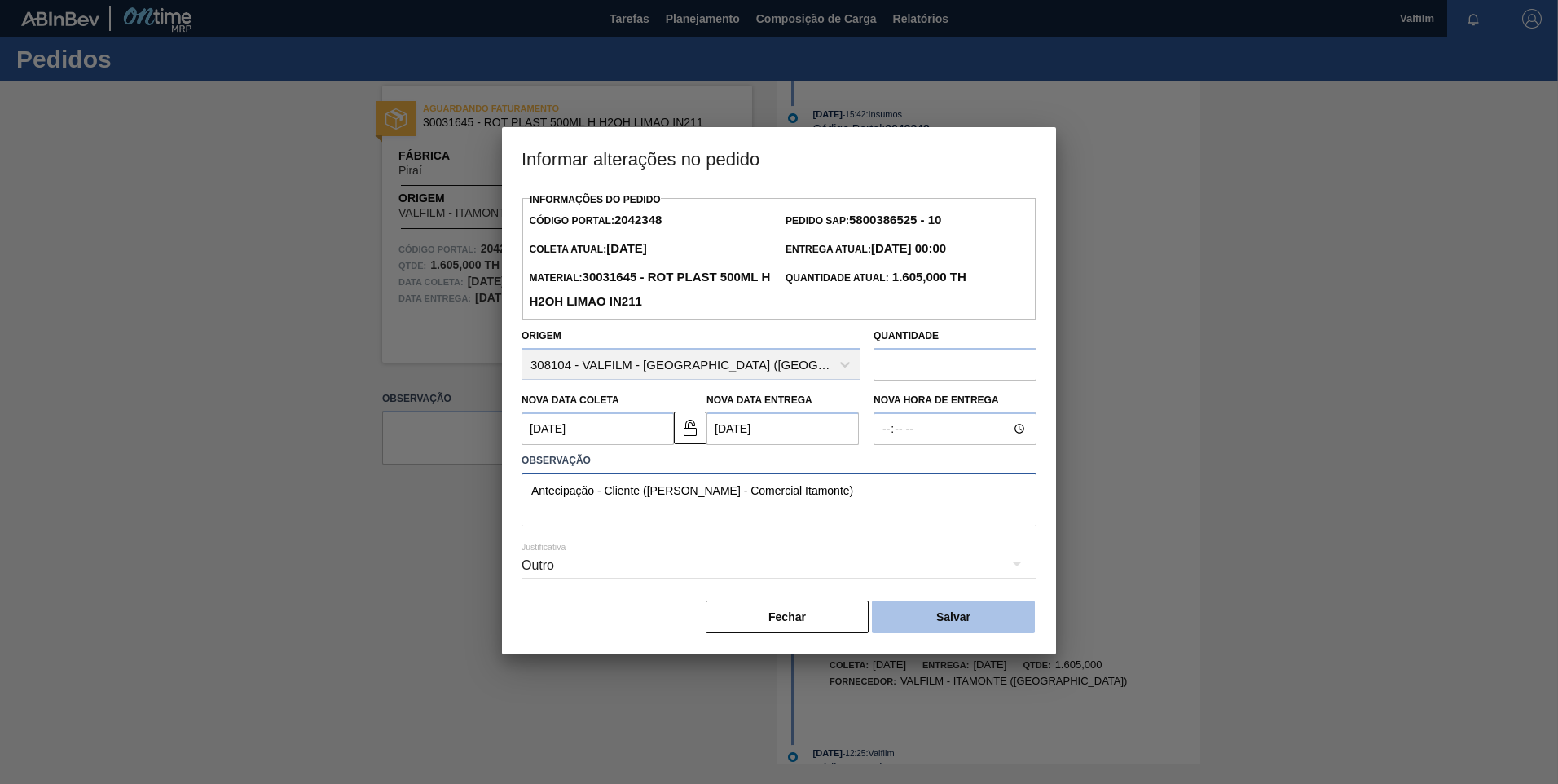
type textarea "Antecipação - Cliente ([PERSON_NAME] - Comercial Itamonte)"
click at [901, 619] on button "Salvar" at bounding box center [953, 617] width 163 height 33
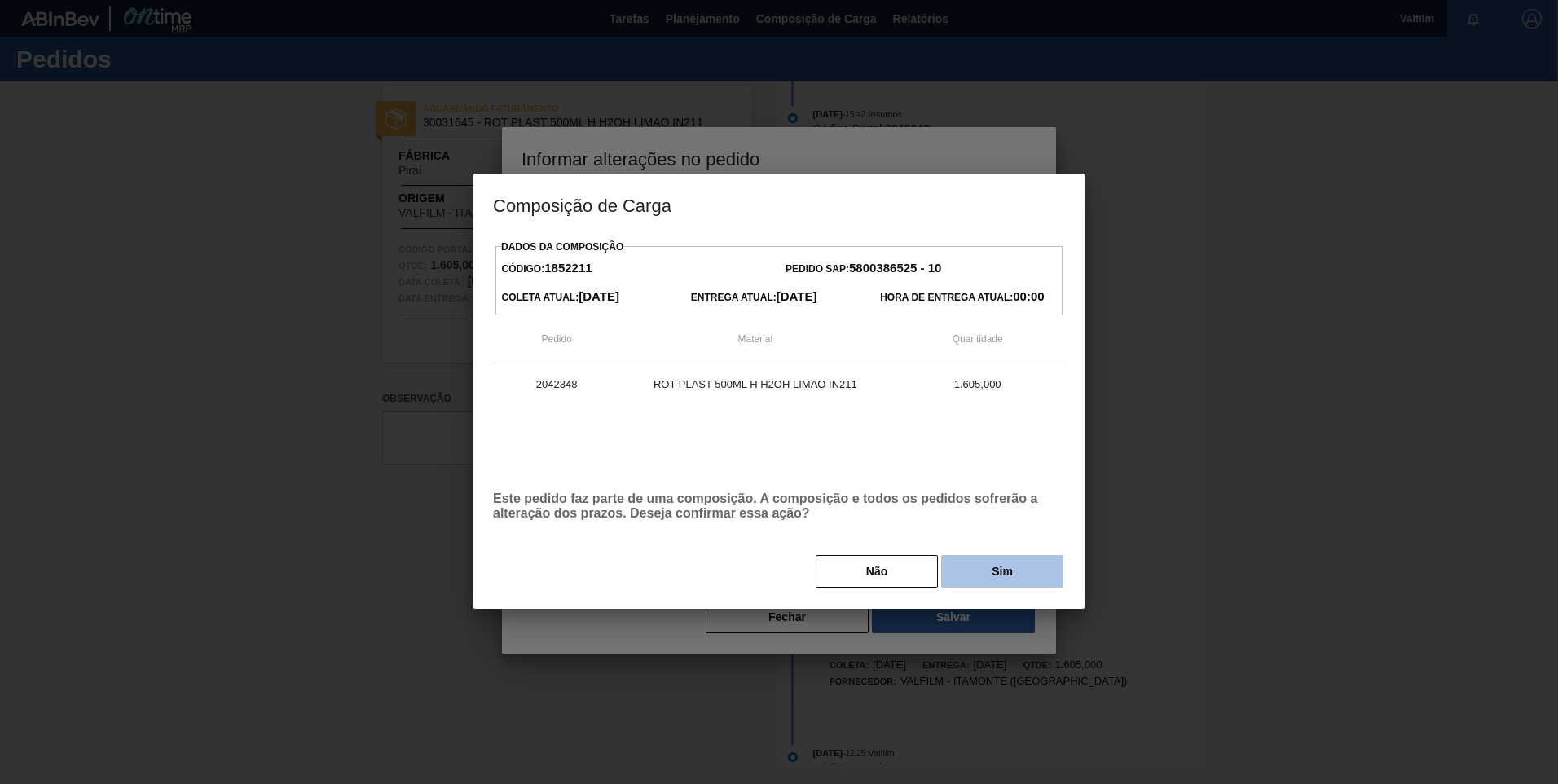
click at [1024, 568] on button "Sim" at bounding box center [1002, 571] width 122 height 33
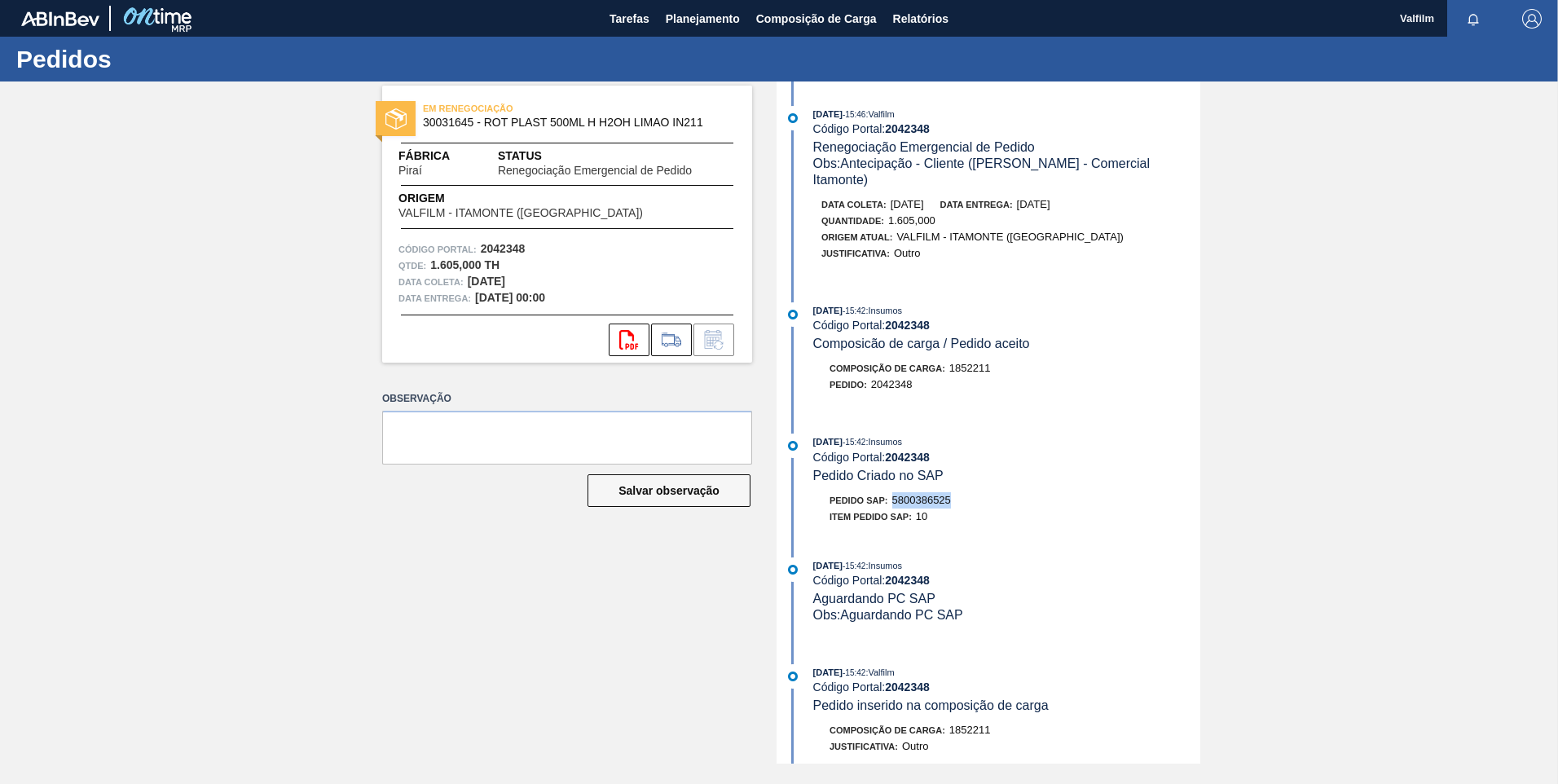
drag, startPoint x: 938, startPoint y: 487, endPoint x: 894, endPoint y: 489, distance: 44.0
click at [893, 492] on div "Pedido SAP: 5800386525" at bounding box center [1007, 500] width 387 height 16
copy span "5800386525"
click at [1453, 259] on div "EM RENEGOCIAÇÃO 30031645 - ROT PLAST 500ML H H2OH LIMAO IN211 Fábrica Piraí Sta…" at bounding box center [779, 423] width 1558 height 682
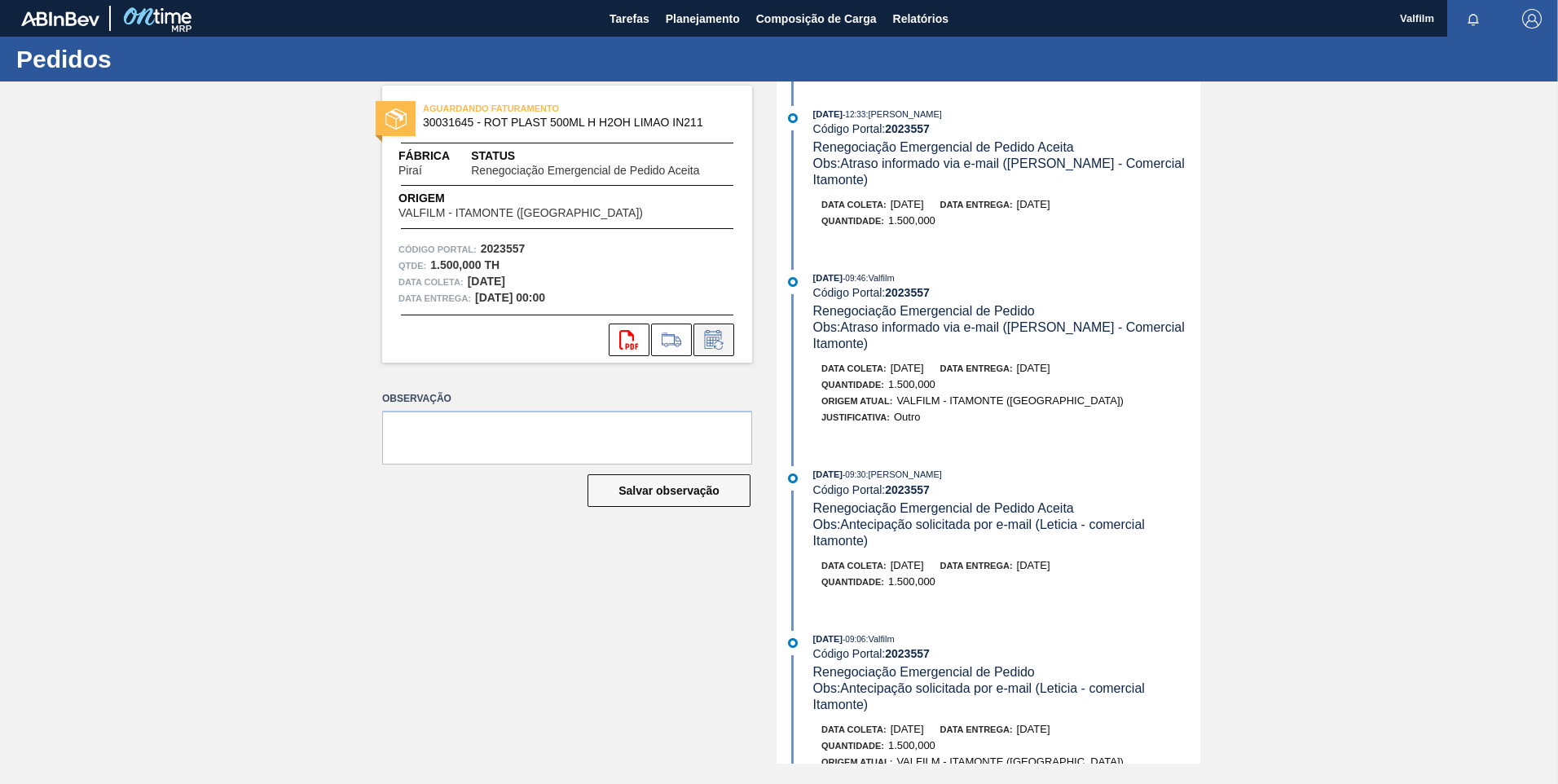
click at [729, 333] on button at bounding box center [713, 340] width 41 height 33
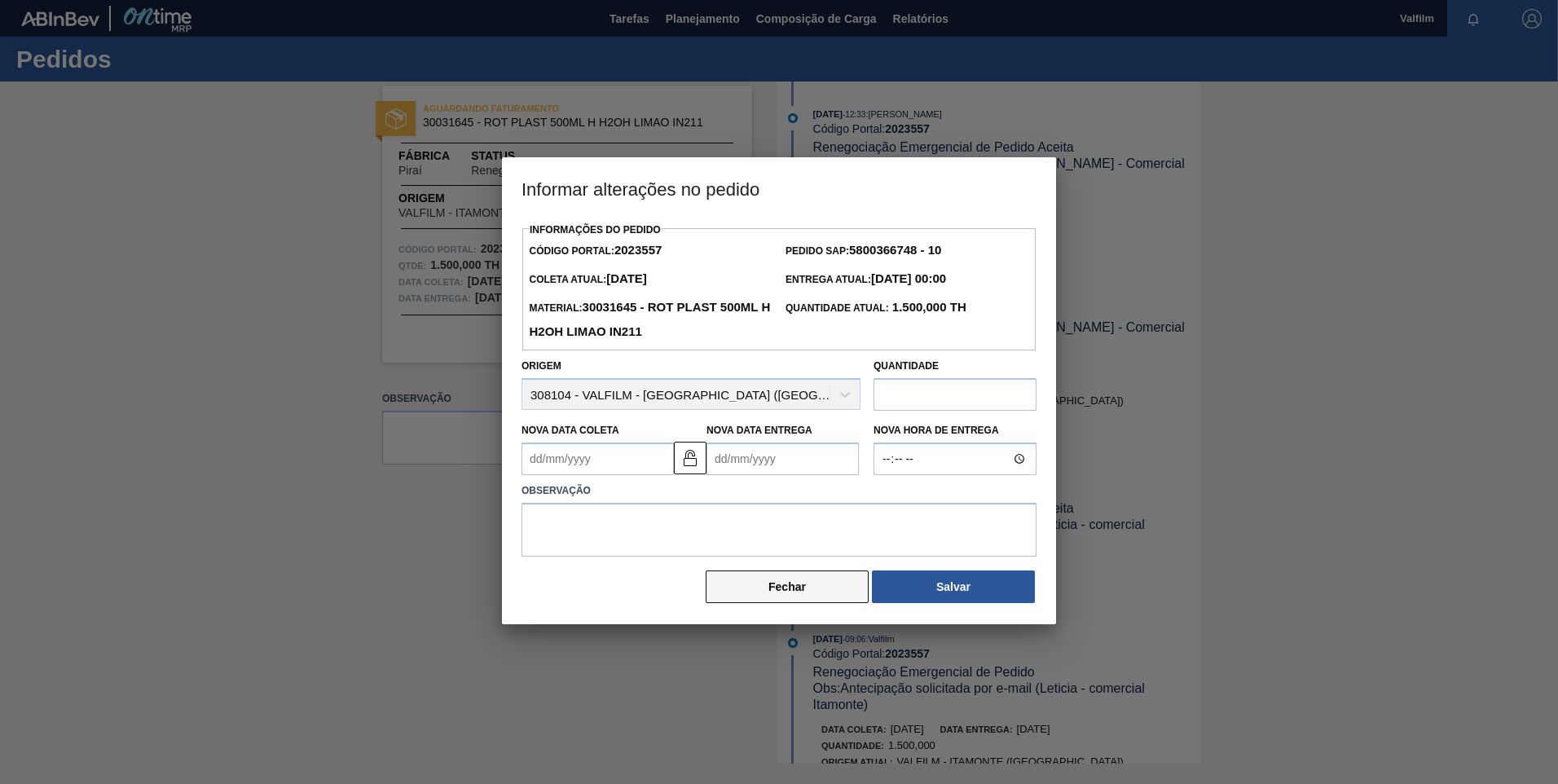
click at [811, 603] on button "Fechar" at bounding box center [787, 587] width 163 height 33
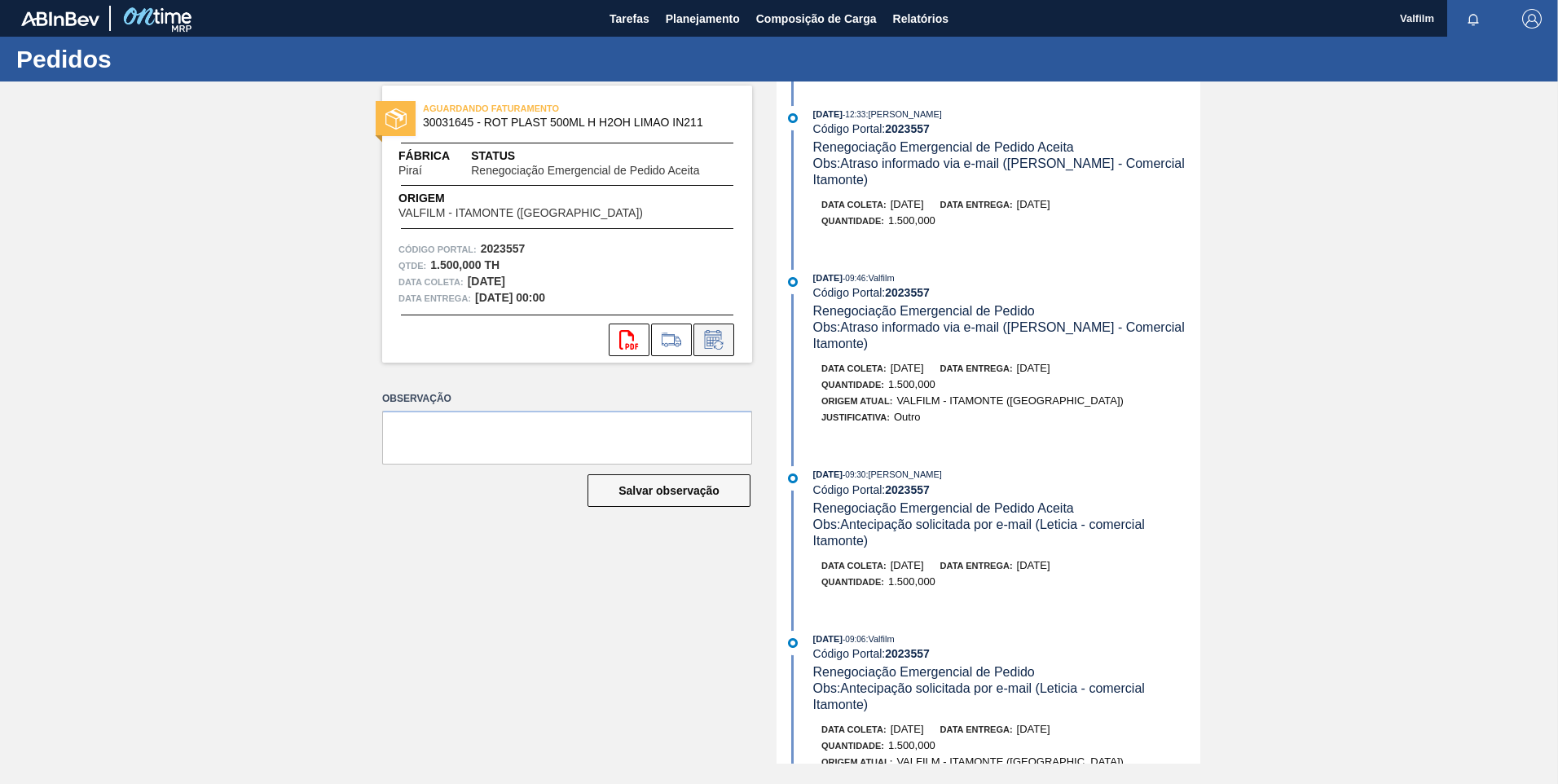
click at [724, 341] on icon at bounding box center [714, 340] width 26 height 20
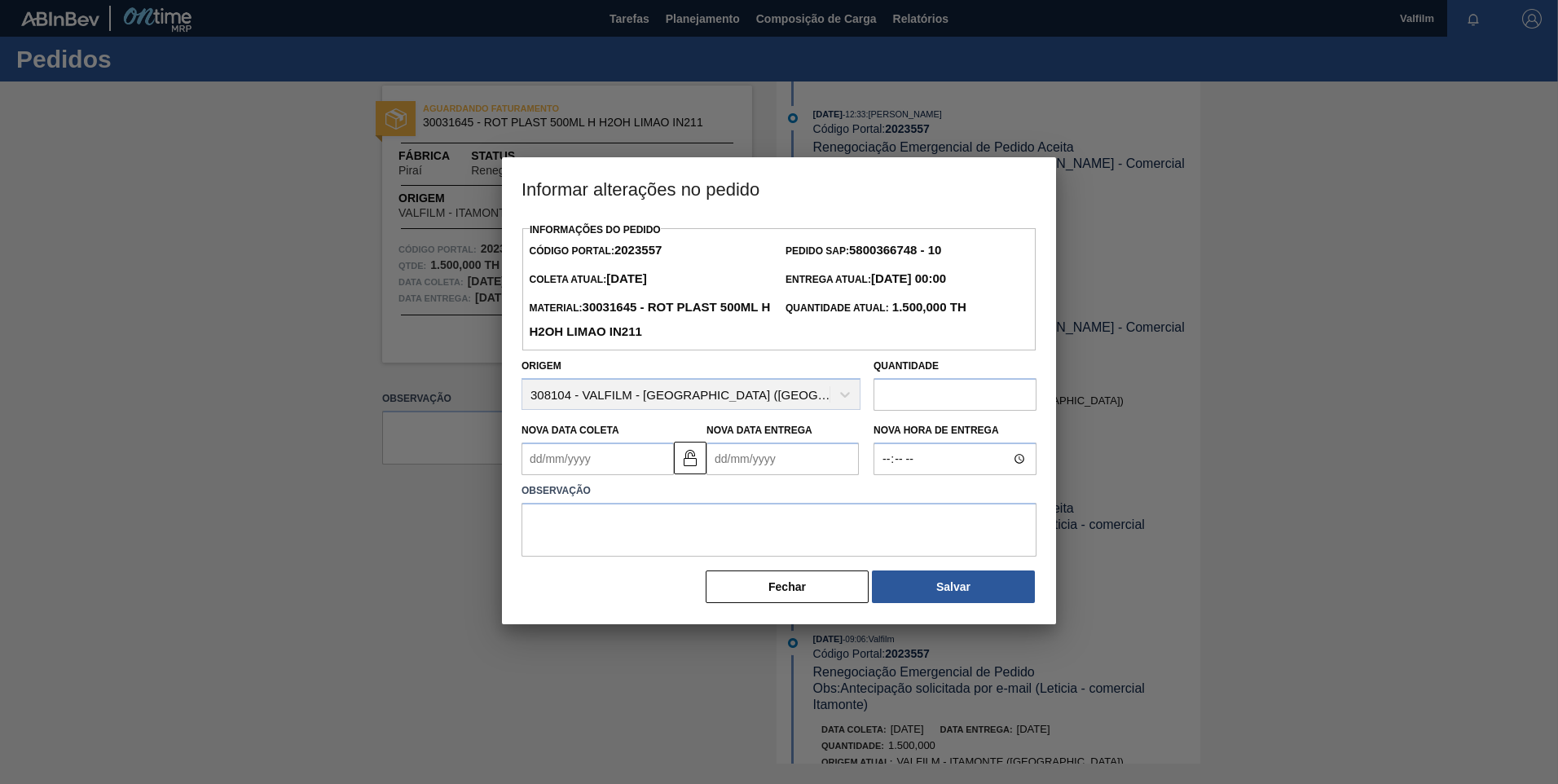
click at [467, 469] on div at bounding box center [779, 392] width 1558 height 784
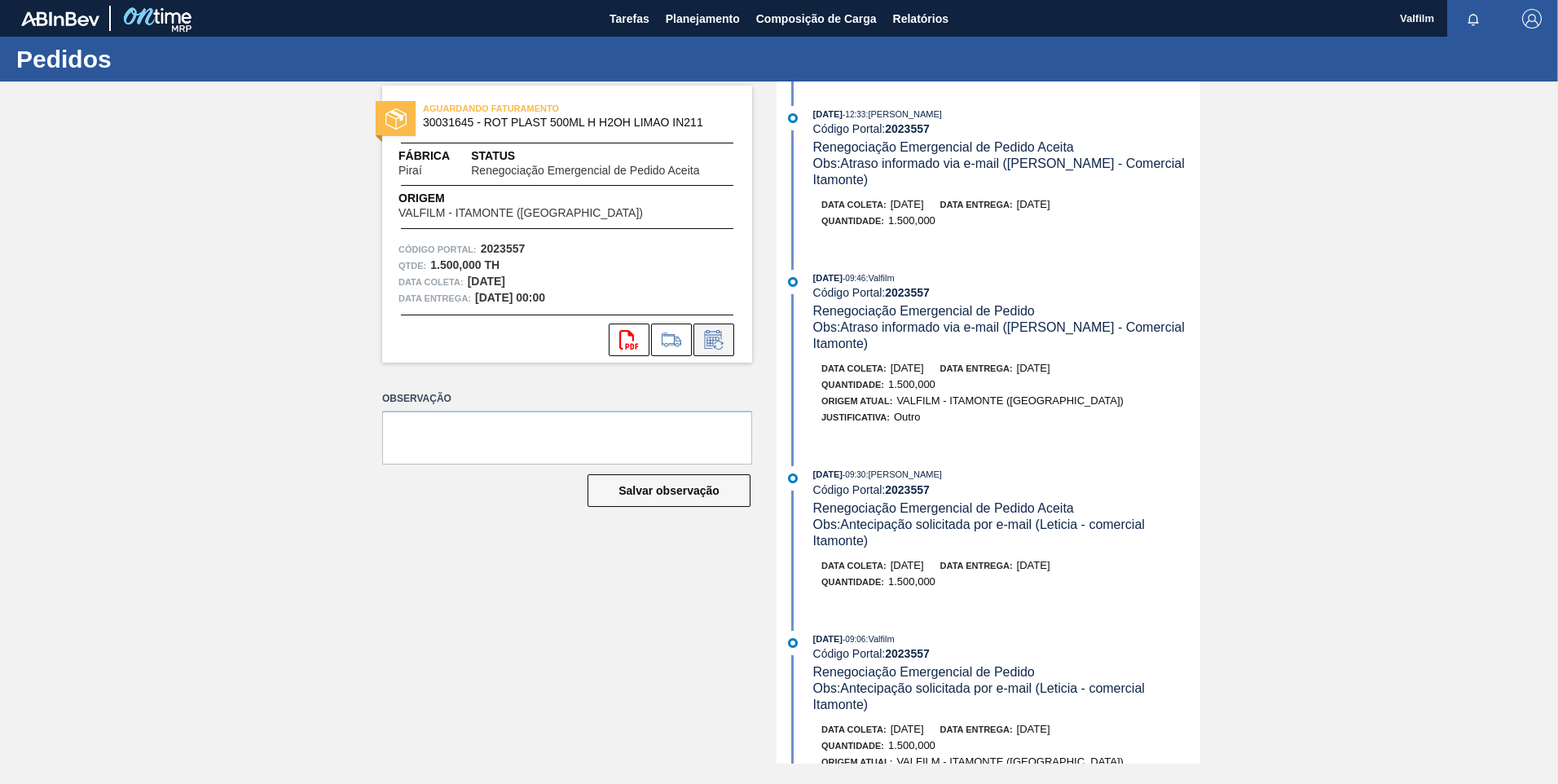
click at [715, 345] on icon at bounding box center [714, 340] width 26 height 20
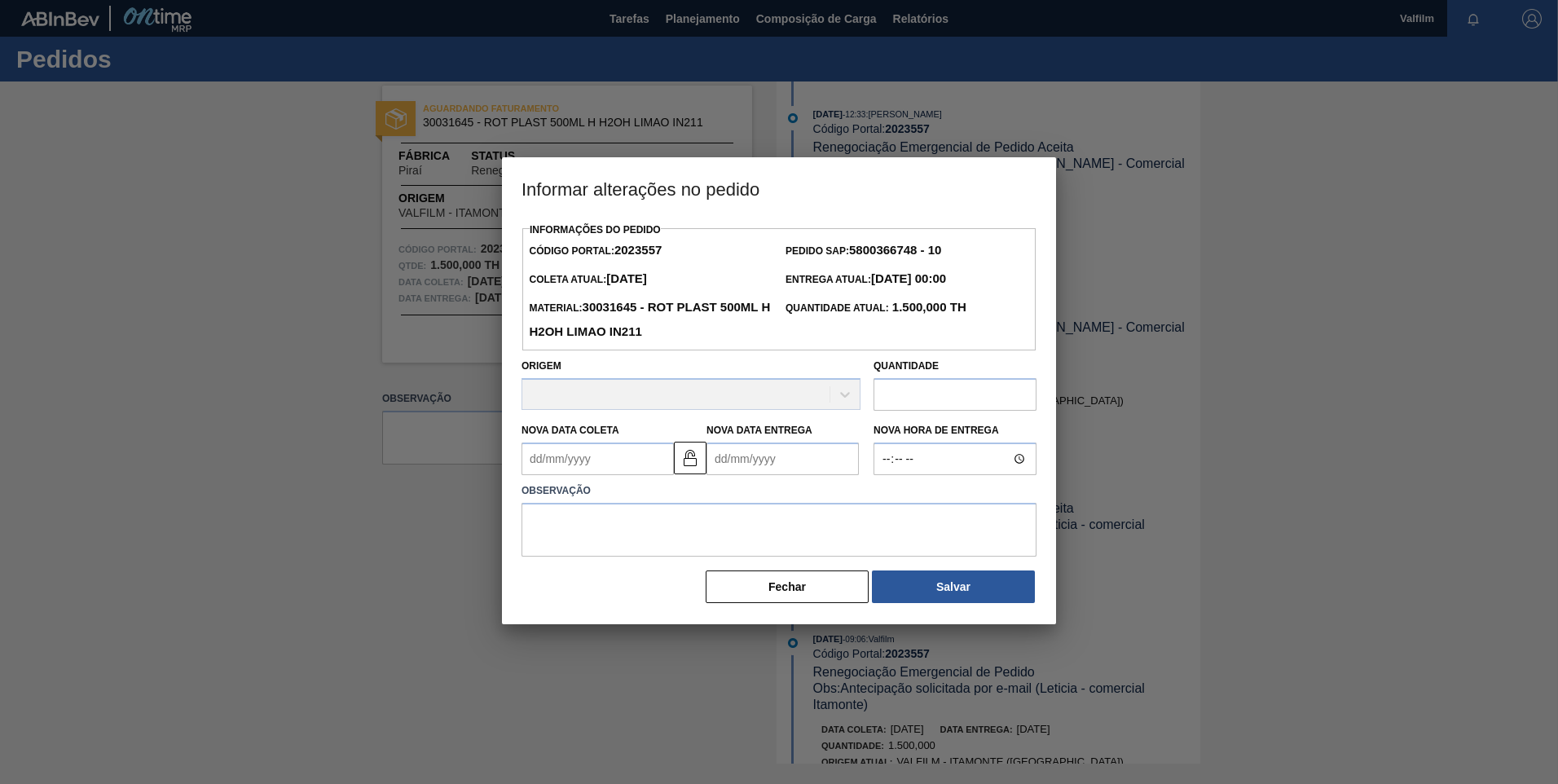
drag, startPoint x: 590, startPoint y: 455, endPoint x: 604, endPoint y: 457, distance: 14.1
click at [590, 455] on Coleta2023557 "Nova Data Coleta" at bounding box center [598, 459] width 153 height 33
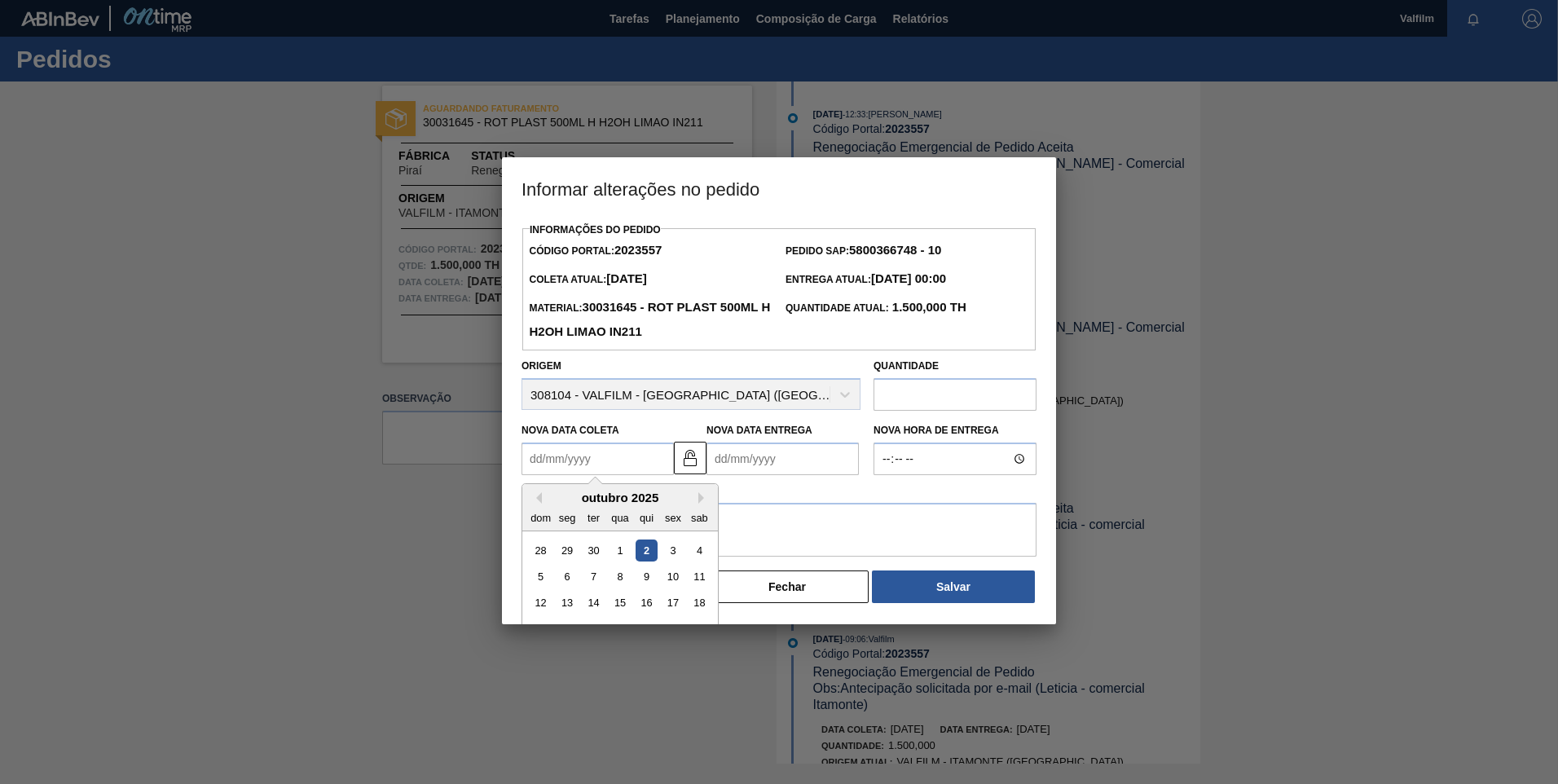
click at [638, 555] on div "2" at bounding box center [647, 550] width 22 height 22
type Coleta2023557 "[DATE]"
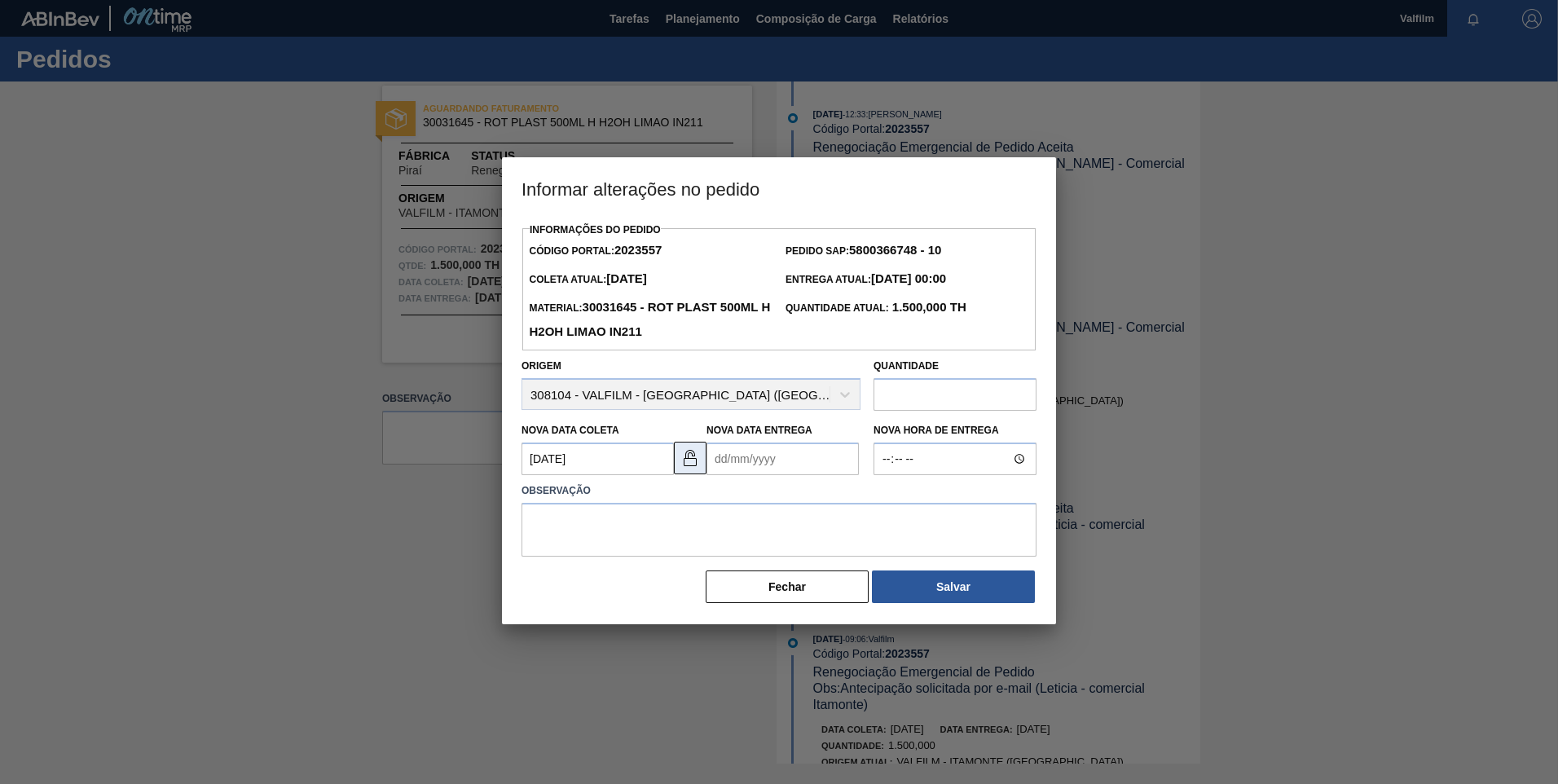
click at [705, 473] on button at bounding box center [690, 458] width 33 height 33
click at [762, 463] on Entrega2023557 "Nova Data Entrega" at bounding box center [783, 459] width 153 height 33
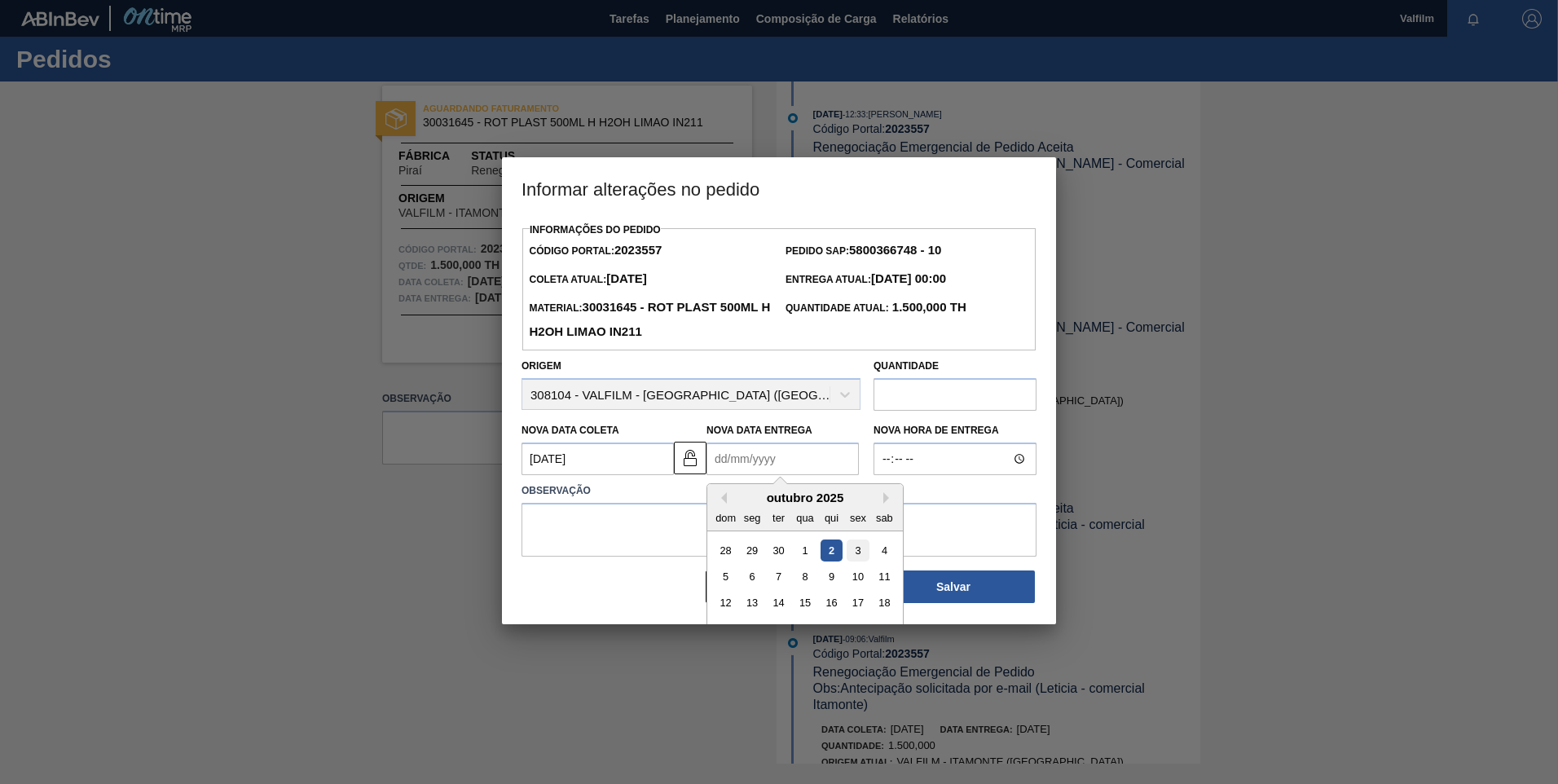
click at [847, 552] on div "3" at bounding box center [858, 550] width 22 height 22
type Entrega2023557 "03/10/2025"
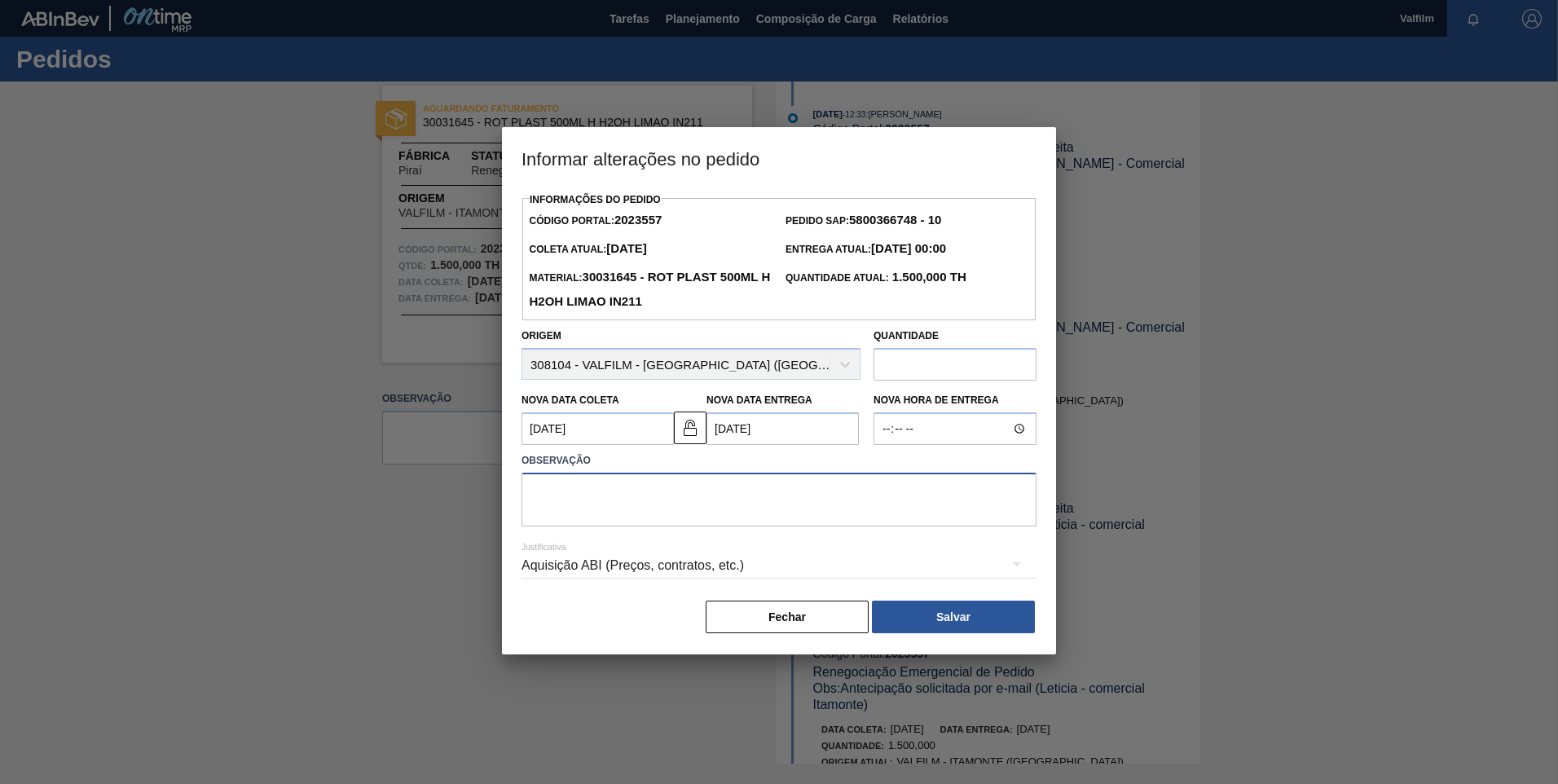
click at [660, 504] on textarea at bounding box center [779, 499] width 515 height 54
click at [638, 570] on div "Aquisição ABI (Preços, contratos, etc.)" at bounding box center [779, 566] width 515 height 45
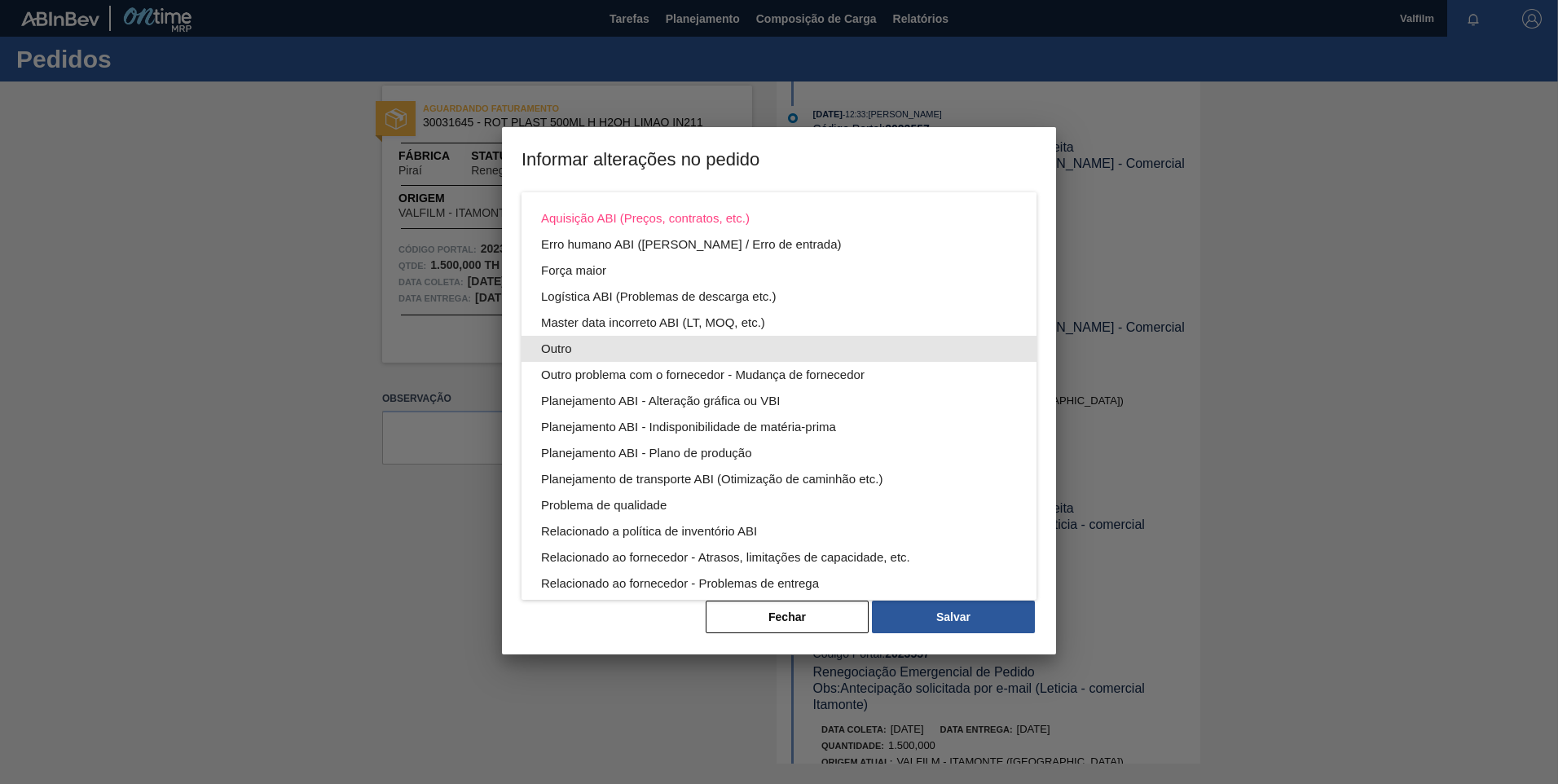
click at [594, 344] on div "Outro" at bounding box center [779, 348] width 476 height 26
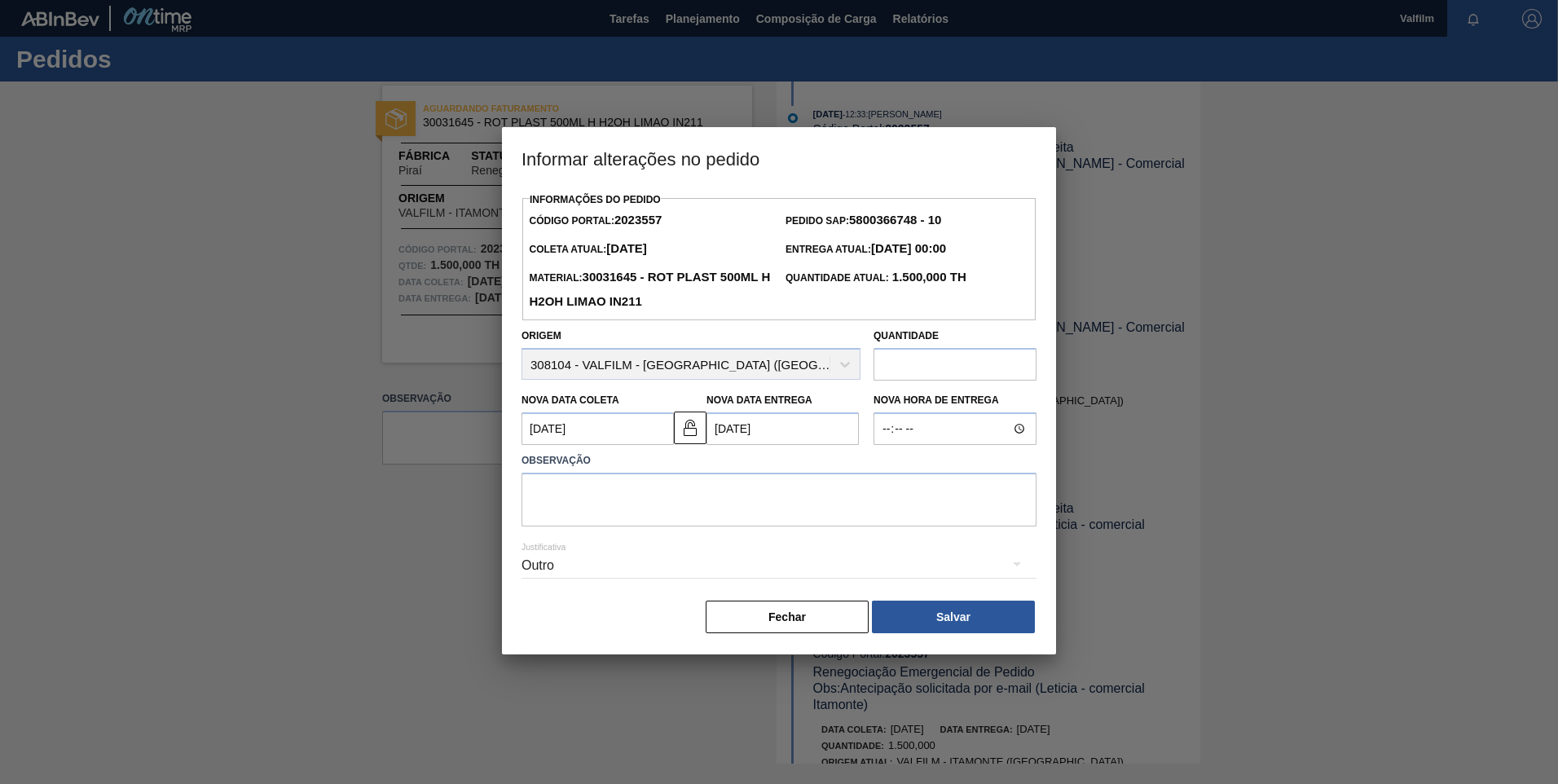
click at [575, 468] on div "Aquisição ABI (Preços, contratos, etc.) Erro humano ABI (Cálculo / Erro de entr…" at bounding box center [779, 392] width 1558 height 784
click at [588, 500] on textarea at bounding box center [779, 499] width 515 height 54
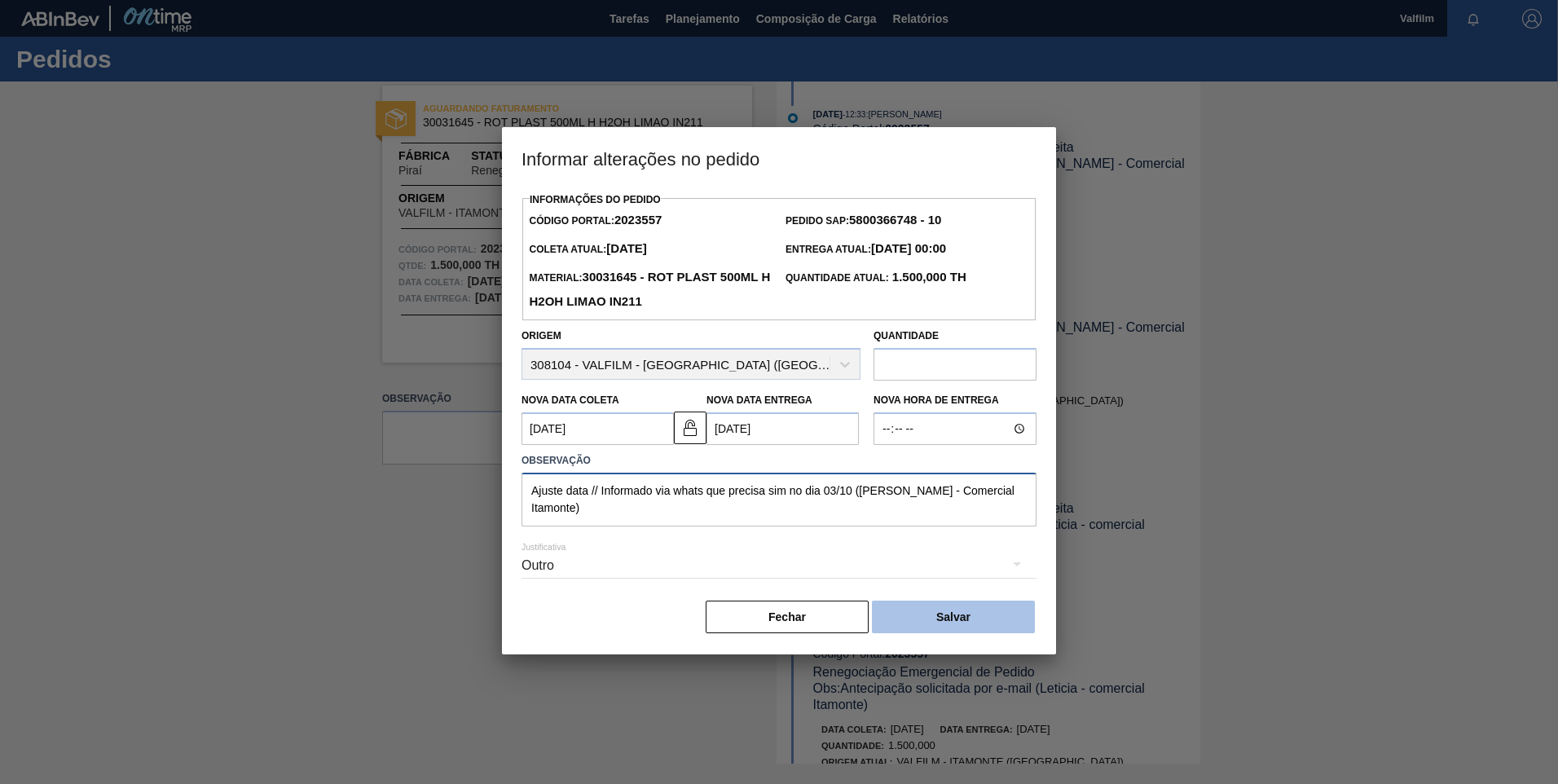
type textarea "Ajuste data // Informado via whats que precisa sim no dia 03/10 (Ana Carolina -…"
click at [934, 628] on button "Salvar" at bounding box center [953, 617] width 163 height 33
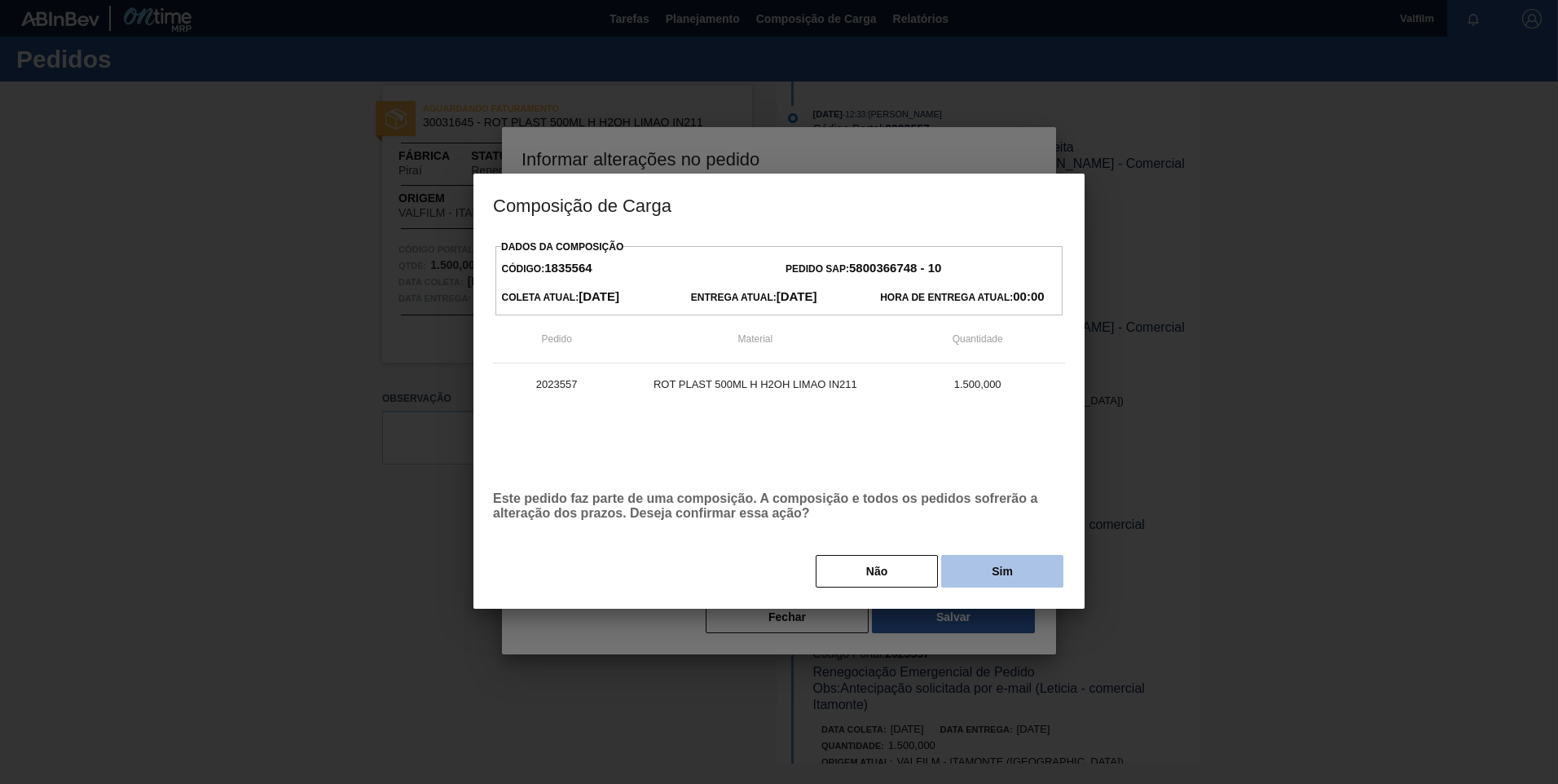
click at [1018, 578] on button "Sim" at bounding box center [1002, 571] width 122 height 33
